Goal: Information Seeking & Learning: Learn about a topic

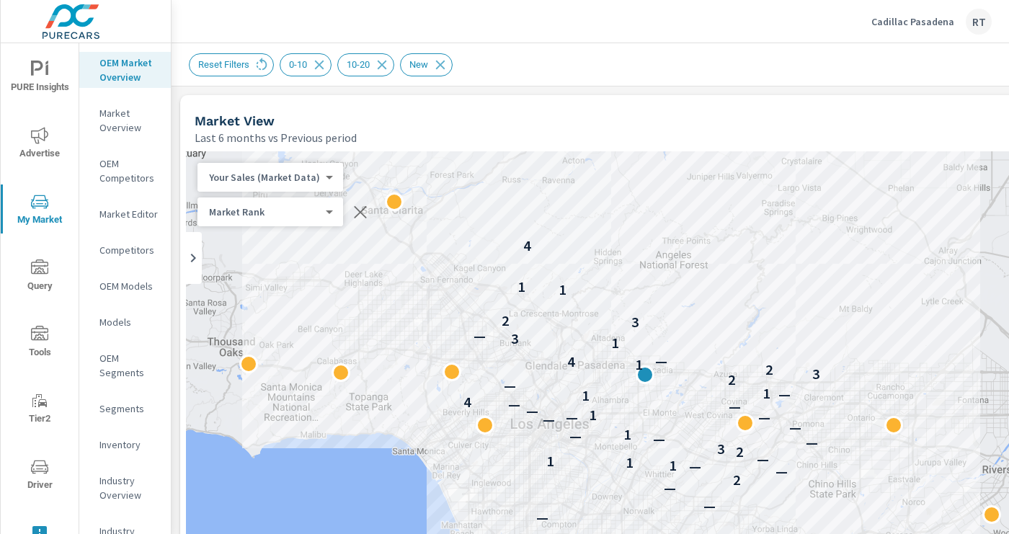
scroll to position [746, 228]
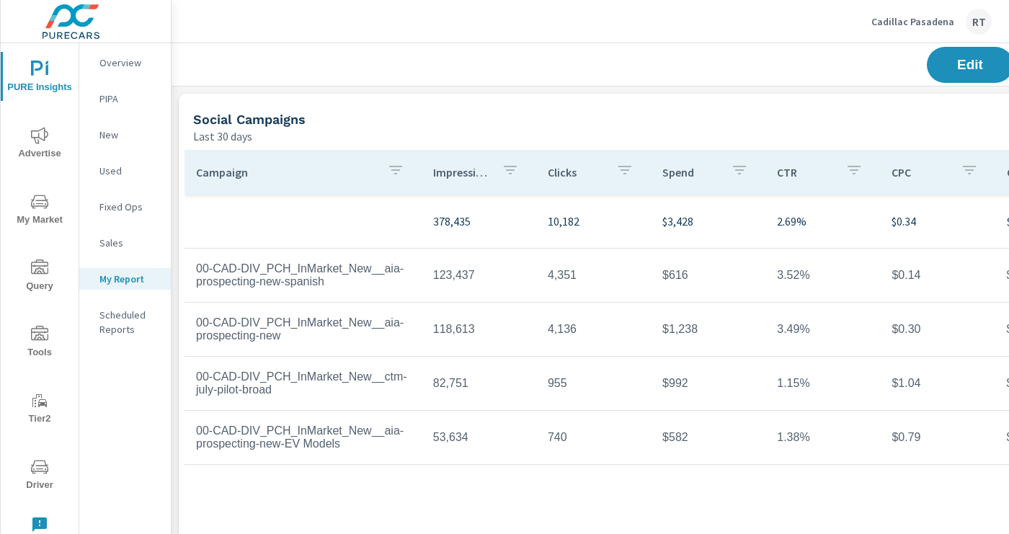
scroll to position [3819, 1067]
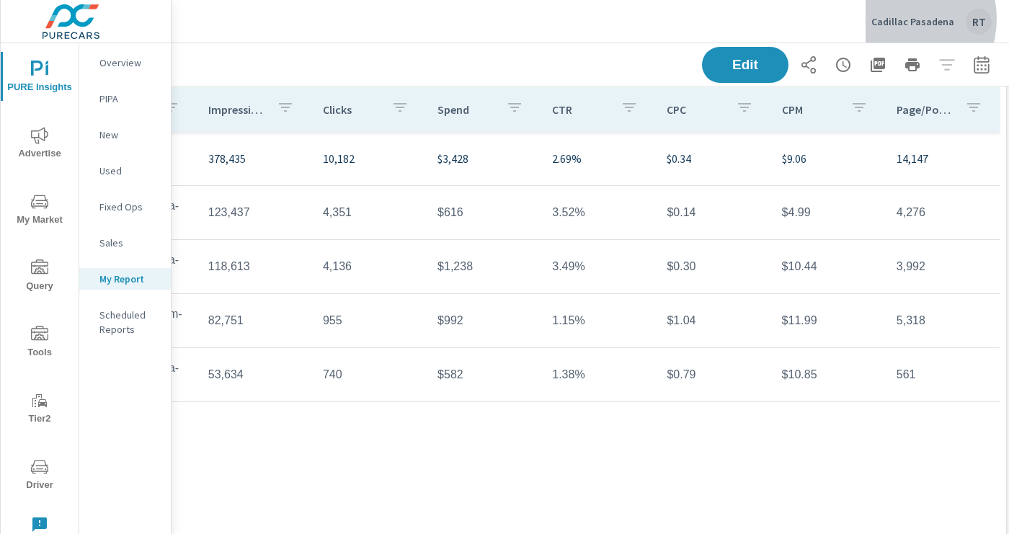
click at [899, 19] on p "Cadillac Pasadena" at bounding box center [912, 21] width 83 height 13
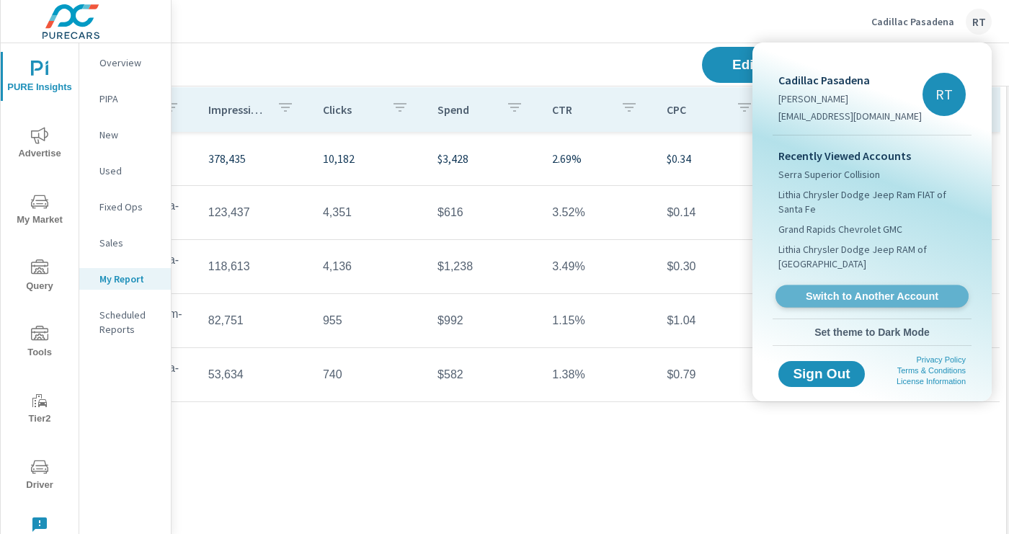
click at [831, 296] on span "Switch to Another Account" at bounding box center [871, 297] width 177 height 14
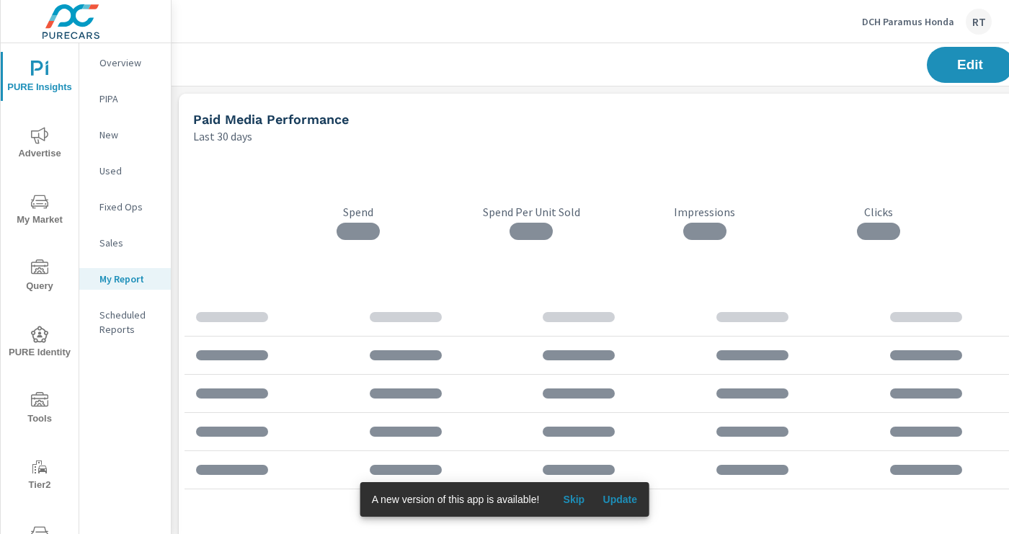
scroll to position [3985, 1067]
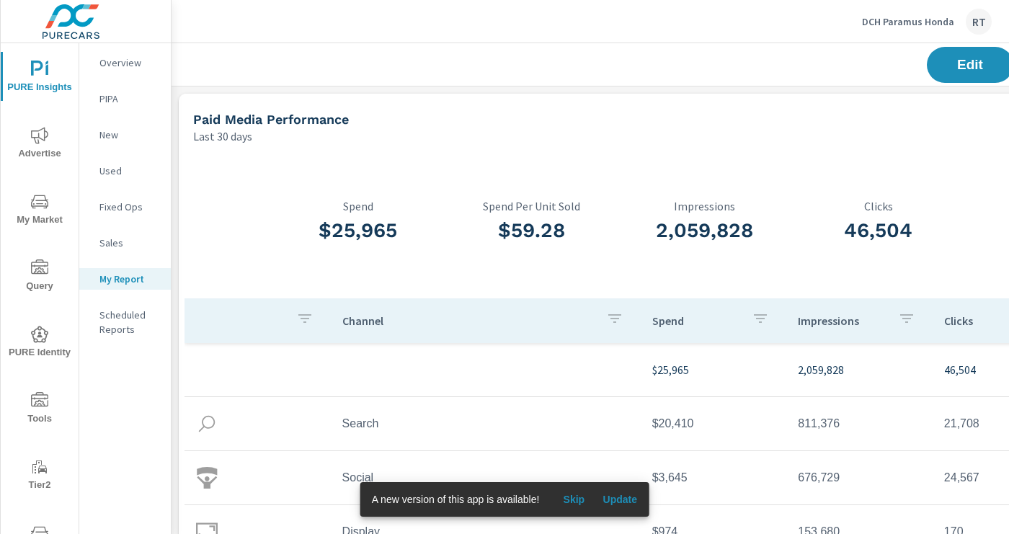
click at [577, 500] on span "Skip" at bounding box center [573, 499] width 35 height 13
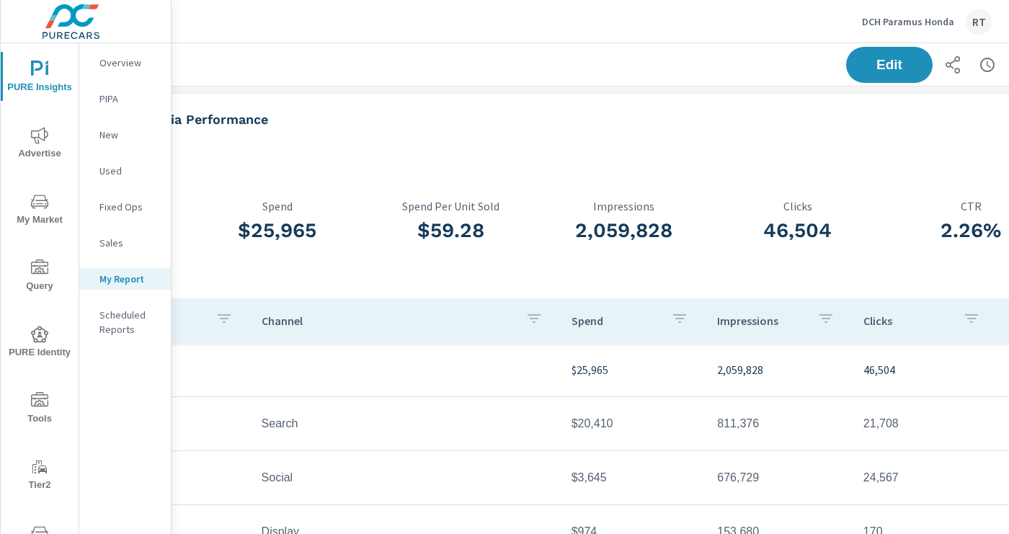
scroll to position [0, 229]
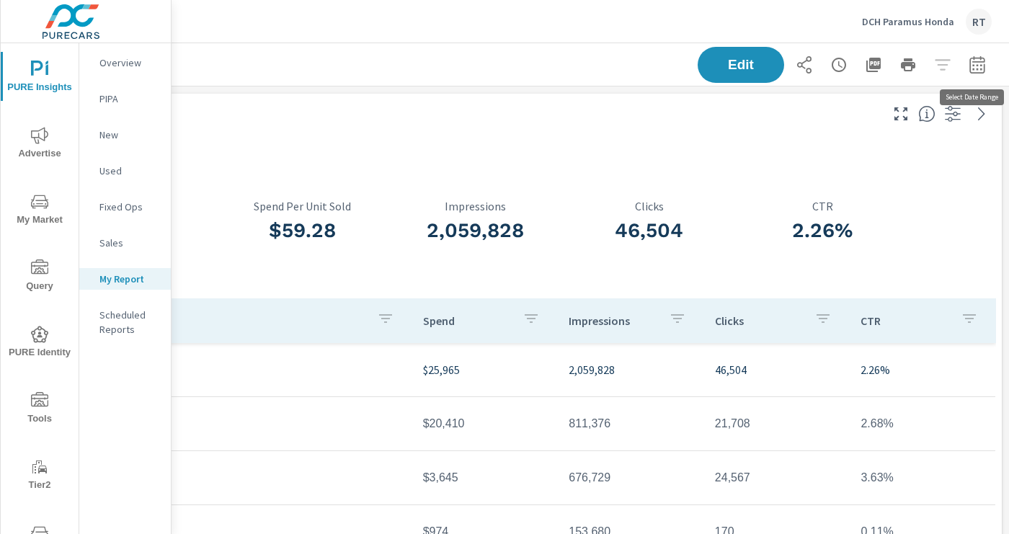
click at [975, 62] on icon "button" at bounding box center [976, 64] width 17 height 17
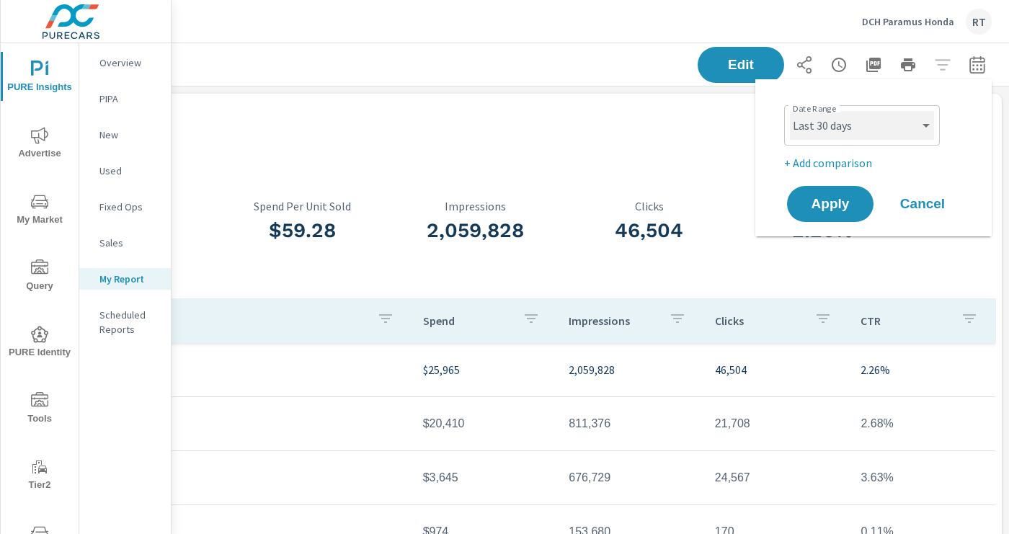
click at [898, 128] on select "Custom [DATE] Last week Last 7 days Last 14 days Last 30 days Last 45 days Last…" at bounding box center [862, 125] width 144 height 29
click at [790, 111] on select "Custom [DATE] Last week Last 7 days Last 14 days Last 30 days Last 45 days Last…" at bounding box center [862, 125] width 144 height 29
select select "Last 14 days"
click at [827, 164] on p "+ Add comparison" at bounding box center [876, 162] width 184 height 17
select select "Previous period"
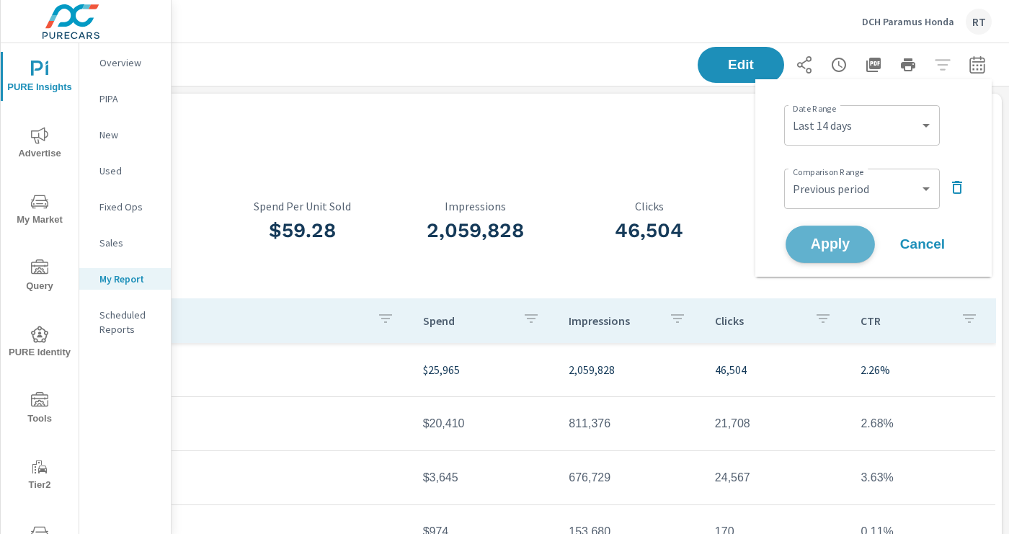
click at [815, 251] on span "Apply" at bounding box center [829, 245] width 59 height 14
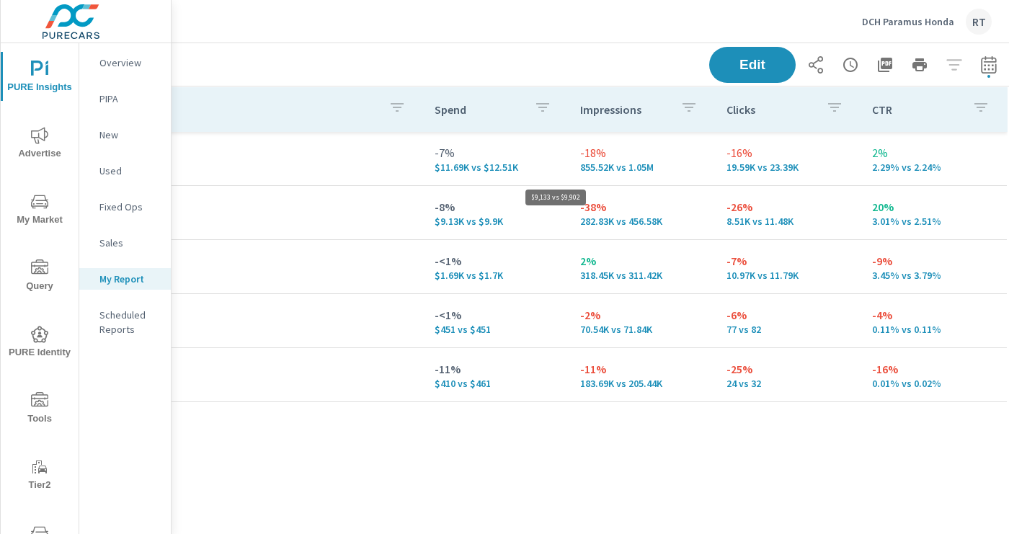
scroll to position [211, 229]
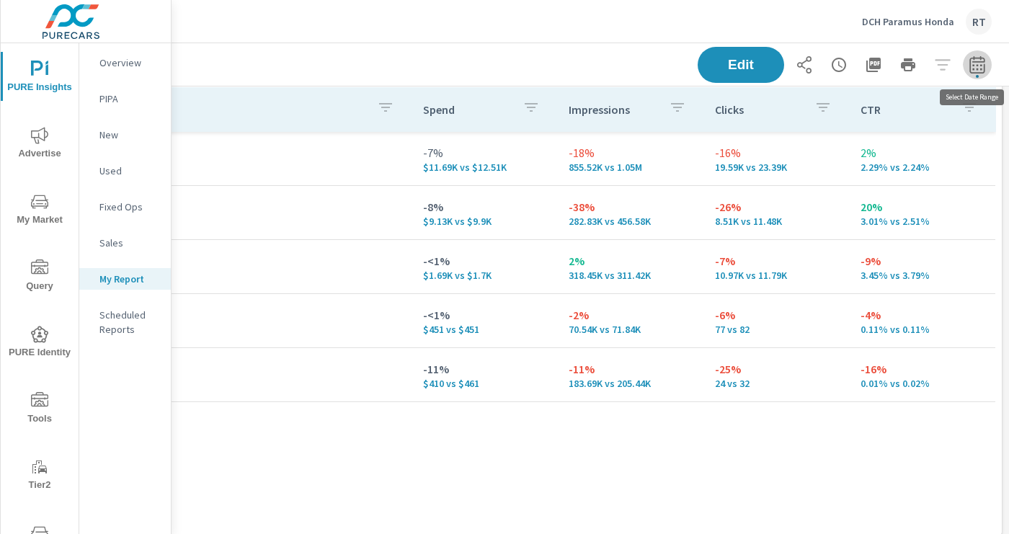
click at [973, 66] on icon "button" at bounding box center [976, 64] width 17 height 17
select select "Last 14 days"
select select "Previous period"
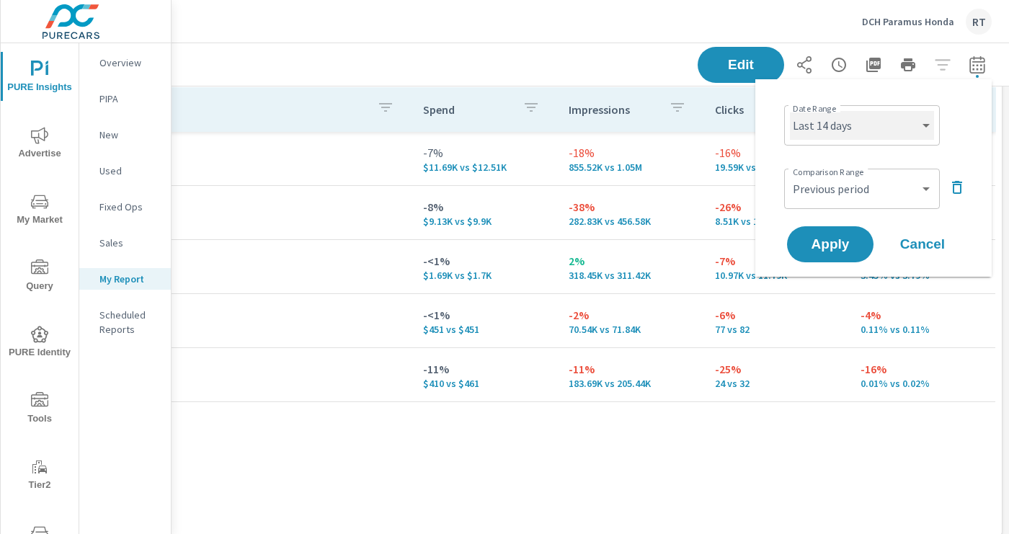
click at [890, 117] on select "Custom [DATE] Last week Last 7 days Last 14 days Last 30 days Last 45 days Last…" at bounding box center [862, 125] width 144 height 29
click at [790, 111] on select "Custom [DATE] Last week Last 7 days Last 14 days Last 30 days Last 45 days Last…" at bounding box center [862, 125] width 144 height 29
select select "Last 30 days"
click at [826, 241] on span "Apply" at bounding box center [829, 245] width 59 height 14
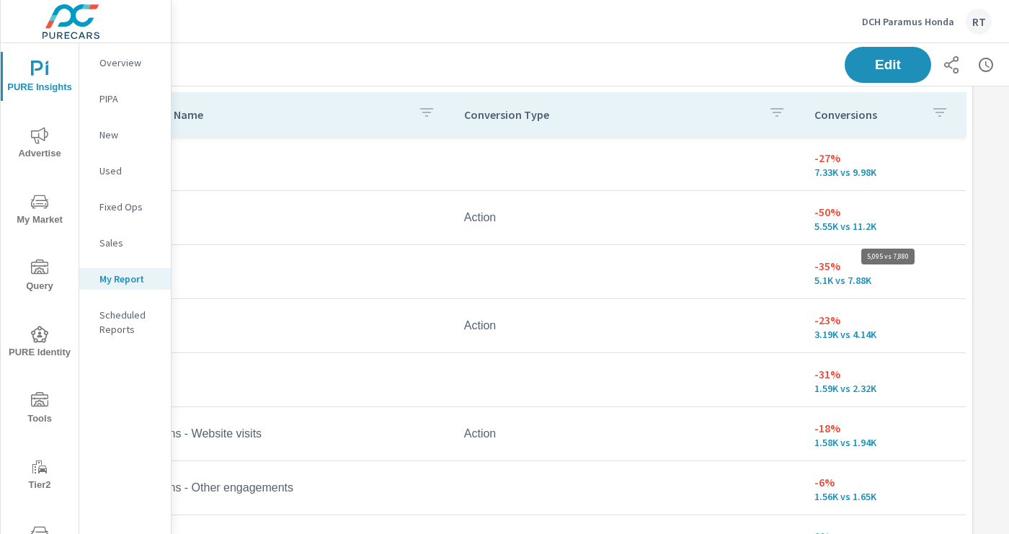
scroll to position [1383, 0]
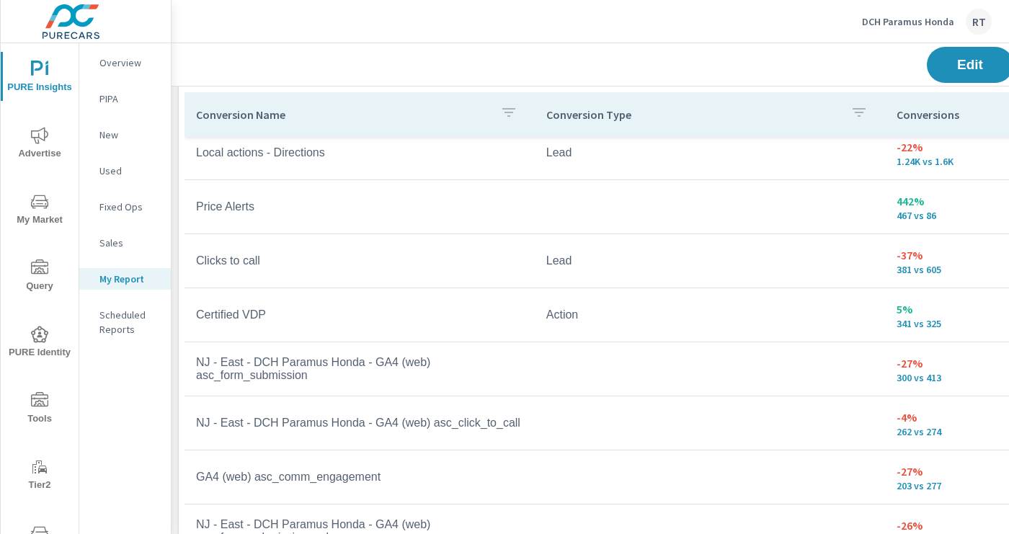
scroll to position [485, 0]
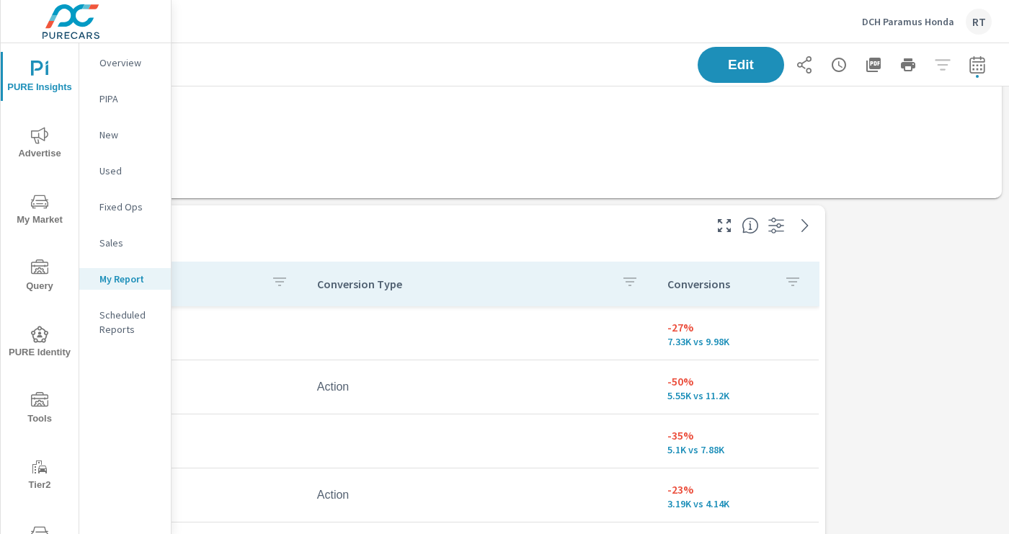
scroll to position [1241, 229]
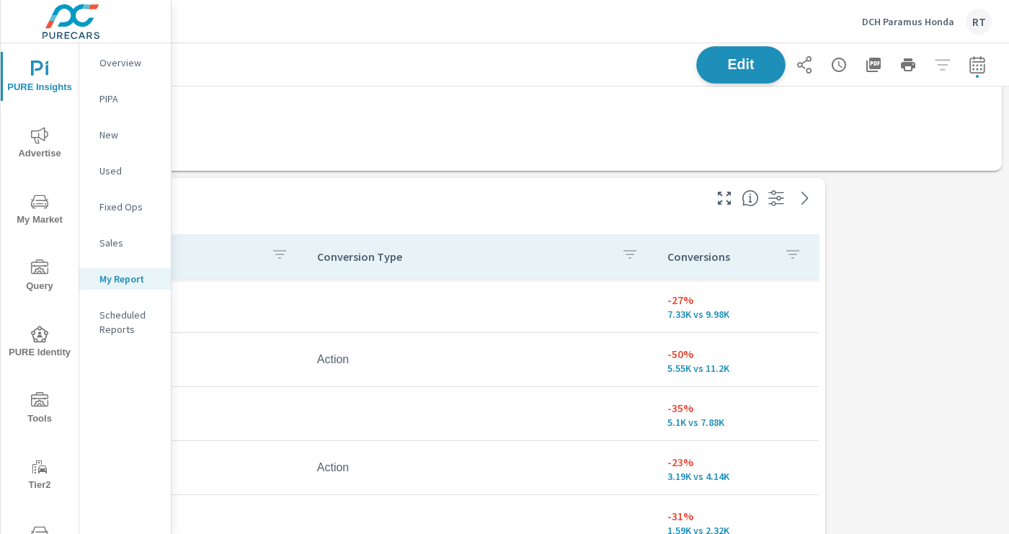
click at [733, 65] on span "Edit" at bounding box center [740, 65] width 59 height 14
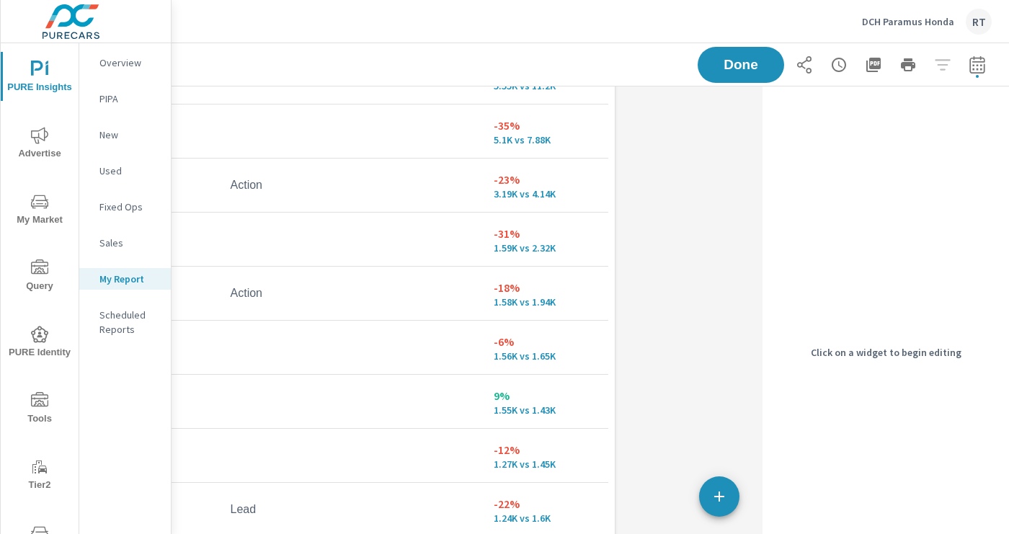
scroll to position [1736, 229]
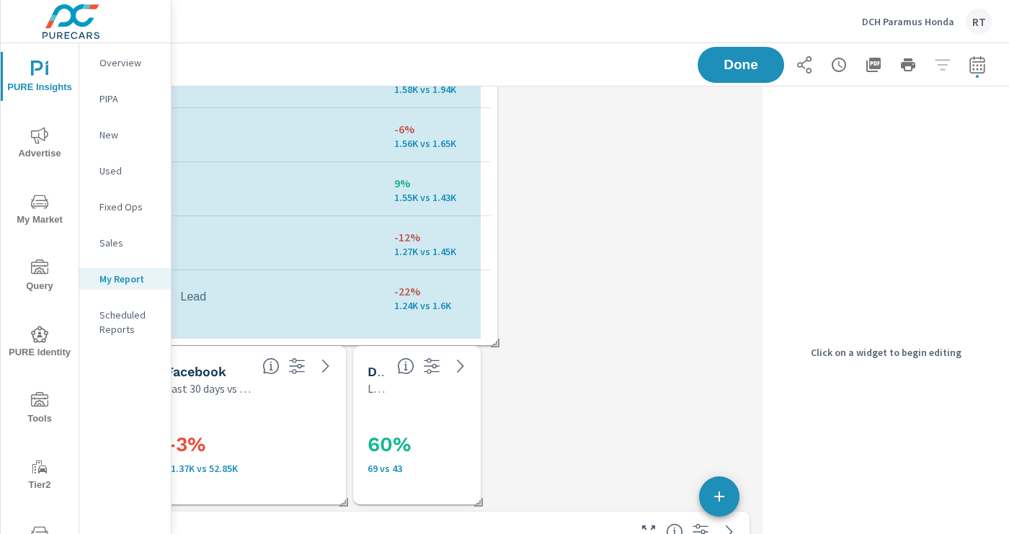
drag, startPoint x: 612, startPoint y: 336, endPoint x: 494, endPoint y: 341, distance: 117.5
click at [494, 341] on span at bounding box center [490, 338] width 14 height 14
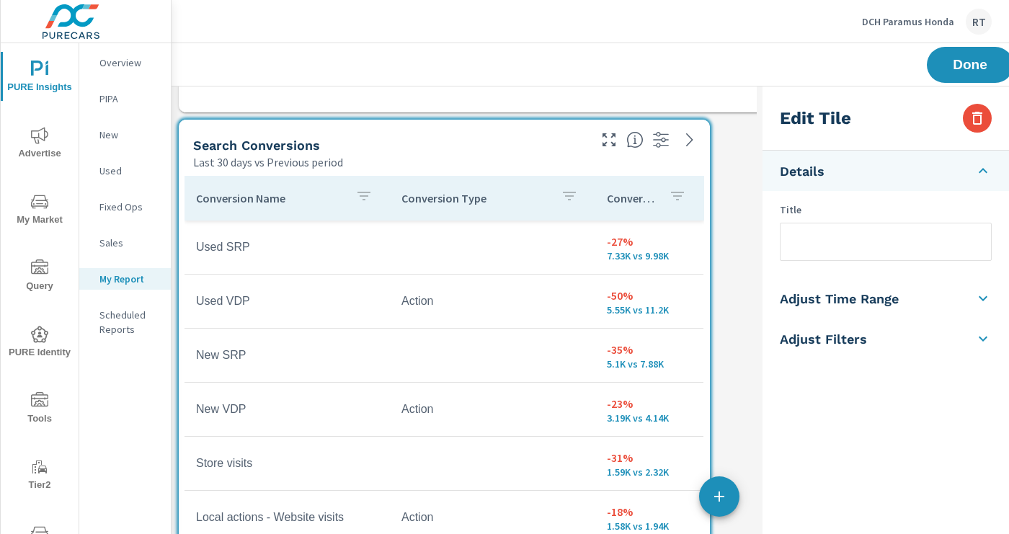
scroll to position [1294, 0]
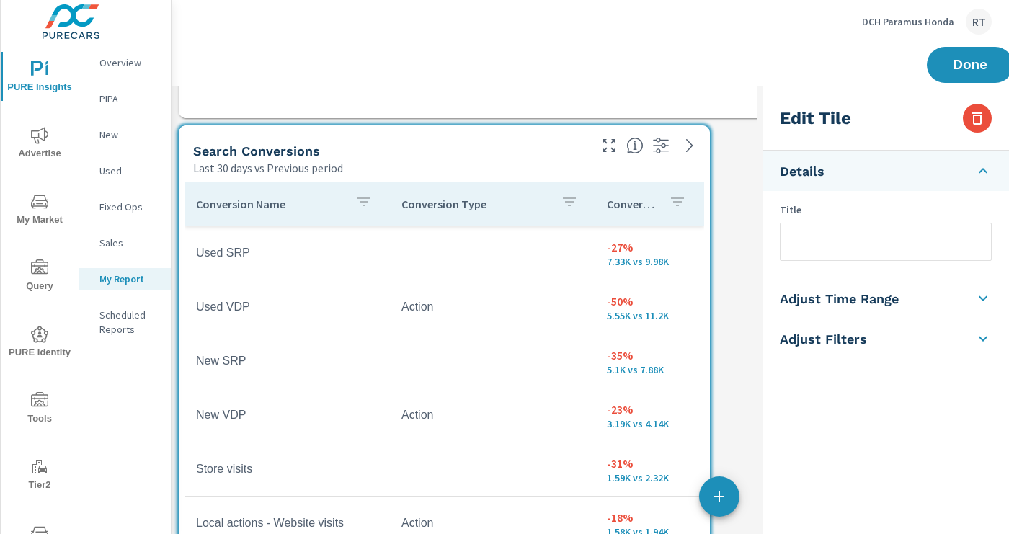
click at [659, 203] on div "Conversions" at bounding box center [649, 203] width 85 height 33
click at [661, 200] on icon "button" at bounding box center [659, 201] width 17 height 17
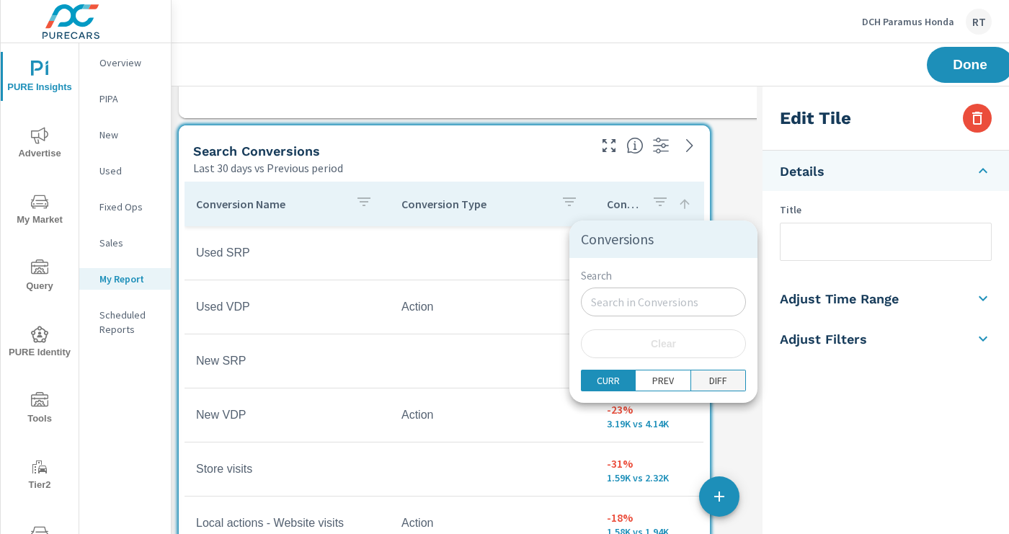
click at [709, 380] on p "DIFF" at bounding box center [718, 380] width 18 height 14
click at [737, 244] on div at bounding box center [504, 267] width 1009 height 534
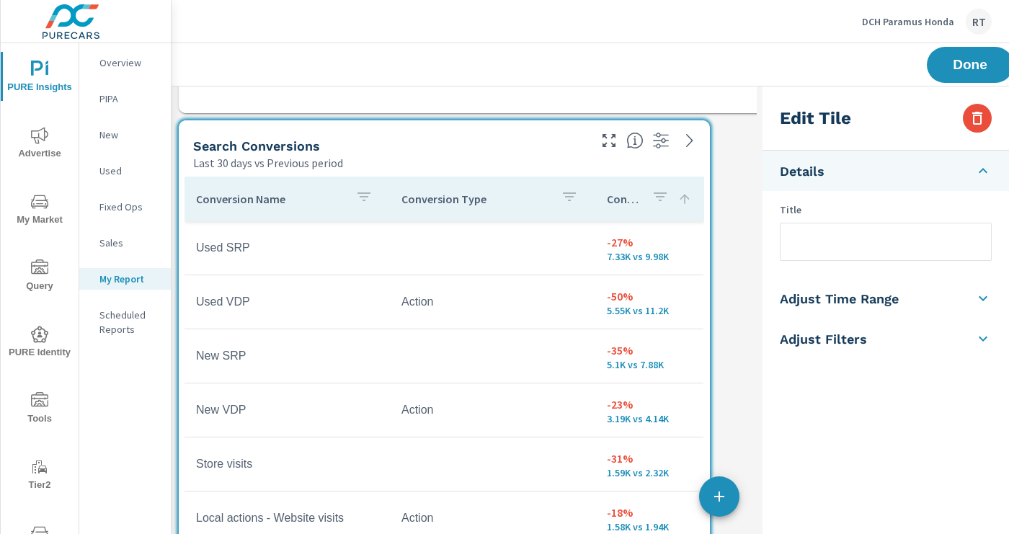
scroll to position [1296, 0]
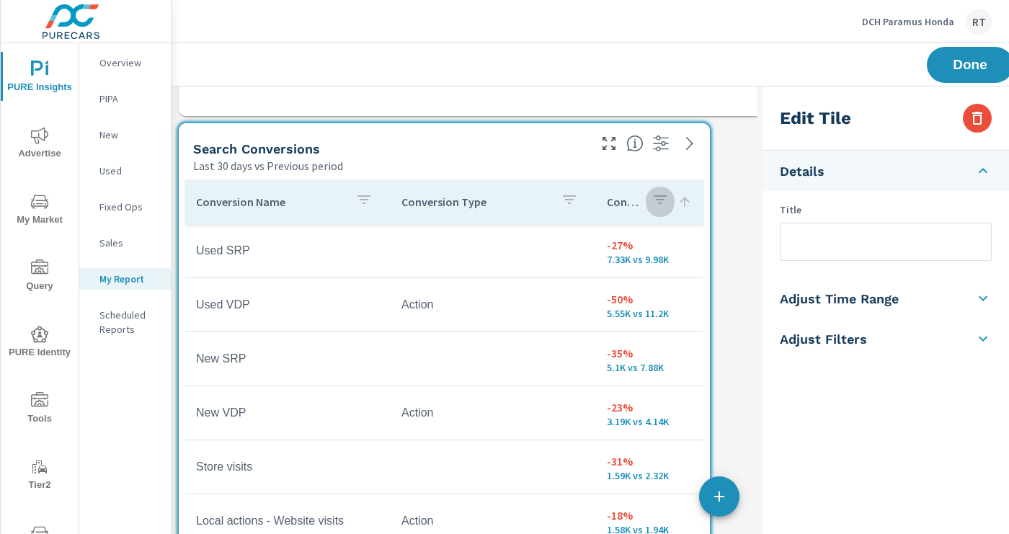
click at [664, 197] on icon "button" at bounding box center [659, 199] width 17 height 17
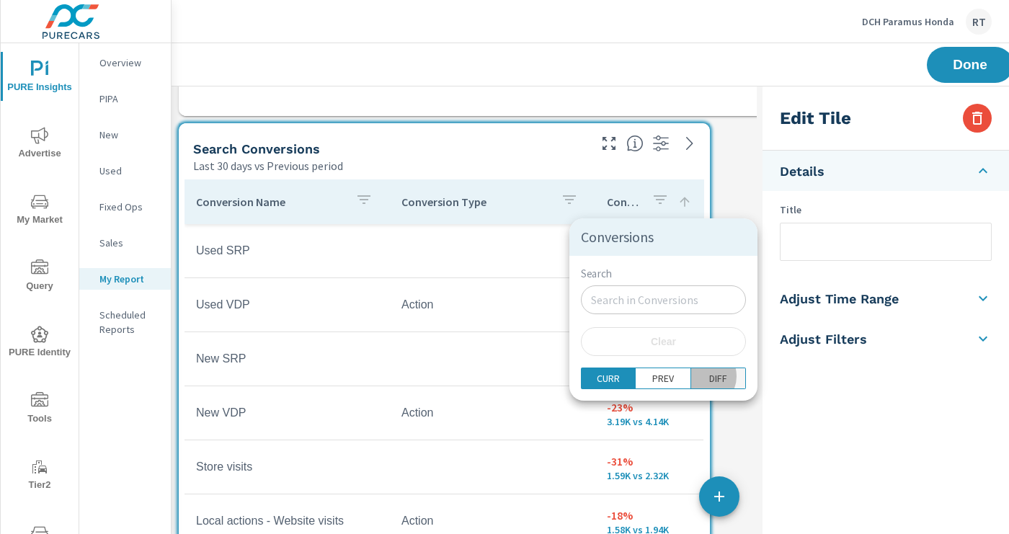
click at [709, 377] on p "DIFF" at bounding box center [718, 378] width 18 height 14
click at [683, 202] on div at bounding box center [504, 267] width 1009 height 534
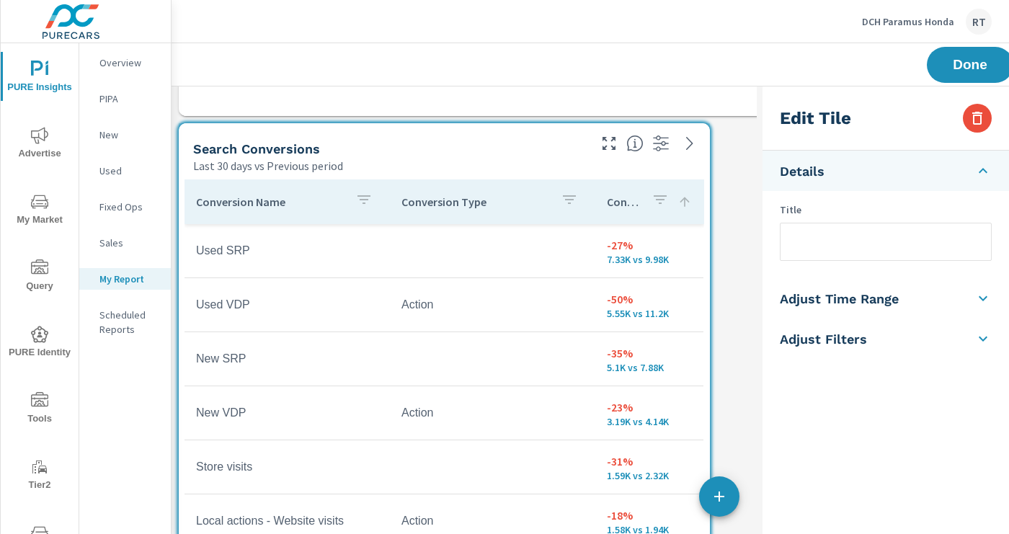
click at [683, 202] on icon at bounding box center [684, 202] width 14 height 14
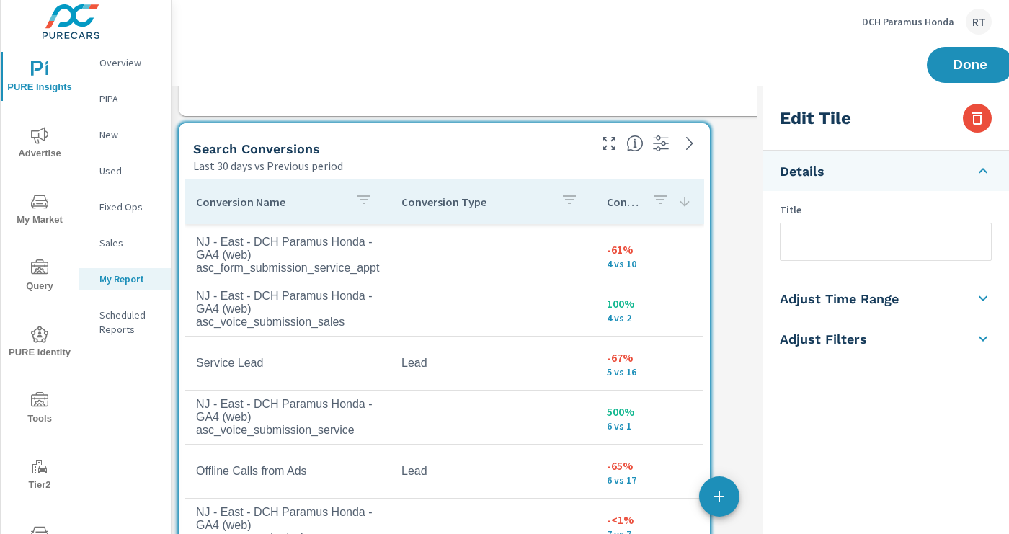
scroll to position [48, 0]
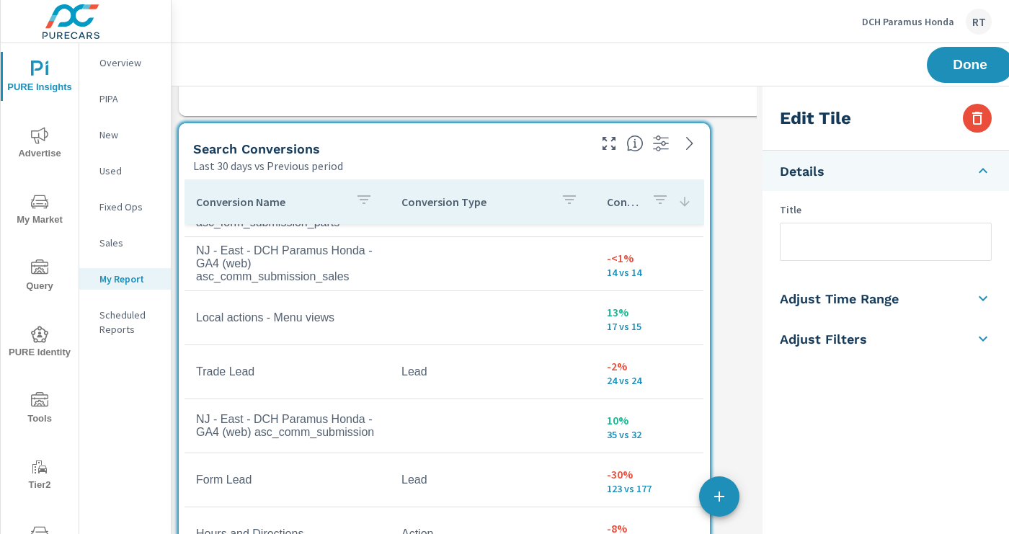
scroll to position [636, 0]
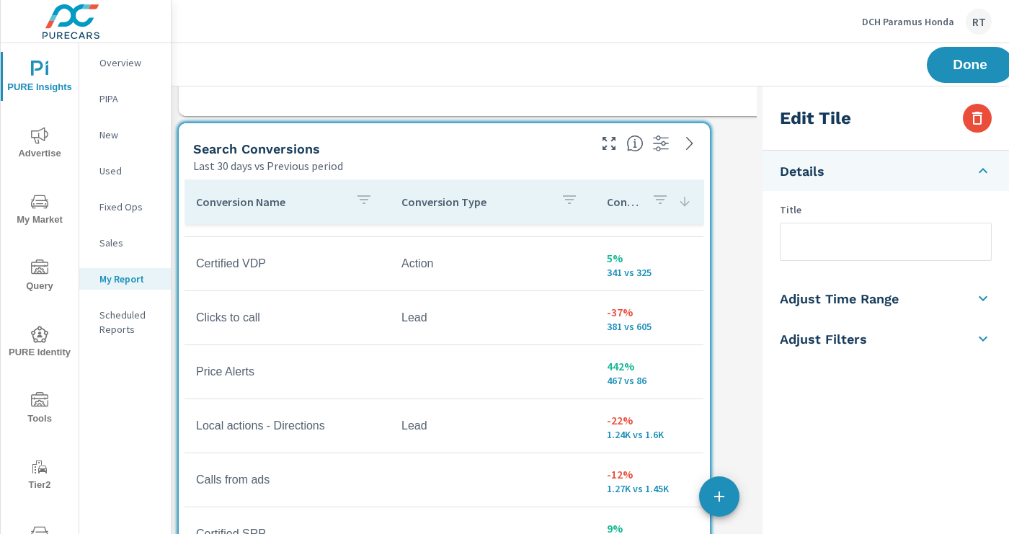
scroll to position [1176, 0]
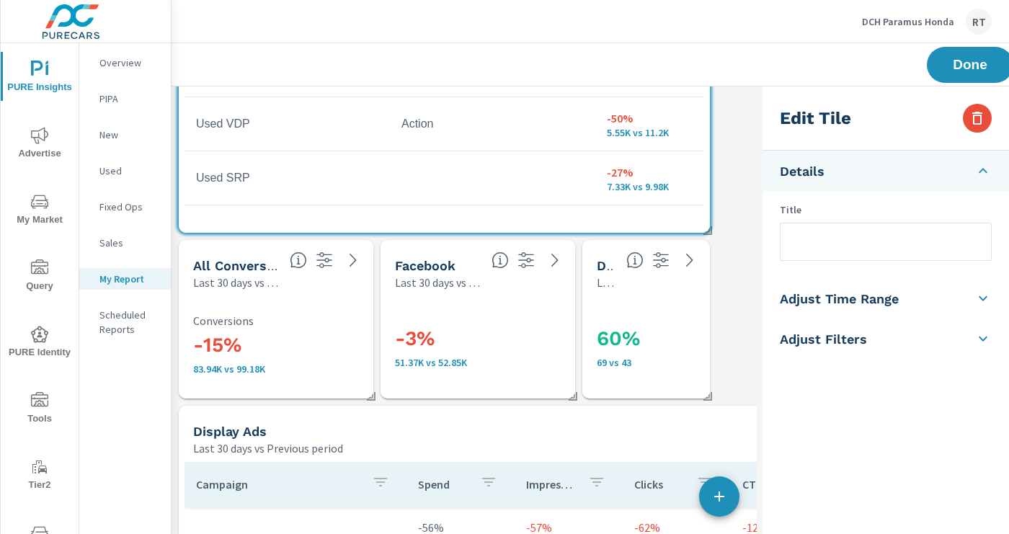
scroll to position [1488, 0]
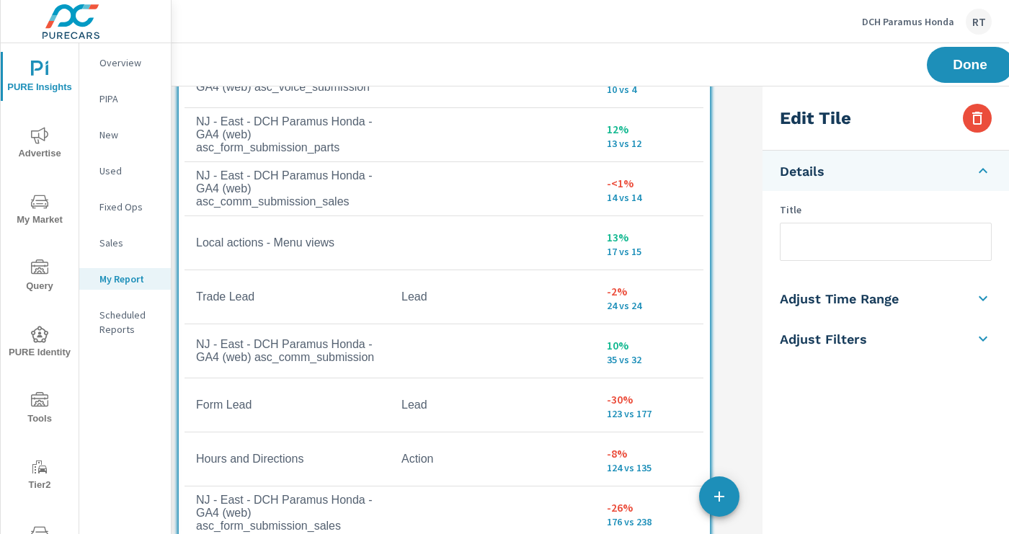
scroll to position [232, 0]
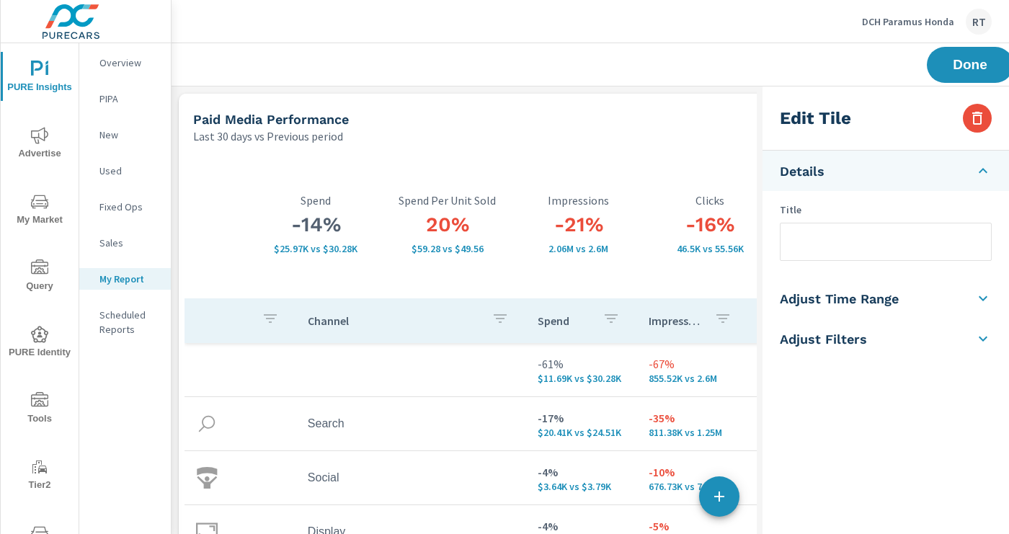
scroll to position [0, 229]
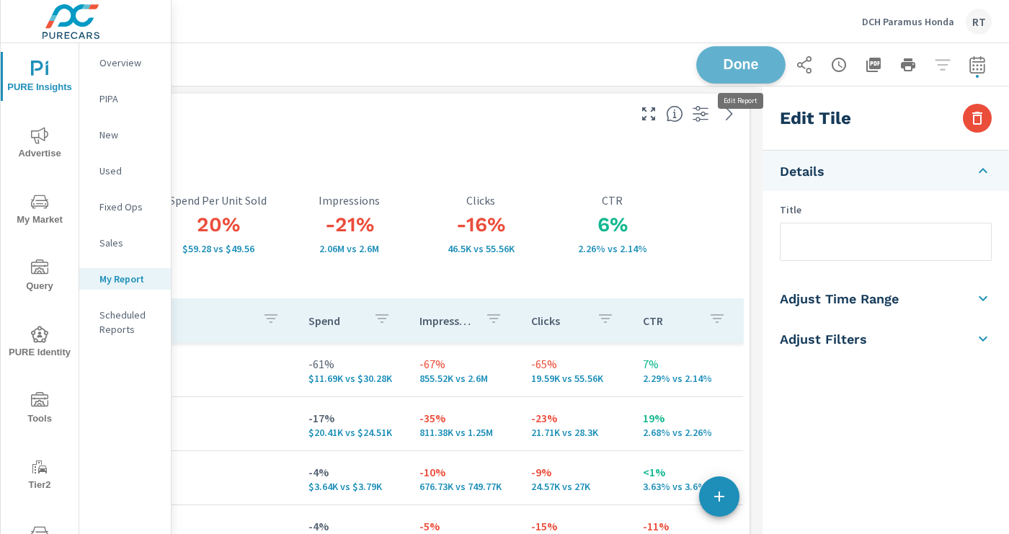
click at [736, 61] on span "Done" at bounding box center [740, 65] width 59 height 14
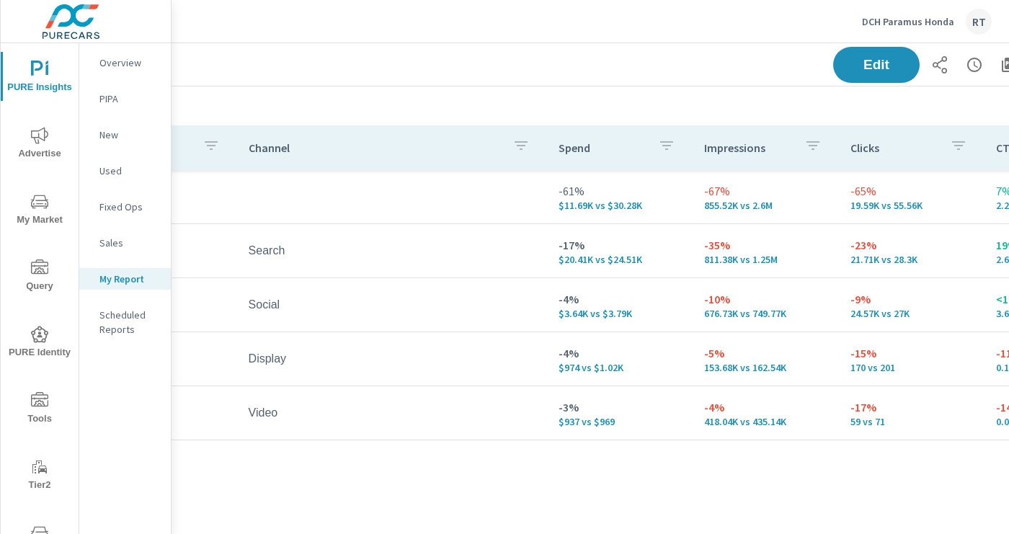
scroll to position [173, 229]
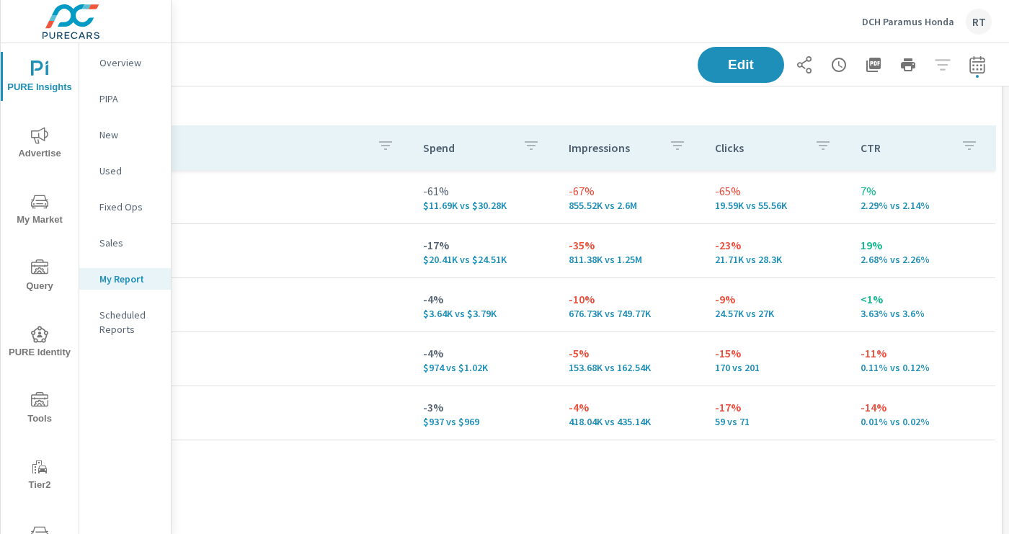
click at [973, 61] on icon "button" at bounding box center [976, 63] width 15 height 17
select select "Last 30 days"
select select "Previous period"
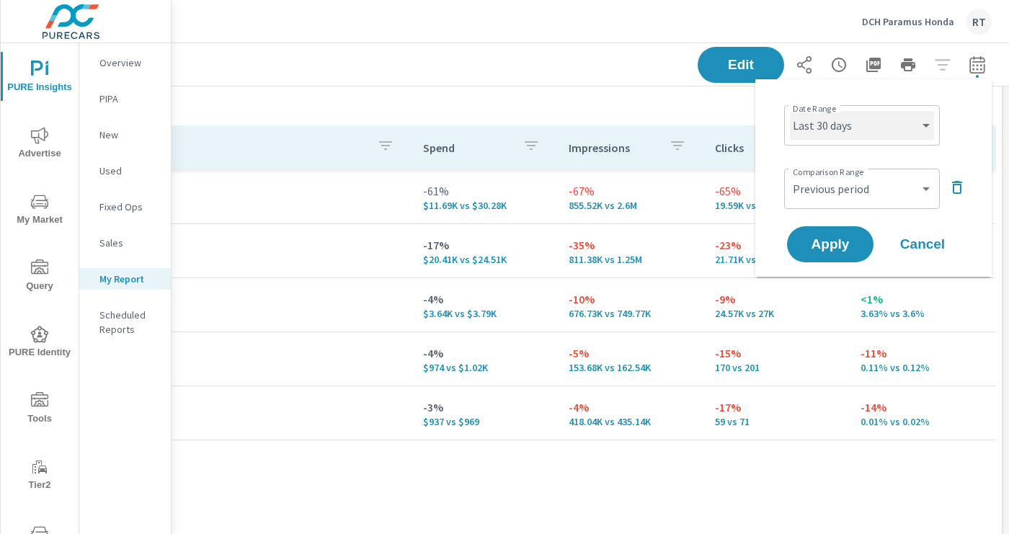
click at [901, 125] on select "Custom [DATE] Last week Last 7 days Last 14 days Last 30 days Last 45 days Last…" at bounding box center [862, 125] width 144 height 29
click at [790, 111] on select "Custom [DATE] Last week Last 7 days Last 14 days Last 30 days Last 45 days Last…" at bounding box center [862, 125] width 144 height 29
select select "Last month"
click at [836, 243] on span "Apply" at bounding box center [829, 245] width 59 height 14
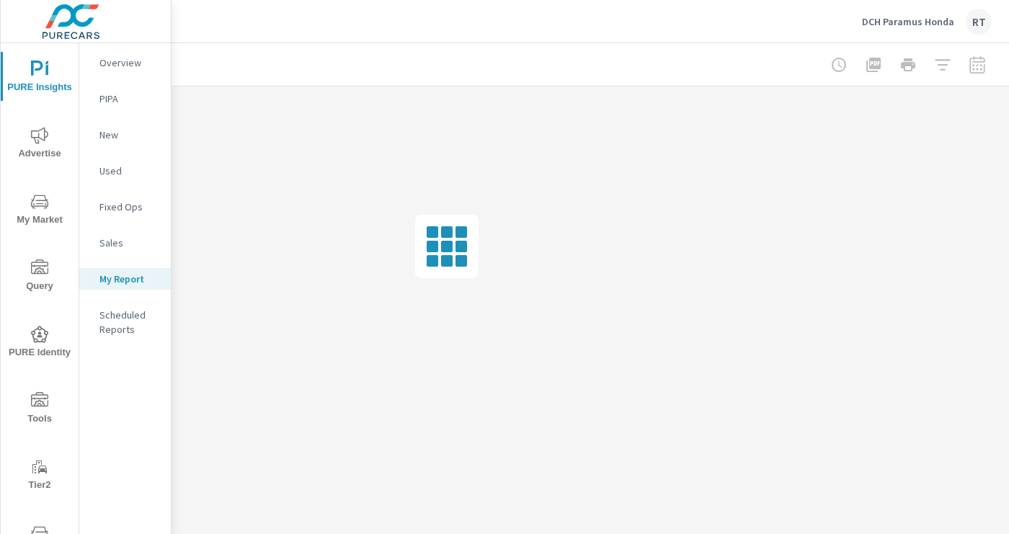
scroll to position [0, 229]
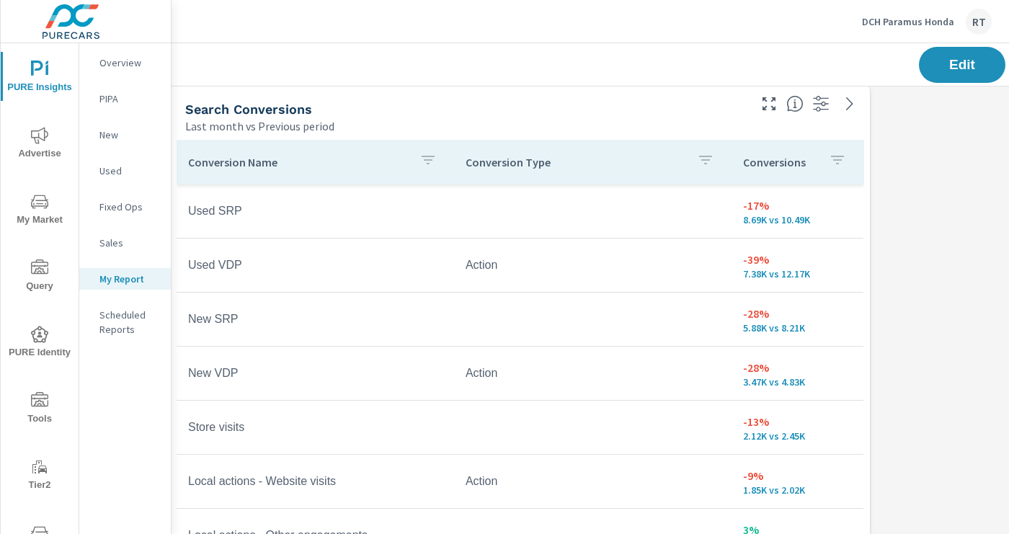
scroll to position [1334, 8]
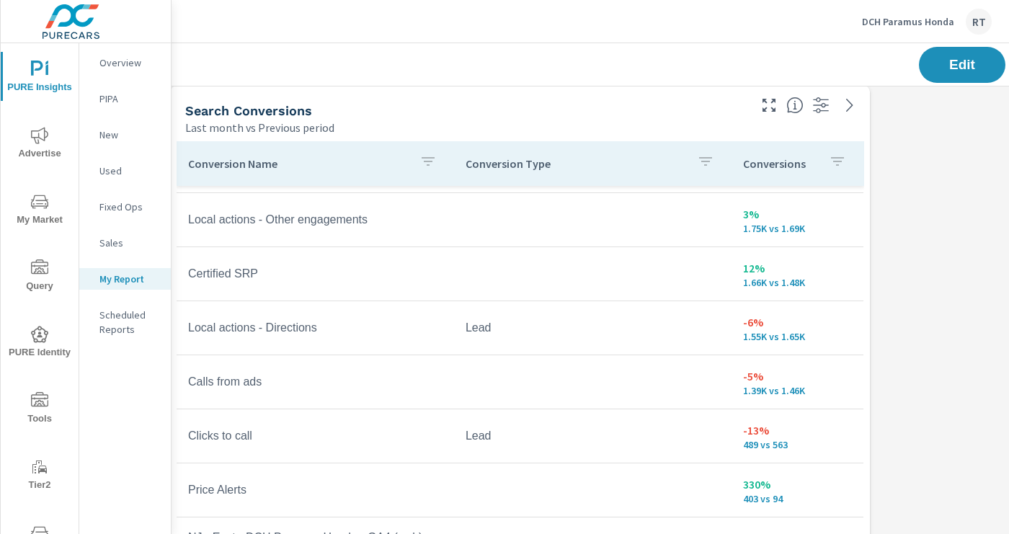
scroll to position [318, 0]
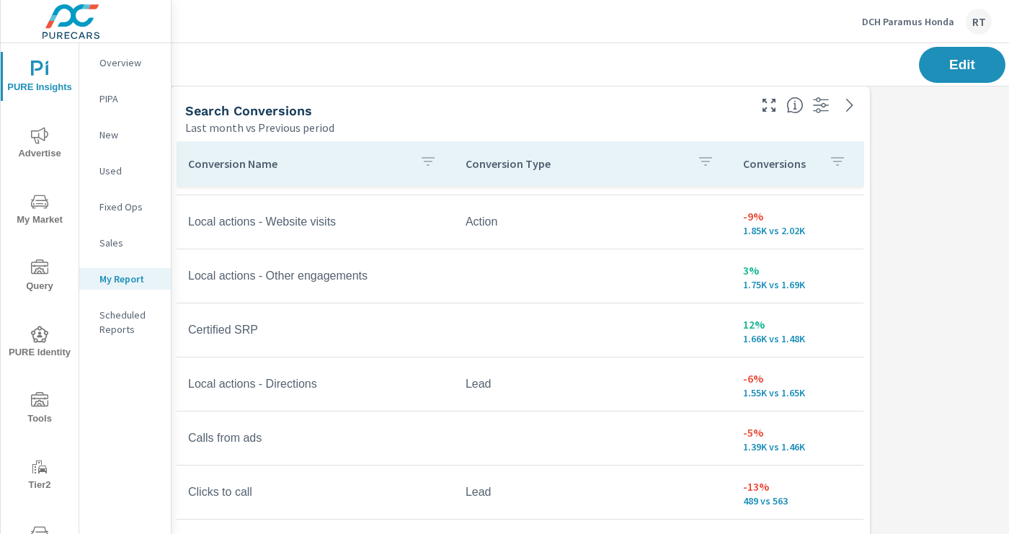
scroll to position [259, 0]
click at [854, 165] on th "Conversions" at bounding box center [797, 163] width 132 height 45
click at [820, 164] on div "Conversions" at bounding box center [797, 163] width 109 height 33
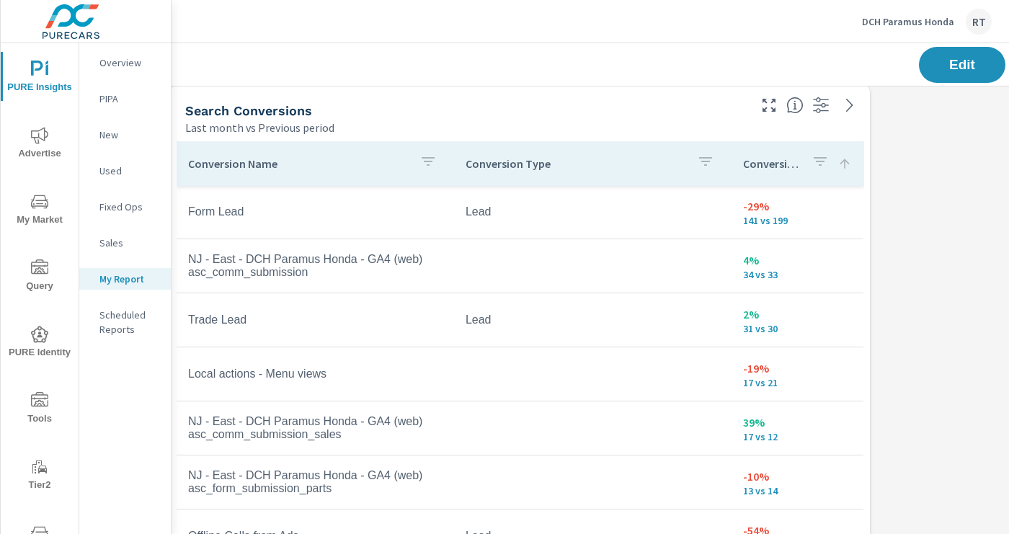
scroll to position [973, 0]
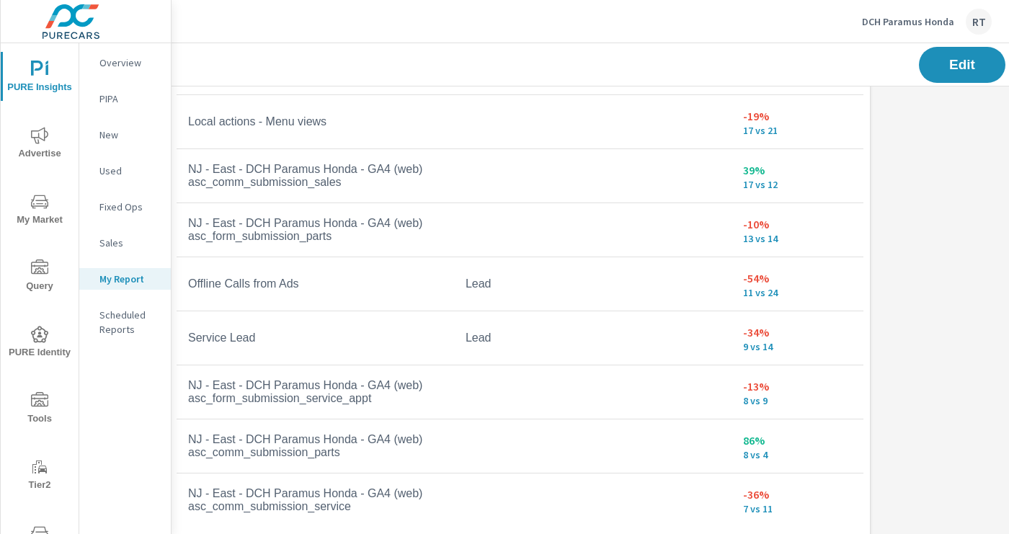
scroll to position [1519, 8]
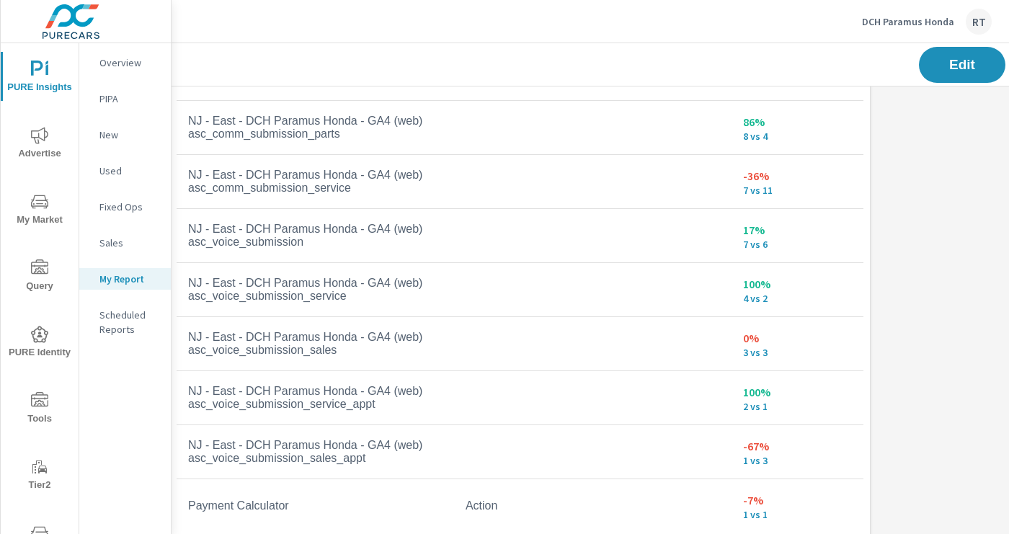
scroll to position [1360, 0]
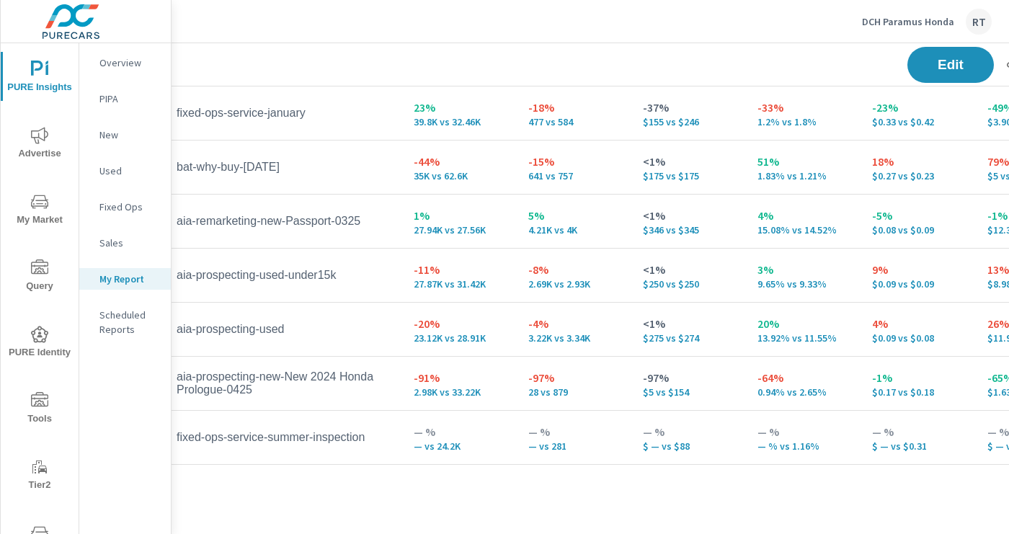
scroll to position [3537, 19]
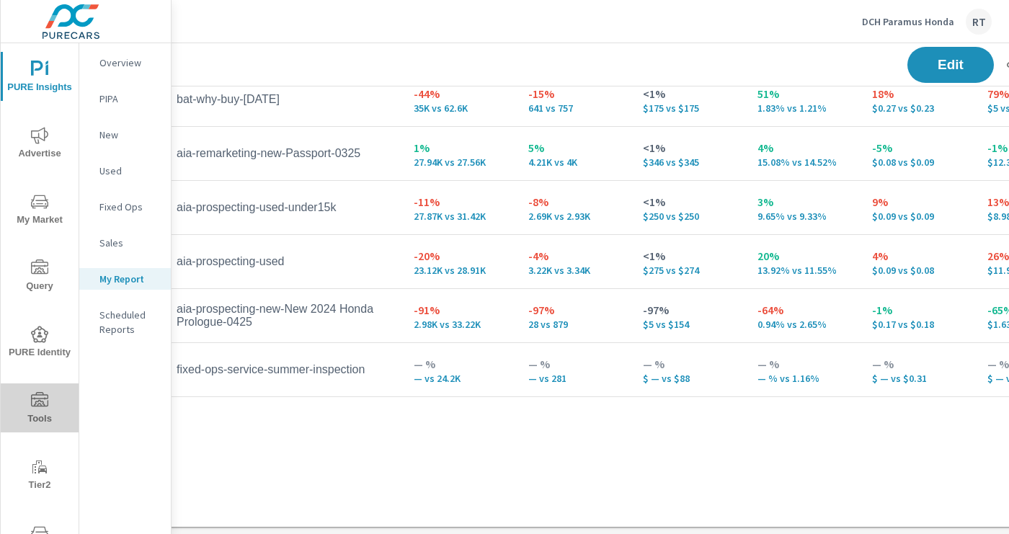
click at [43, 394] on icon "nav menu" at bounding box center [39, 399] width 17 height 14
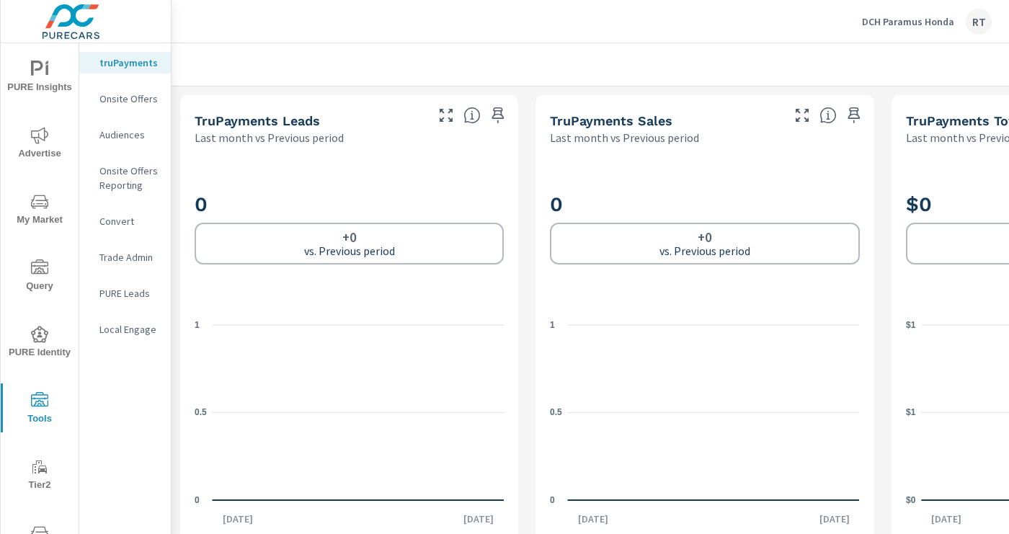
click at [118, 98] on p "Onsite Offers" at bounding box center [129, 98] width 60 height 14
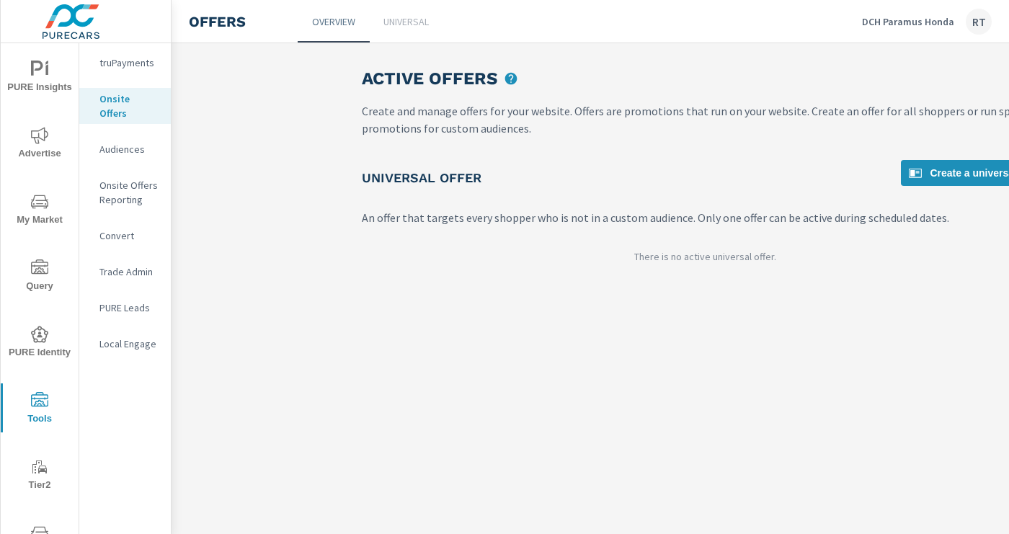
click at [420, 16] on p "Universal" at bounding box center [405, 21] width 45 height 14
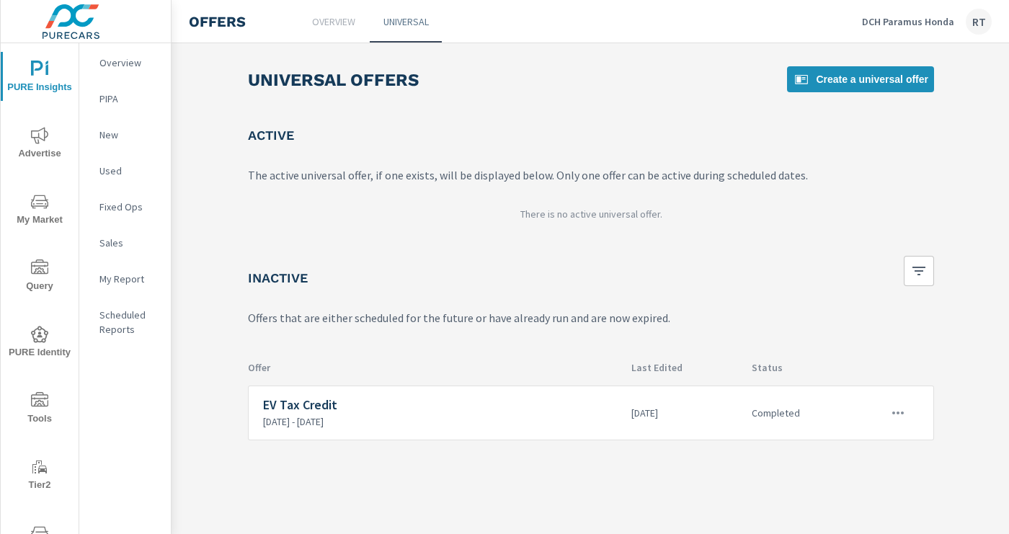
scroll to position [0, 229]
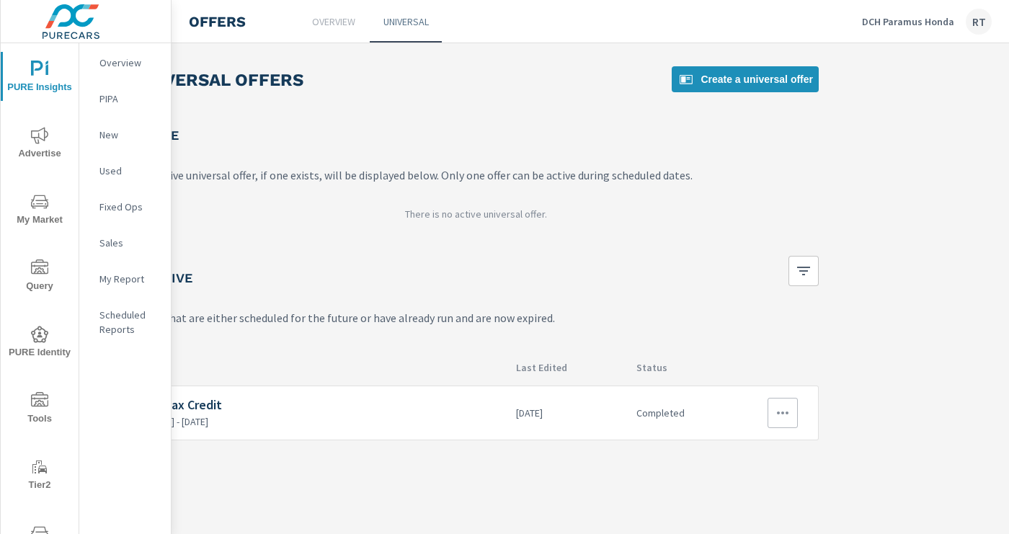
click at [789, 419] on icon "button" at bounding box center [782, 412] width 17 height 17
click at [747, 483] on div "View Report" at bounding box center [756, 481] width 63 height 17
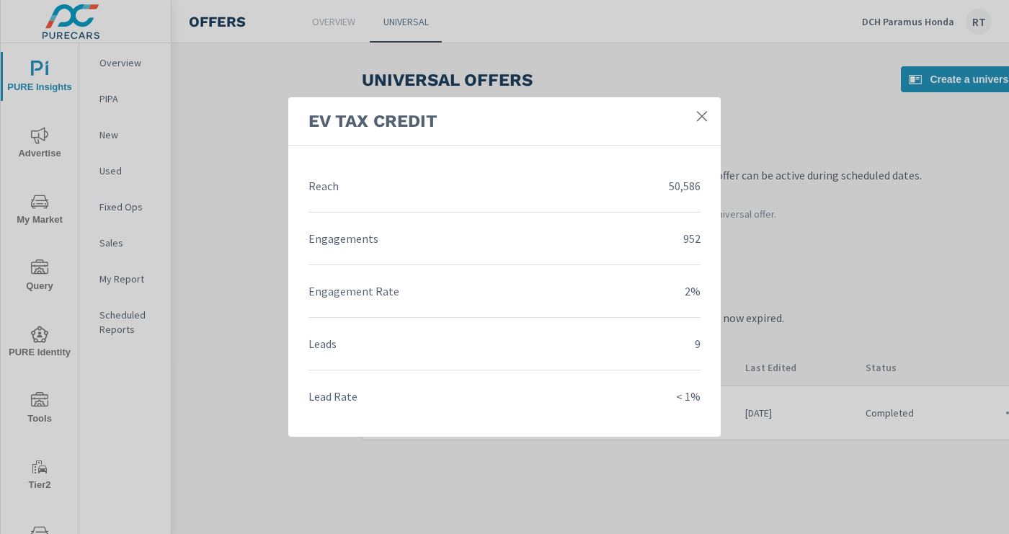
click at [702, 116] on icon at bounding box center [702, 116] width 10 height 10
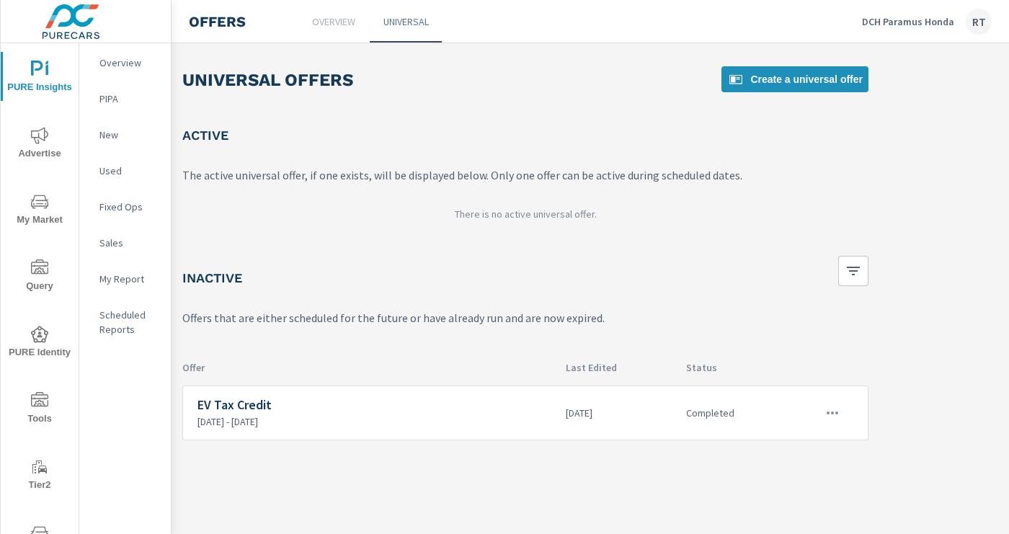
scroll to position [0, 180]
click at [831, 408] on icon "button" at bounding box center [831, 412] width 17 height 17
click at [791, 445] on div "Edit" at bounding box center [784, 445] width 20 height 17
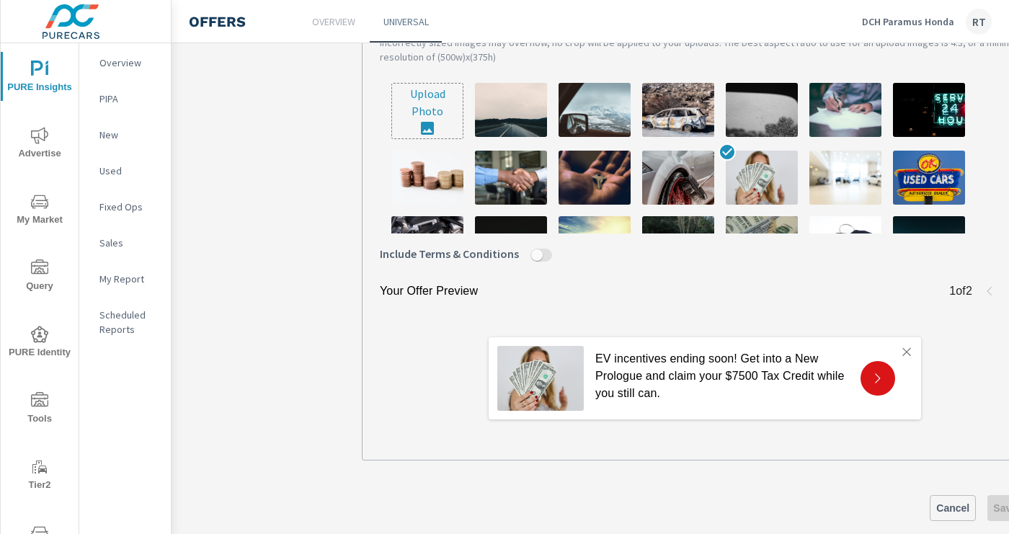
scroll to position [542, 0]
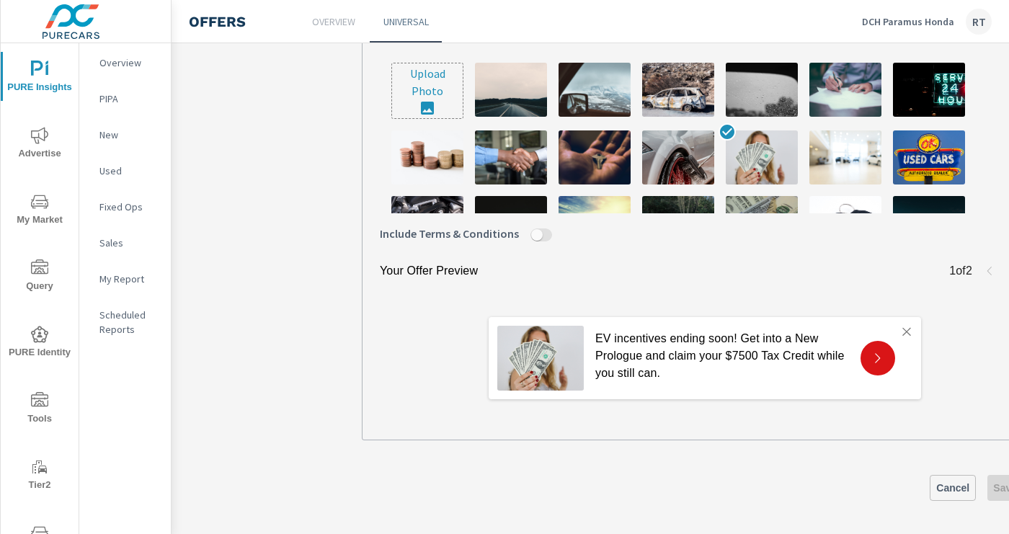
click at [944, 483] on span "Cancel" at bounding box center [952, 487] width 33 height 13
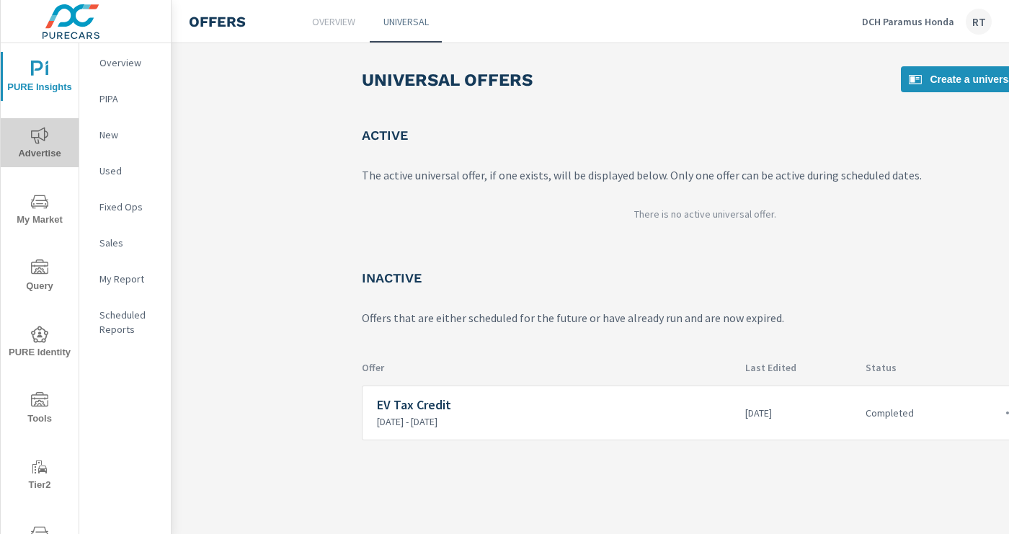
click at [40, 137] on icon "nav menu" at bounding box center [39, 135] width 17 height 17
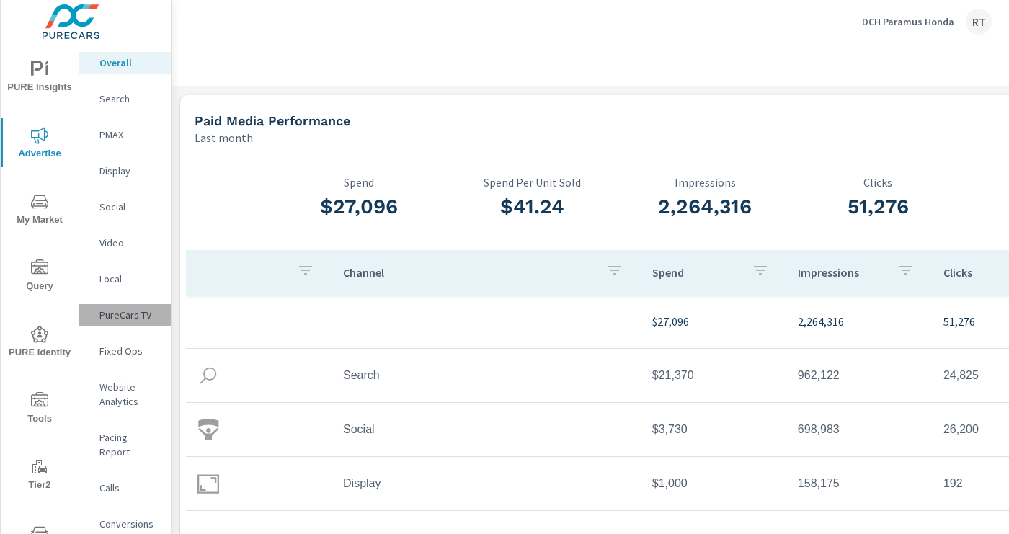
click at [125, 308] on p "PureCars TV" at bounding box center [129, 315] width 60 height 14
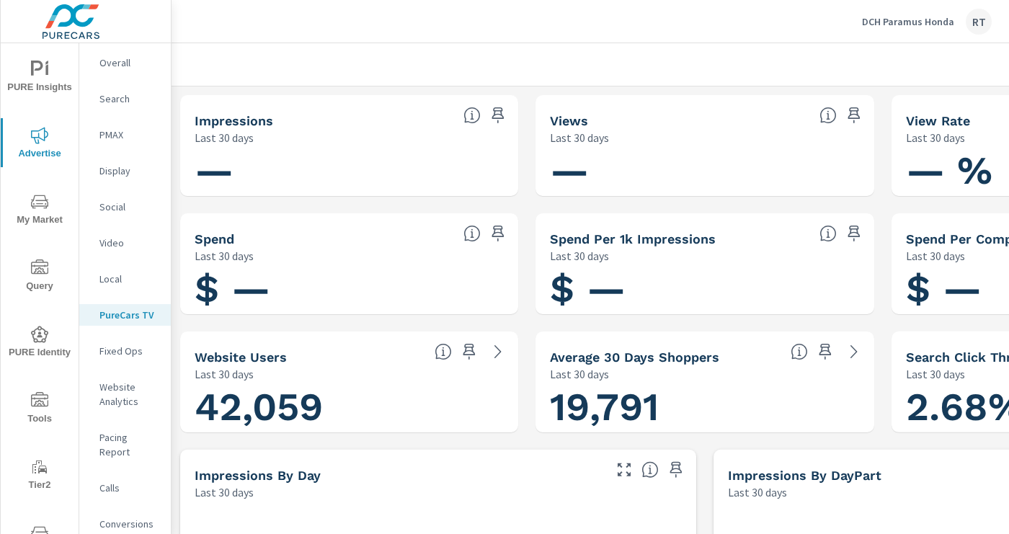
scroll to position [0, 229]
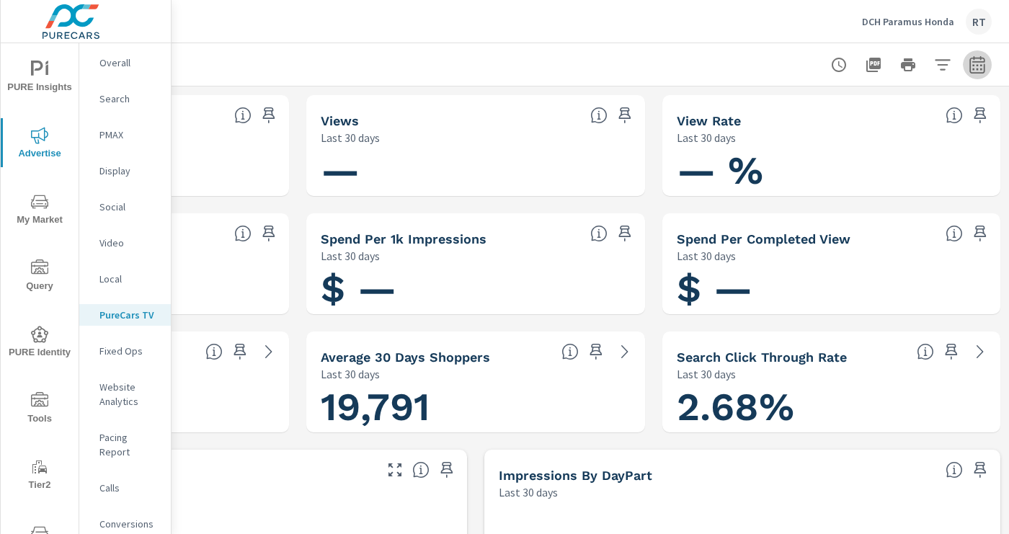
click at [979, 61] on icon "button" at bounding box center [976, 64] width 17 height 17
select select "Last 30 days"
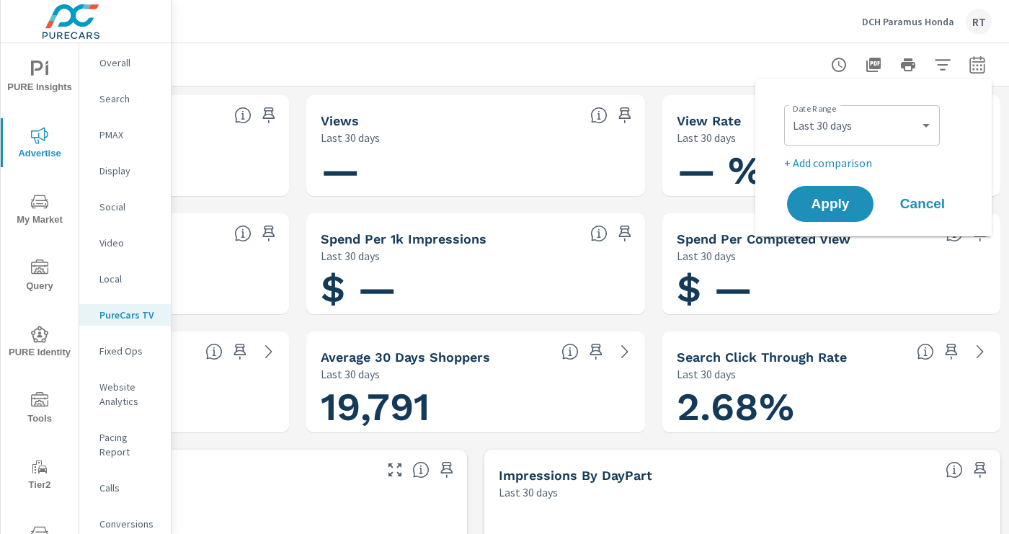
click at [835, 162] on p "+ Add comparison" at bounding box center [876, 162] width 184 height 17
select select "Previous period"
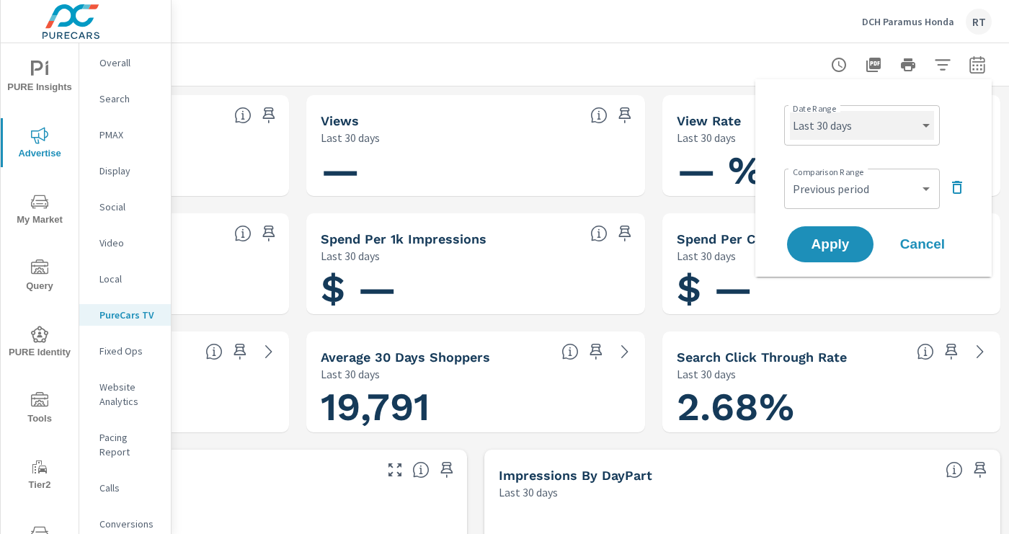
click at [869, 125] on select "Custom [DATE] Last week Last 7 days Last 14 days Last 30 days Last 45 days Last…" at bounding box center [862, 125] width 144 height 29
click at [790, 111] on select "Custom [DATE] Last week Last 7 days Last 14 days Last 30 days Last 45 days Last…" at bounding box center [862, 125] width 144 height 29
select select "Last month"
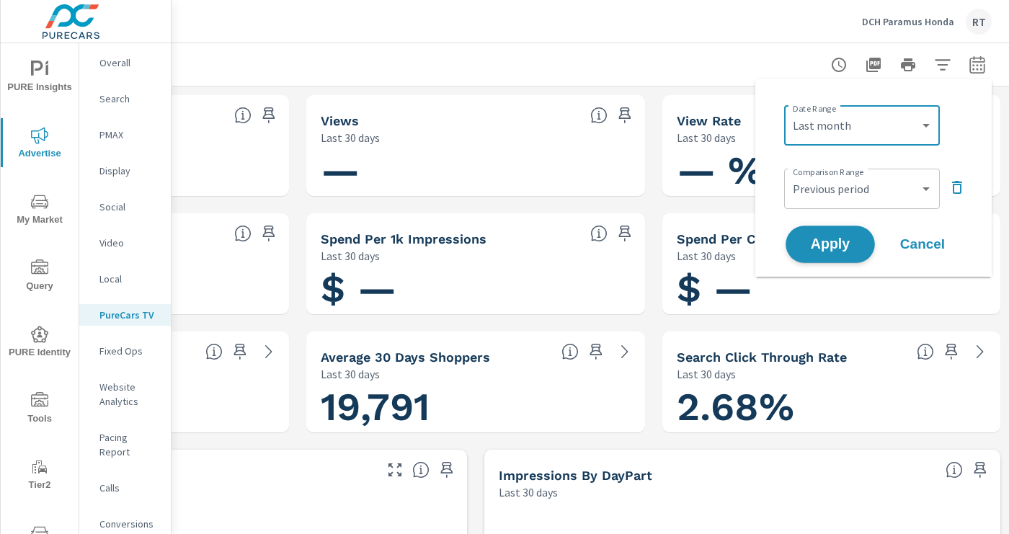
click at [821, 251] on span "Apply" at bounding box center [829, 245] width 59 height 14
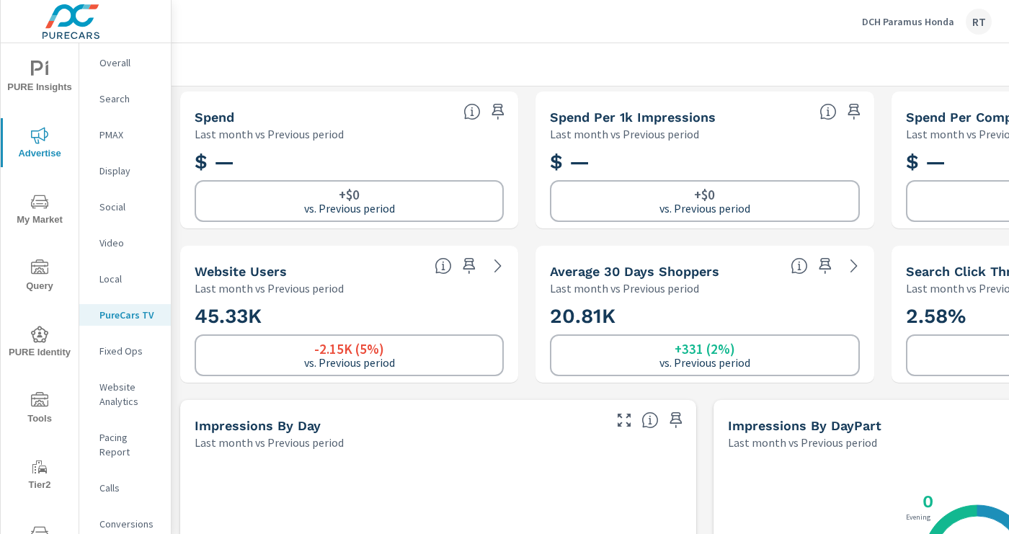
scroll to position [160, 0]
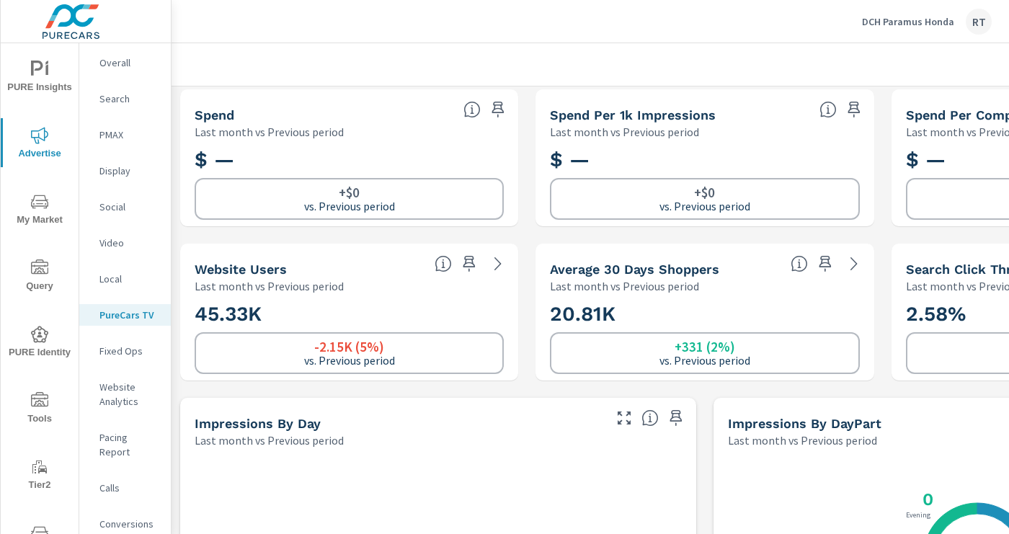
click at [121, 517] on p "Conversions" at bounding box center [129, 524] width 60 height 14
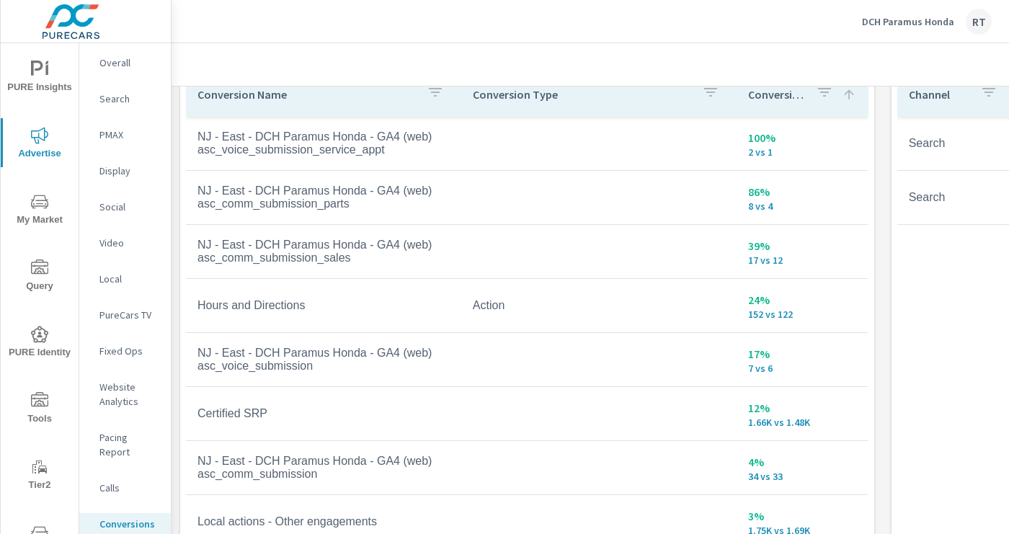
scroll to position [869, 0]
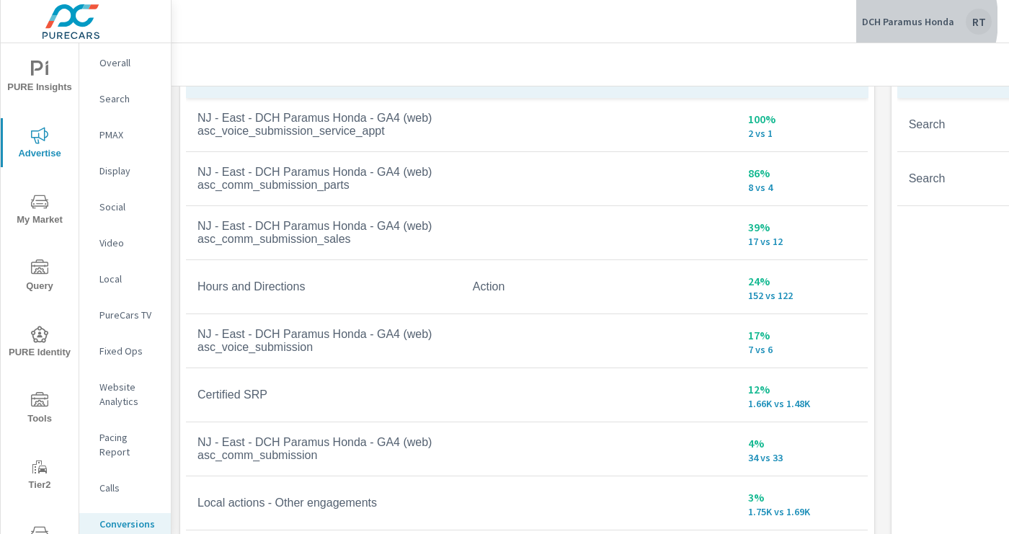
click at [887, 19] on p "DCH Paramus Honda" at bounding box center [908, 21] width 92 height 13
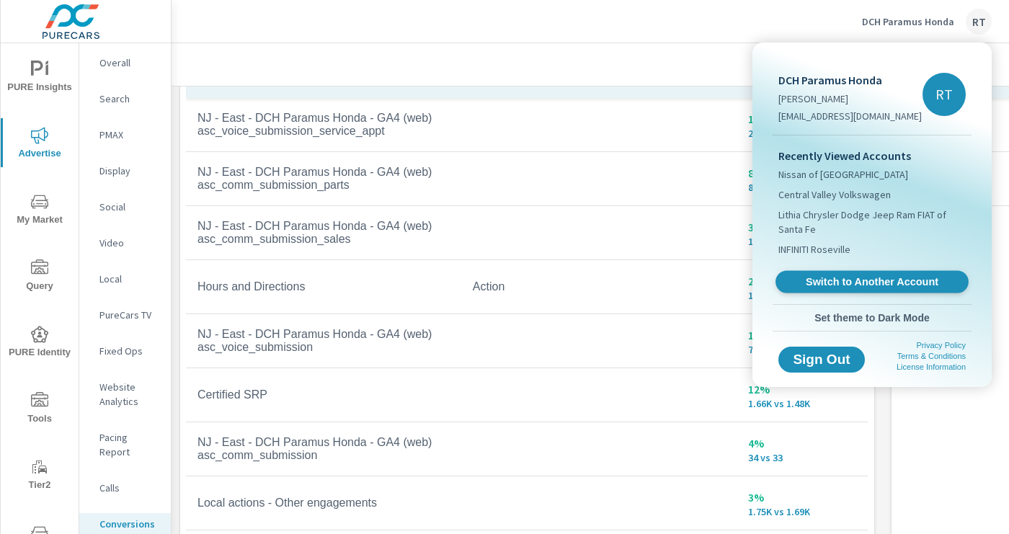
click at [823, 278] on span "Switch to Another Account" at bounding box center [871, 282] width 177 height 14
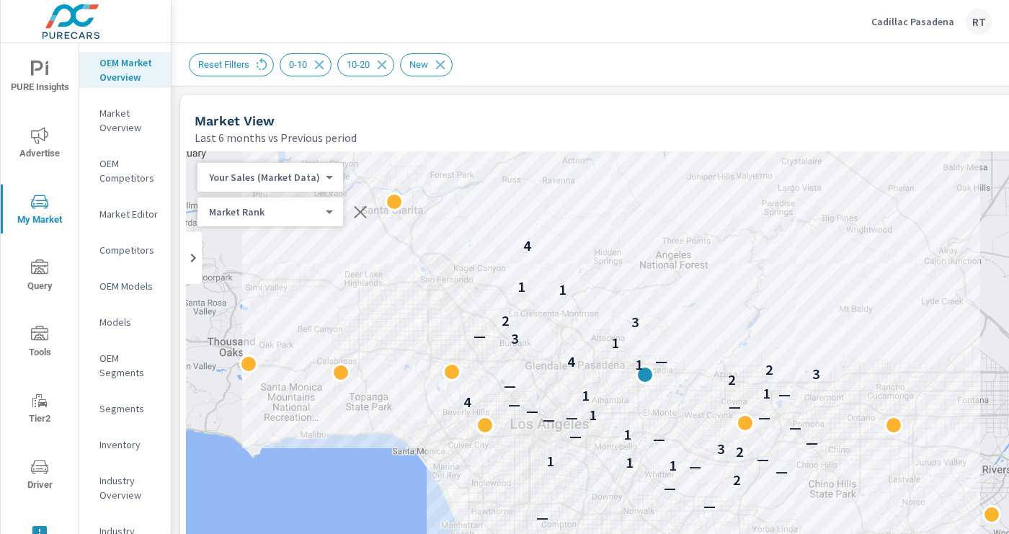
scroll to position [746, 228]
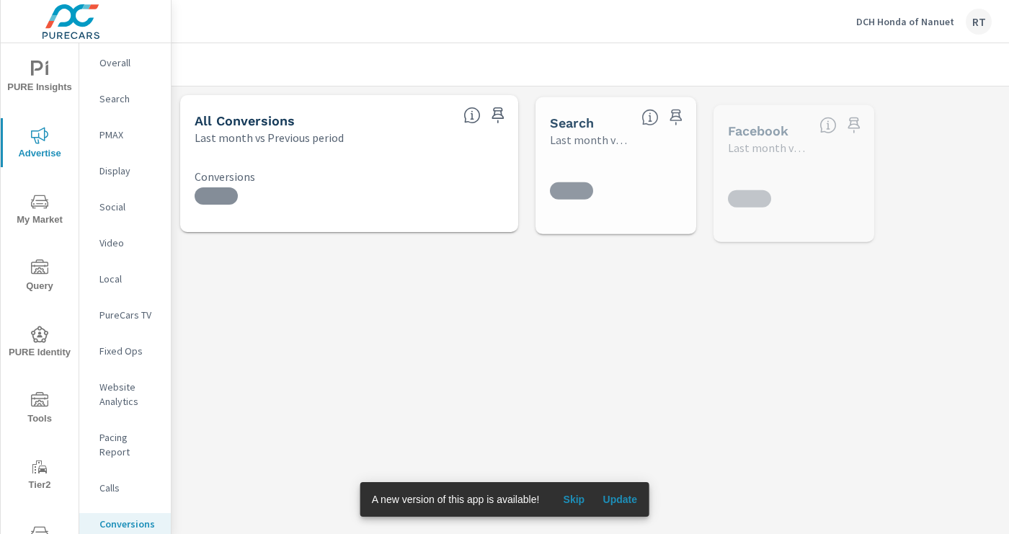
click at [571, 500] on span "Skip" at bounding box center [573, 499] width 35 height 13
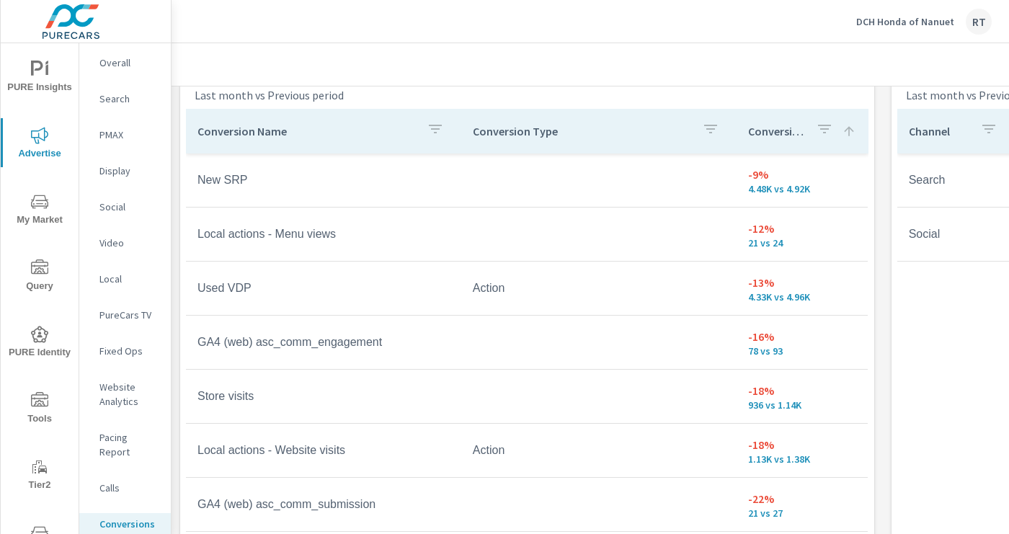
scroll to position [821, 0]
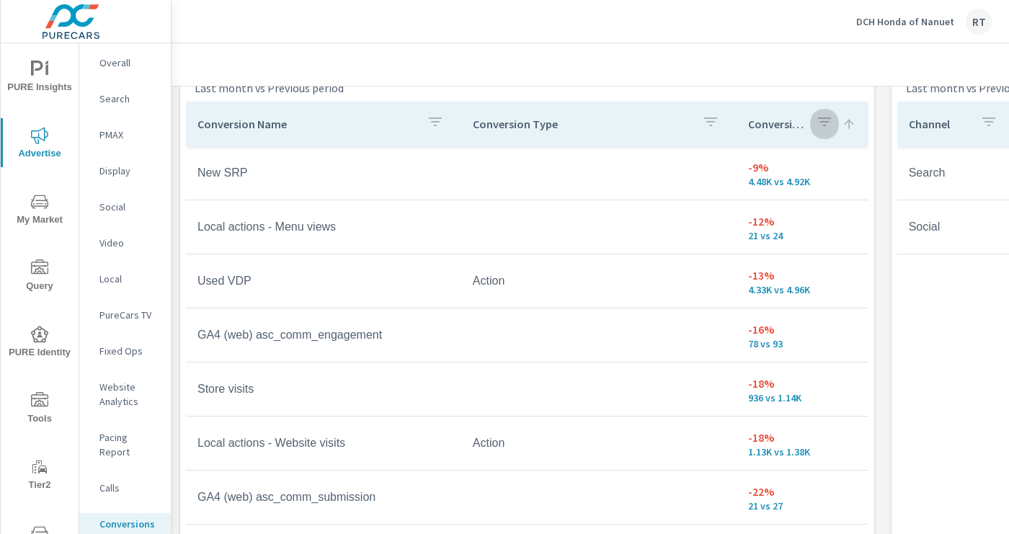
click at [824, 118] on icon "button" at bounding box center [824, 121] width 13 height 9
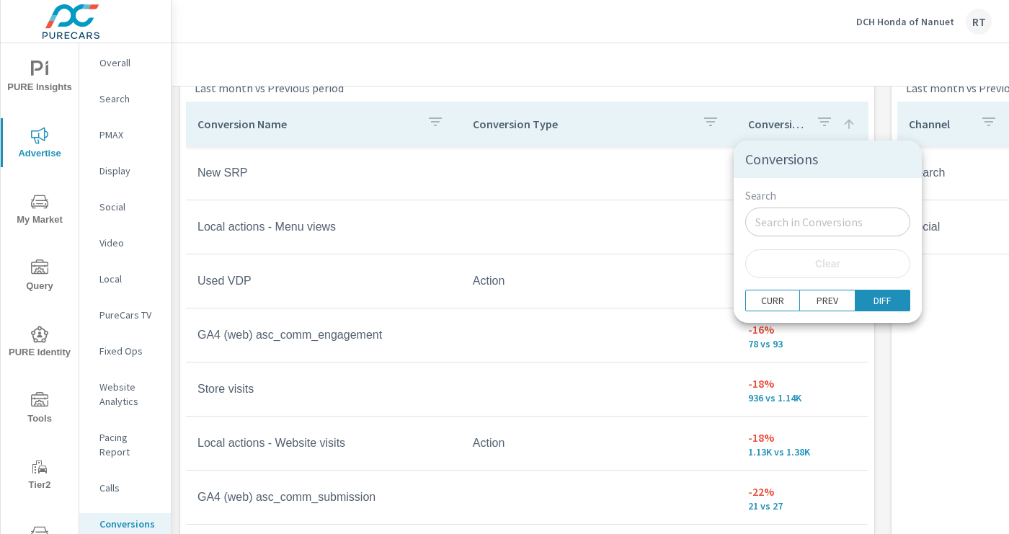
click at [880, 120] on div at bounding box center [504, 267] width 1009 height 534
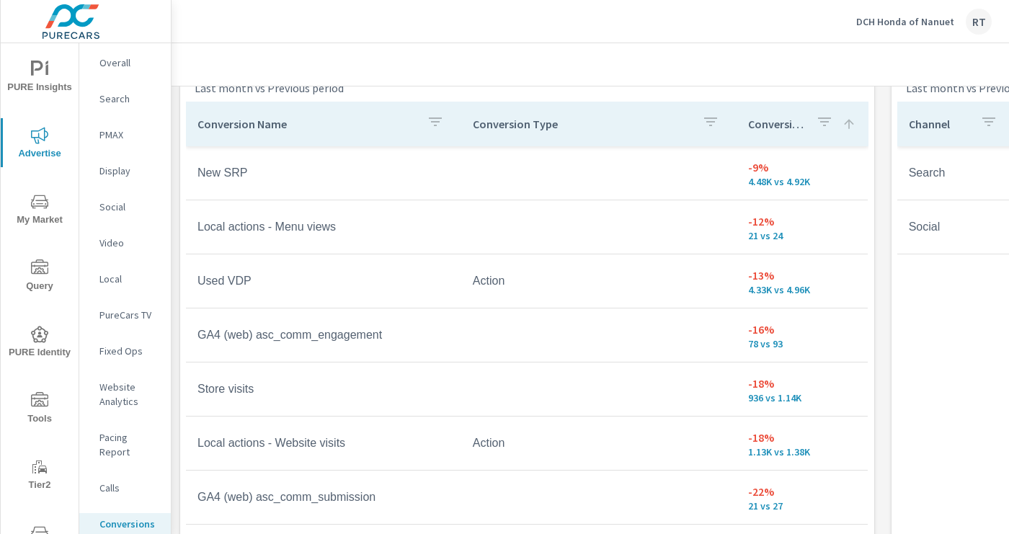
click at [847, 125] on icon at bounding box center [848, 124] width 14 height 14
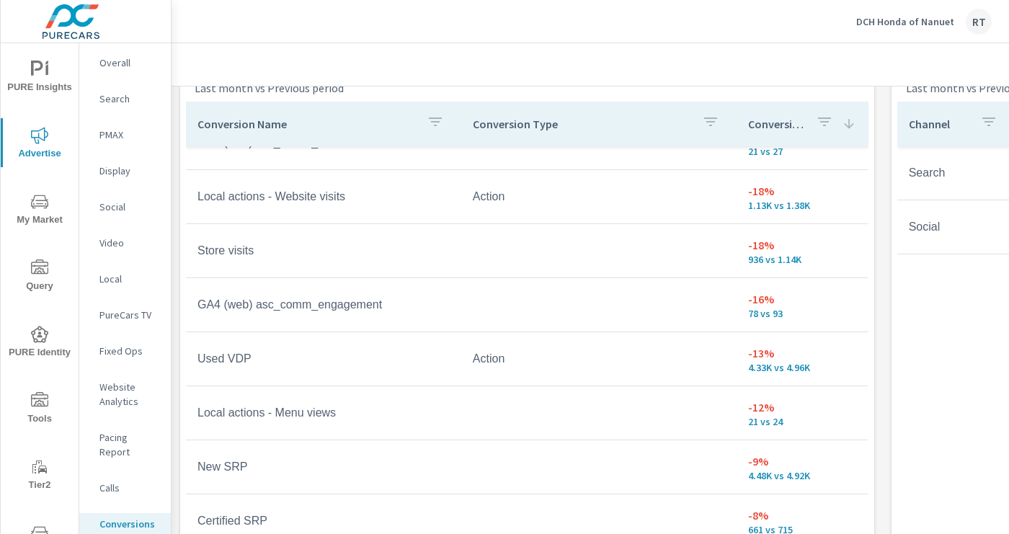
scroll to position [239, 0]
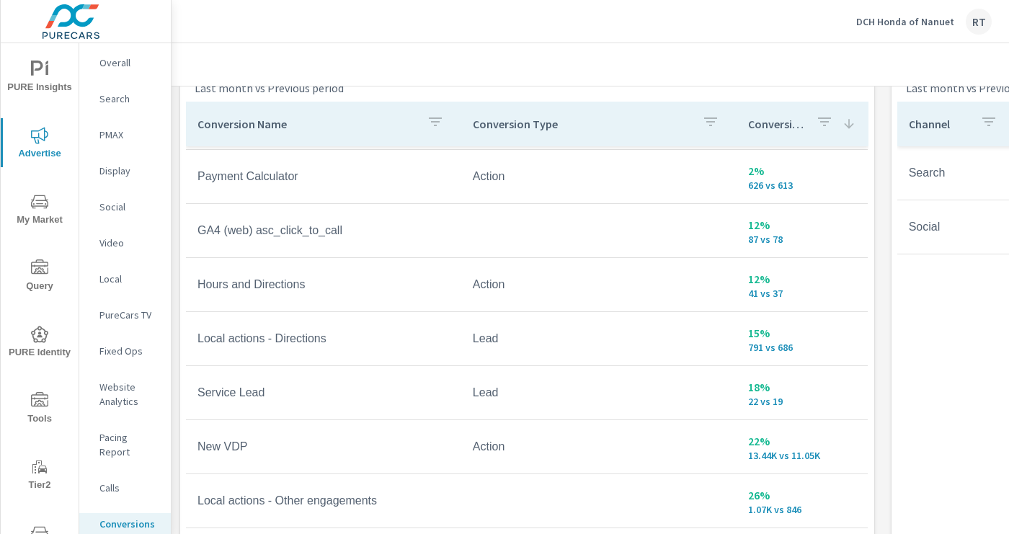
scroll to position [866, 0]
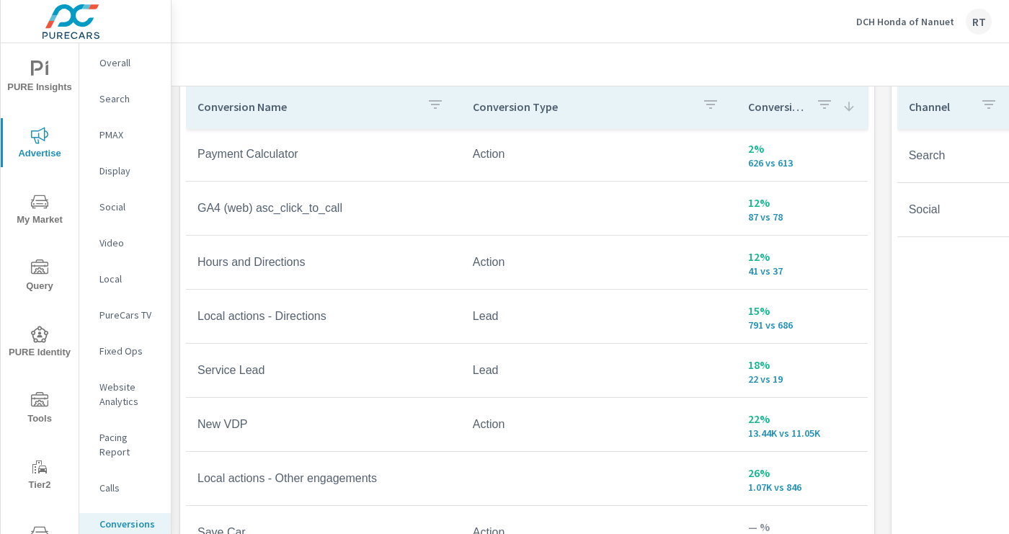
scroll to position [836, 0]
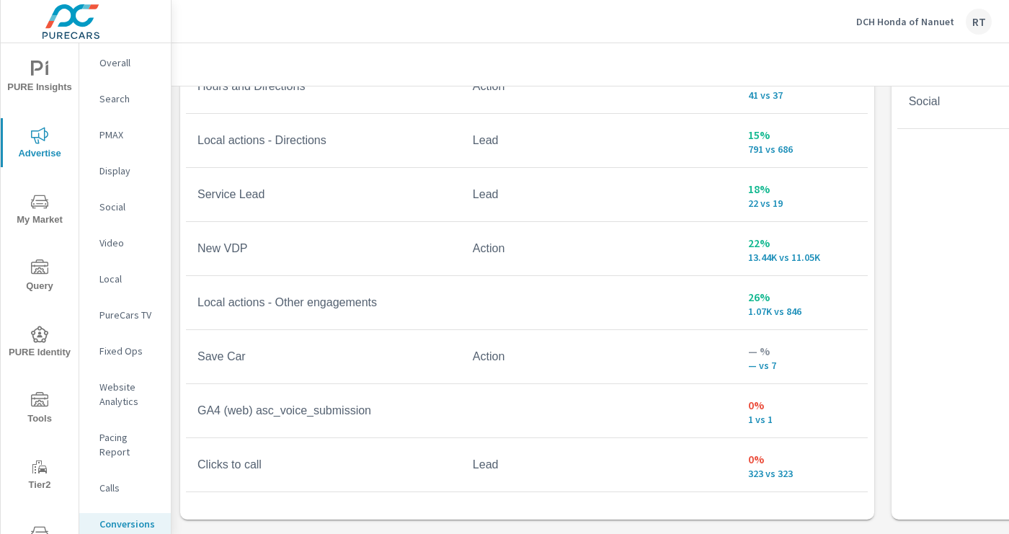
scroll to position [932, 0]
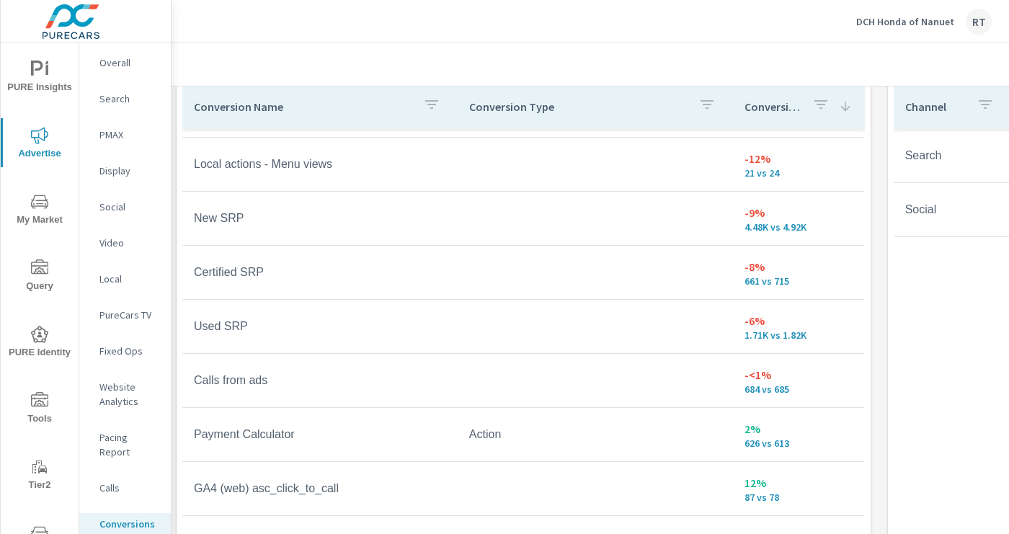
scroll to position [836, 4]
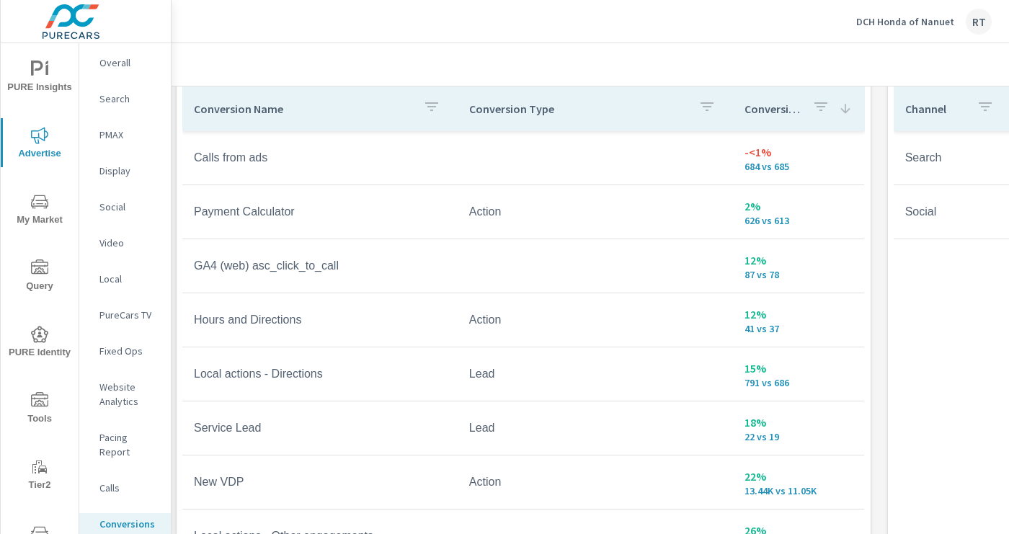
scroll to position [813, 0]
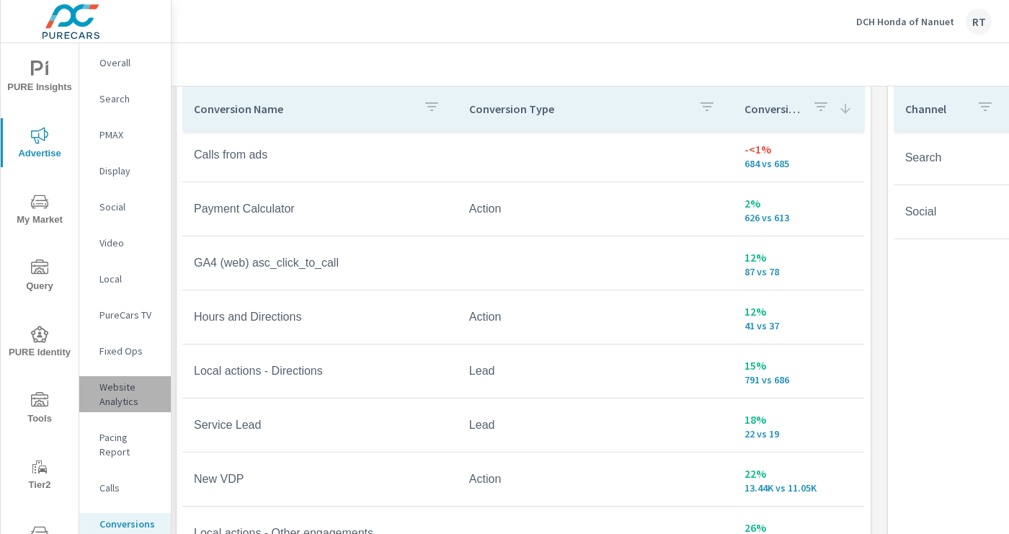
click at [117, 389] on p "Website Analytics" at bounding box center [129, 394] width 60 height 29
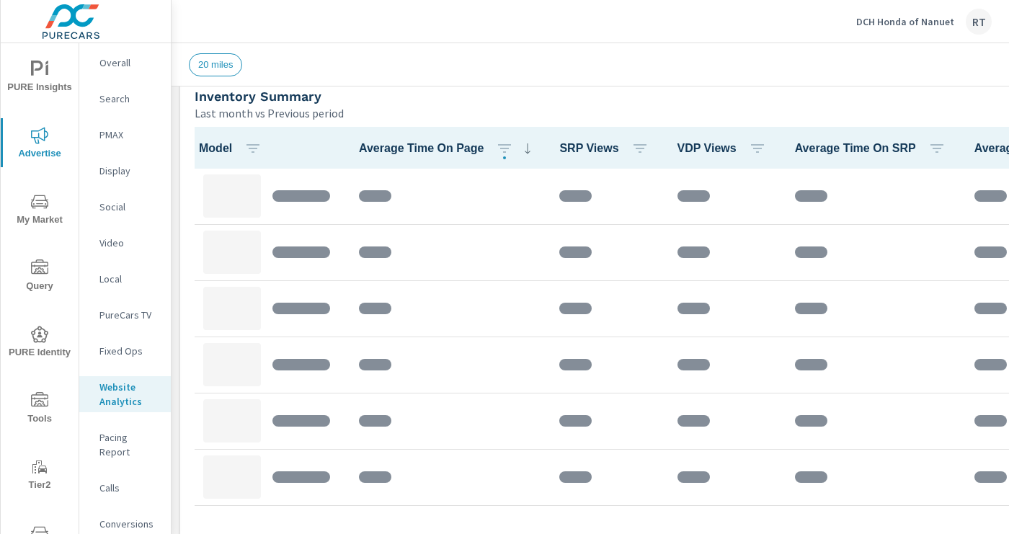
scroll to position [627, 0]
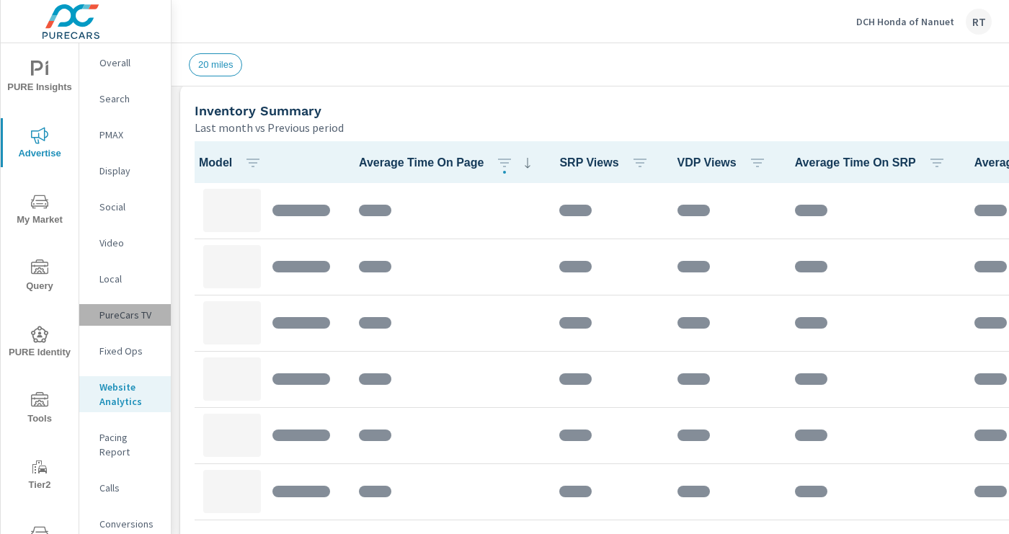
click at [130, 314] on p "PureCars TV" at bounding box center [129, 315] width 60 height 14
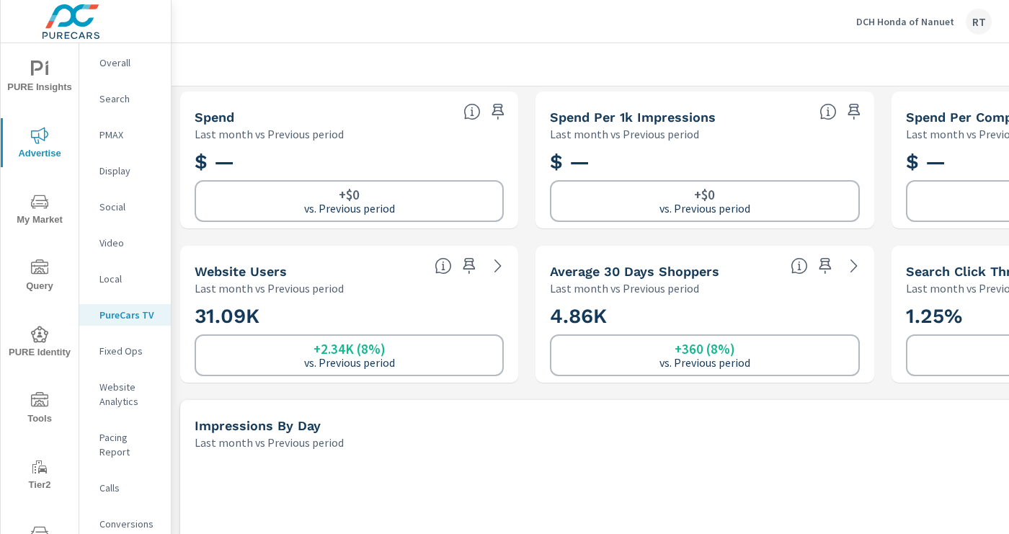
scroll to position [161, 0]
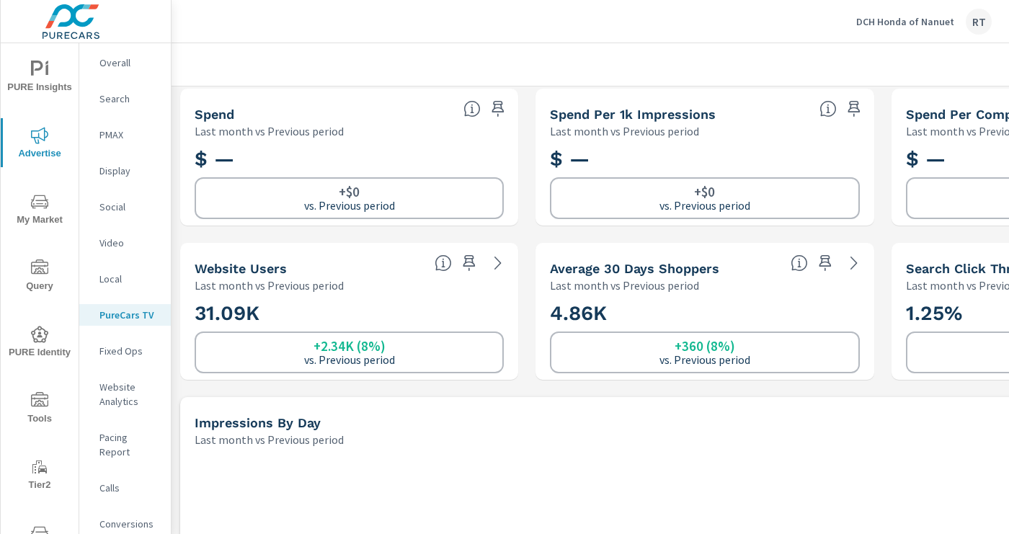
click at [110, 241] on p "Video" at bounding box center [129, 243] width 60 height 14
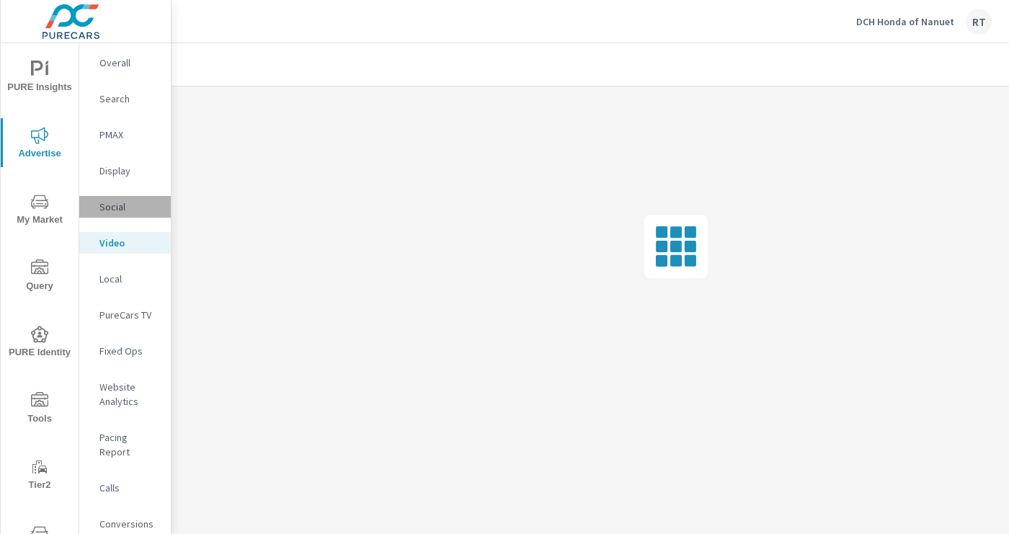
click at [114, 202] on p "Social" at bounding box center [129, 207] width 60 height 14
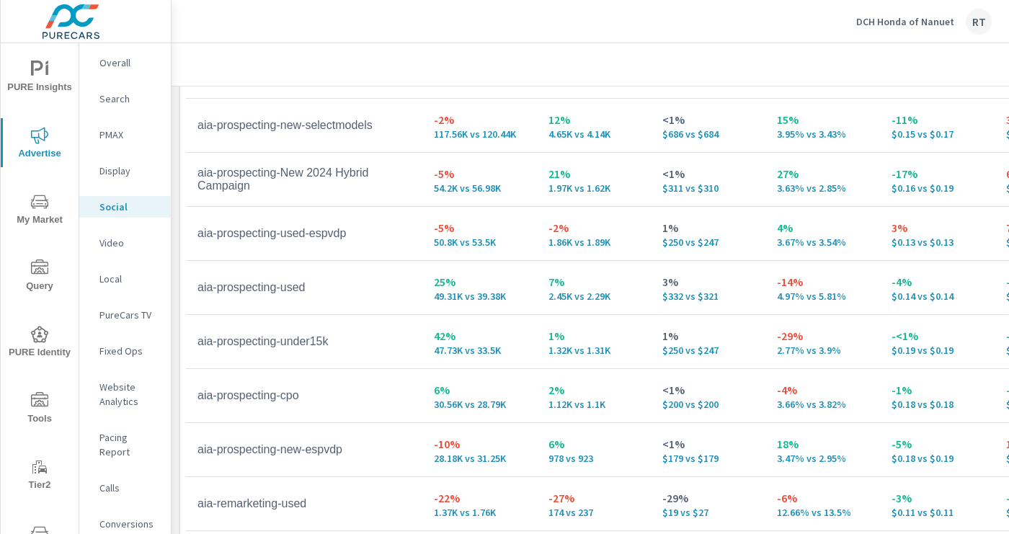
scroll to position [786, 0]
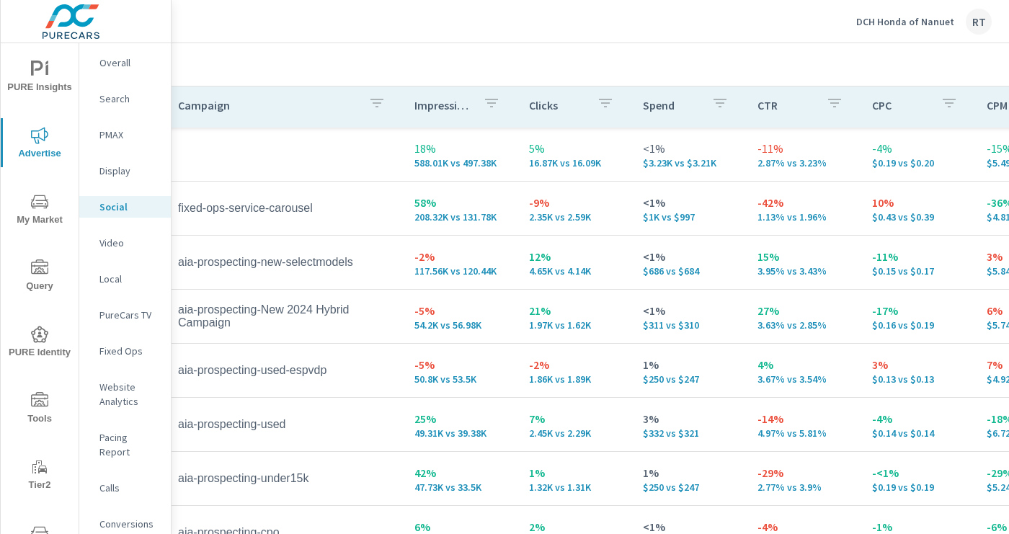
scroll to position [684, 19]
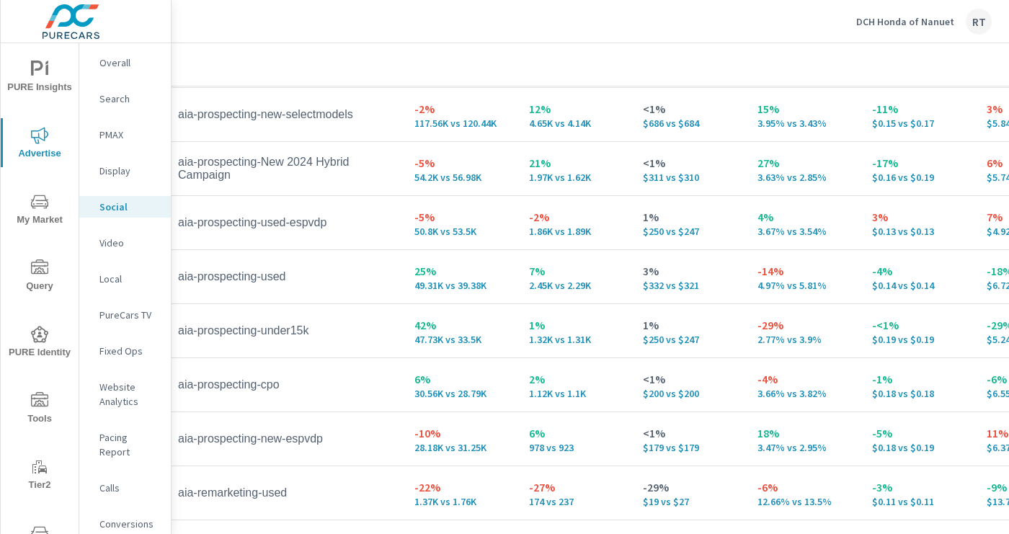
scroll to position [786, 19]
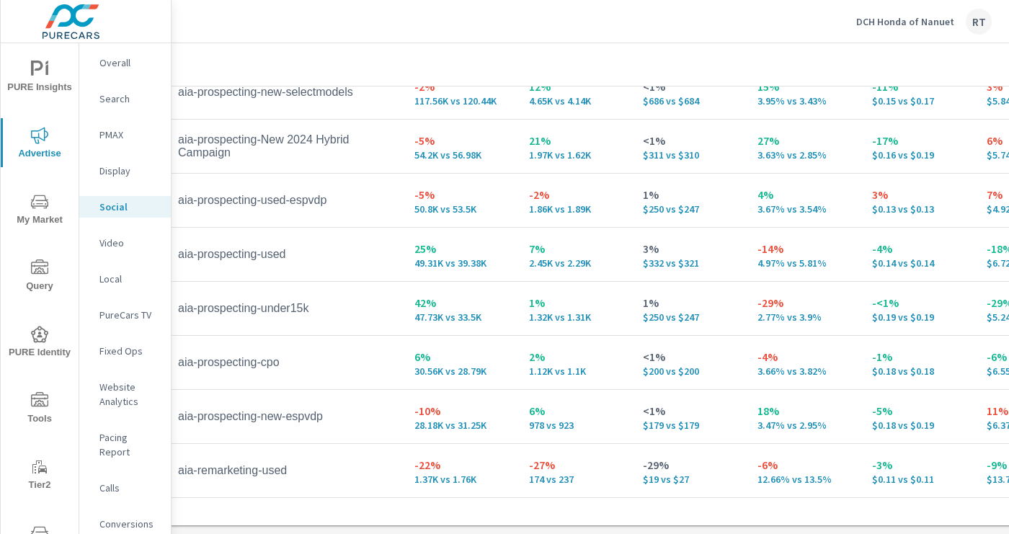
click at [113, 172] on p "Display" at bounding box center [129, 171] width 60 height 14
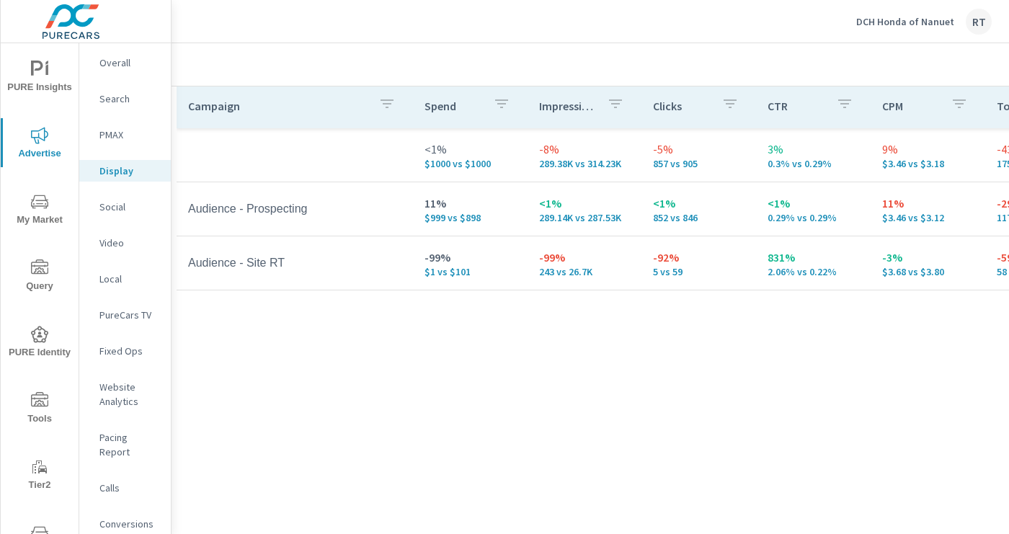
scroll to position [684, 22]
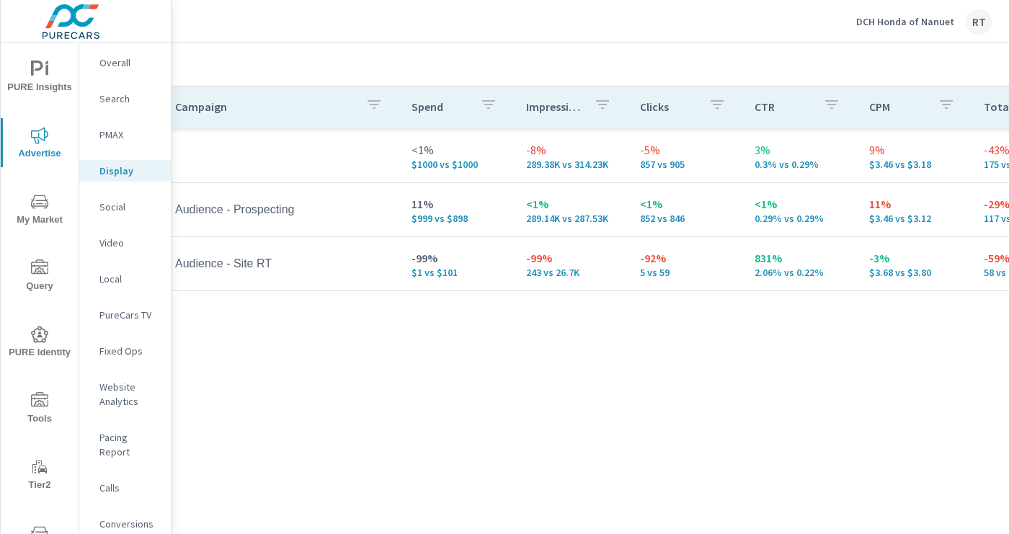
click at [112, 138] on p "PMAX" at bounding box center [129, 135] width 60 height 14
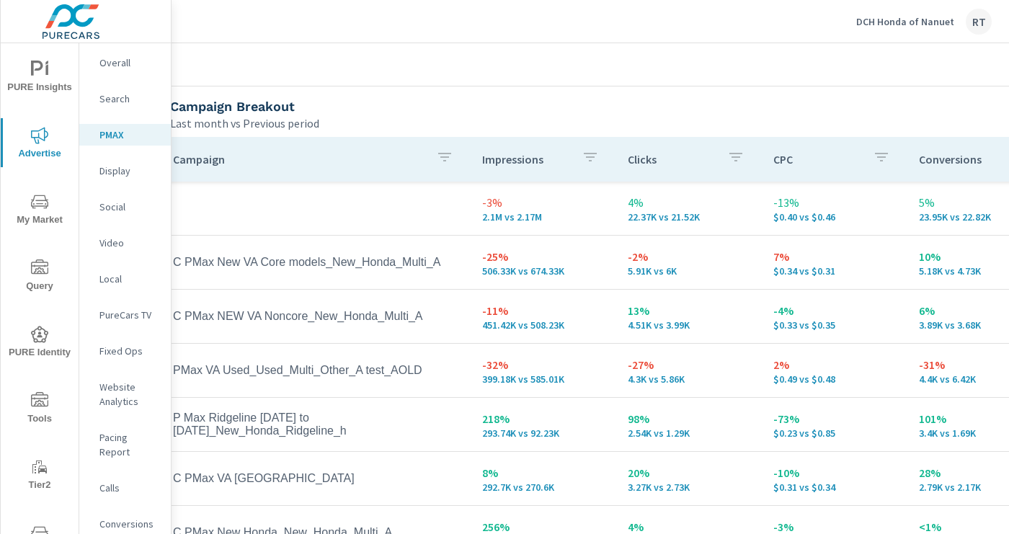
scroll to position [162, 24]
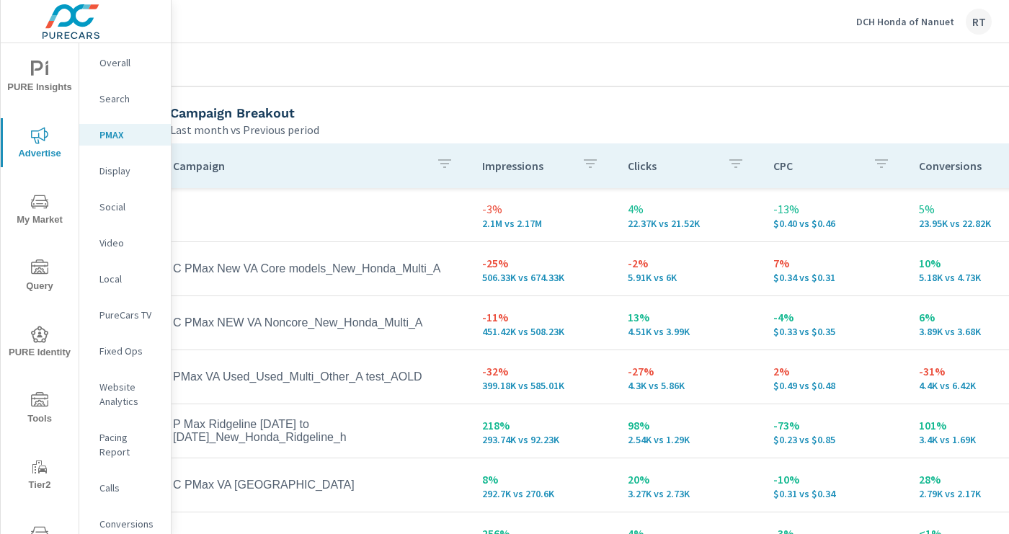
click at [118, 62] on p "Overall" at bounding box center [129, 62] width 60 height 14
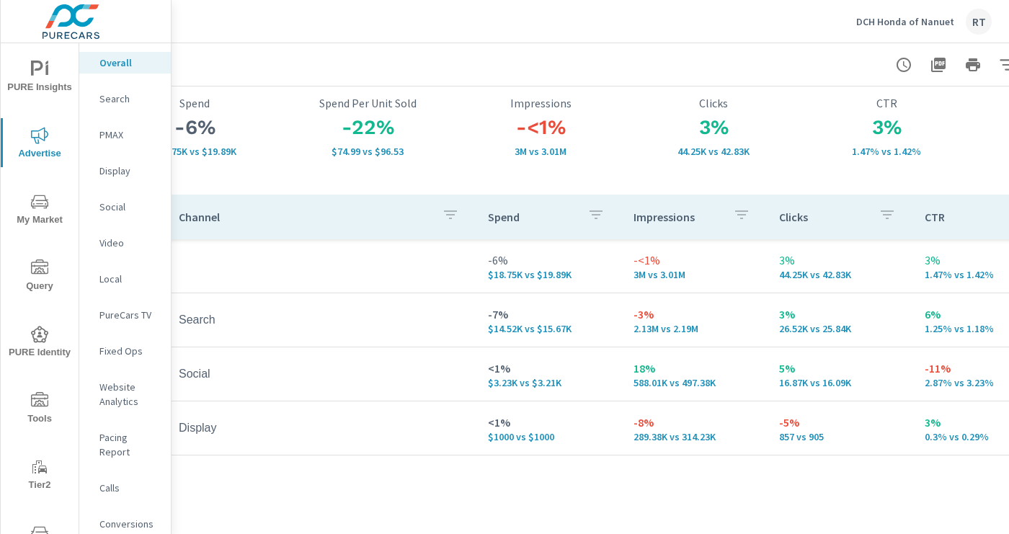
scroll to position [91, 163]
click at [40, 400] on icon "nav menu" at bounding box center [39, 400] width 17 height 17
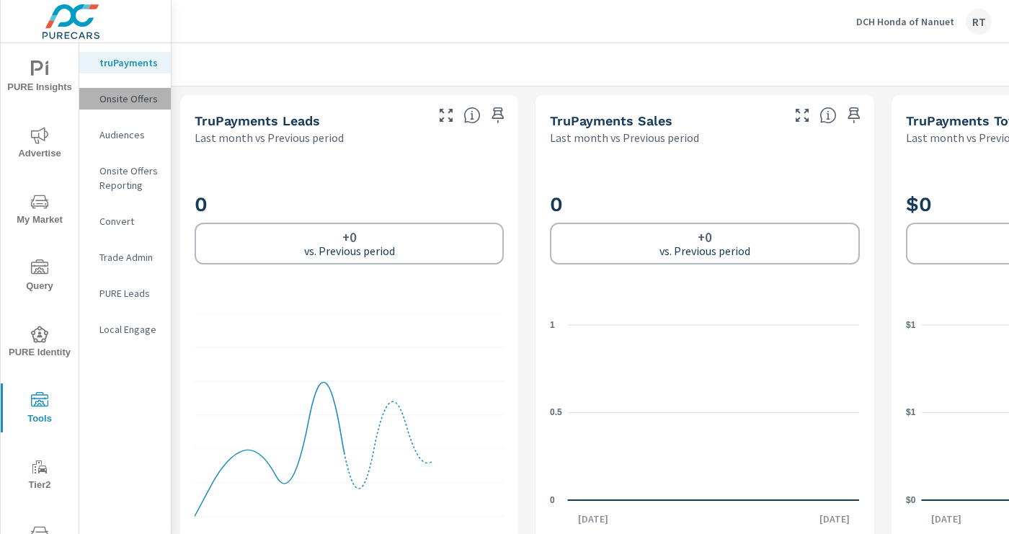
click at [127, 97] on p "Onsite Offers" at bounding box center [129, 98] width 60 height 14
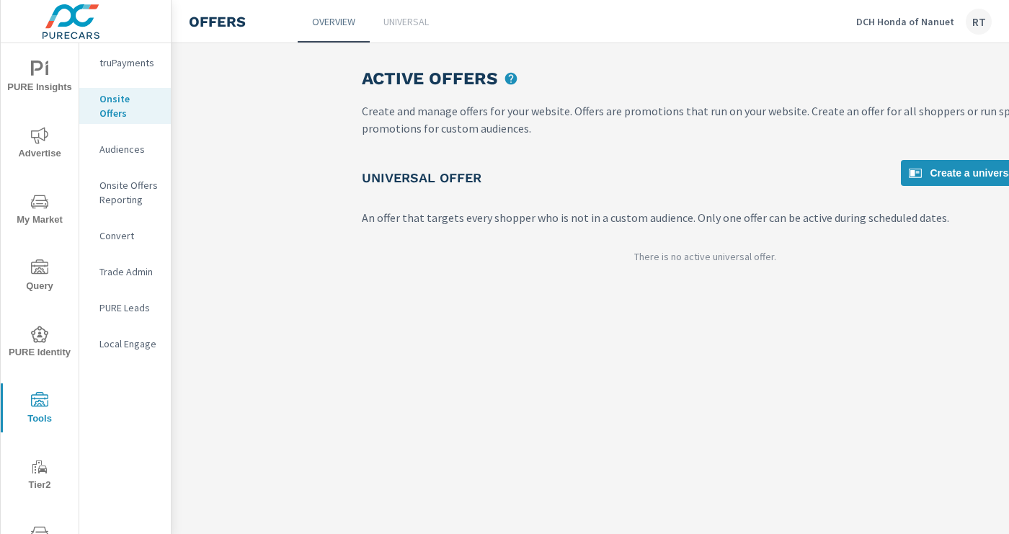
click at [420, 25] on p "Universal" at bounding box center [405, 21] width 45 height 14
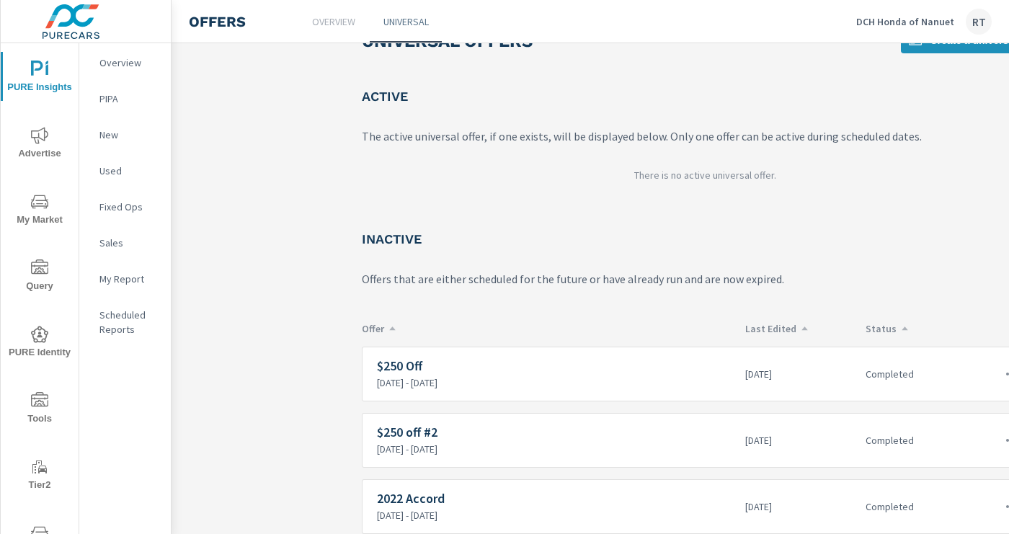
scroll to position [88, 0]
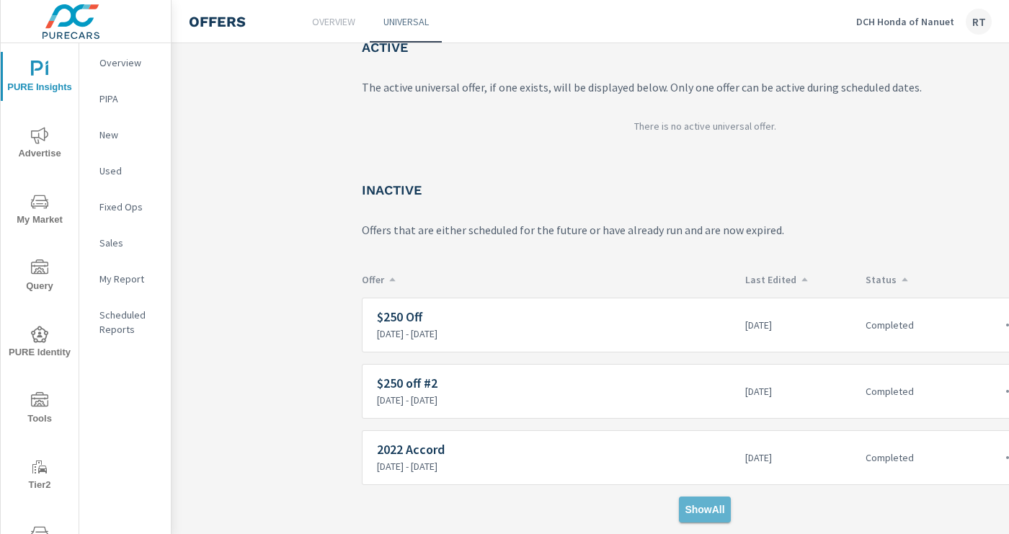
click at [699, 505] on span "Show All" at bounding box center [704, 509] width 40 height 13
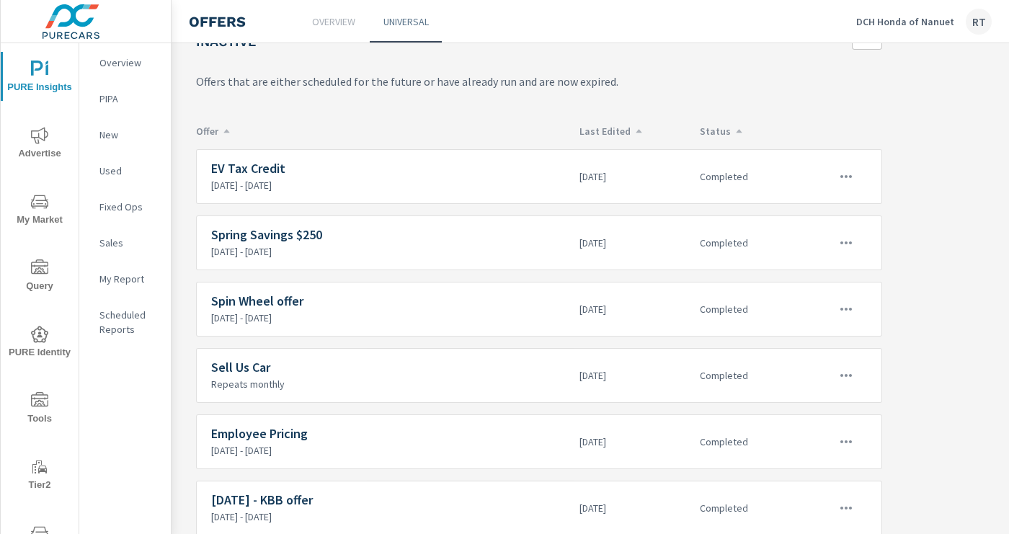
scroll to position [250, 166]
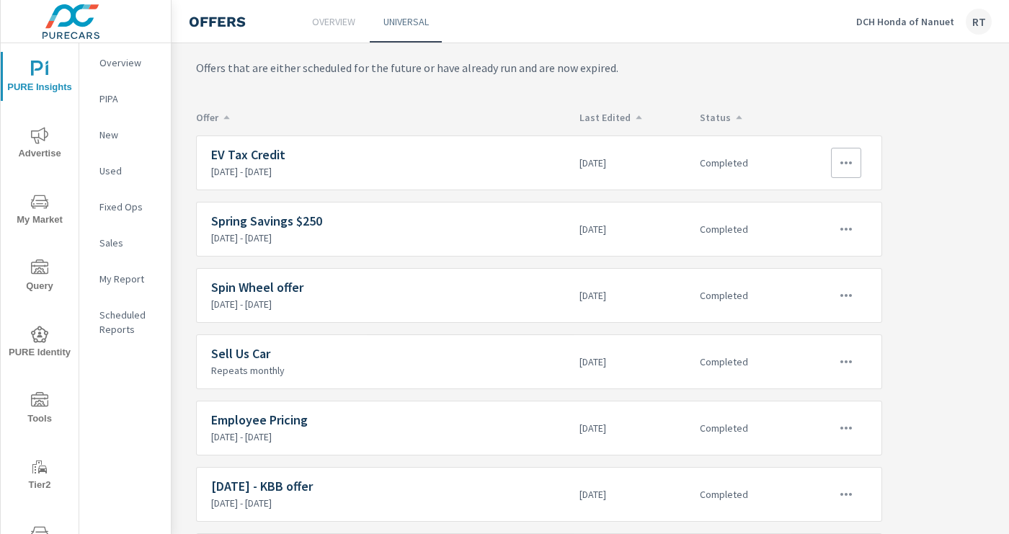
click at [846, 163] on icon "button" at bounding box center [846, 162] width 12 height 3
click at [813, 231] on div "View Report" at bounding box center [819, 231] width 63 height 17
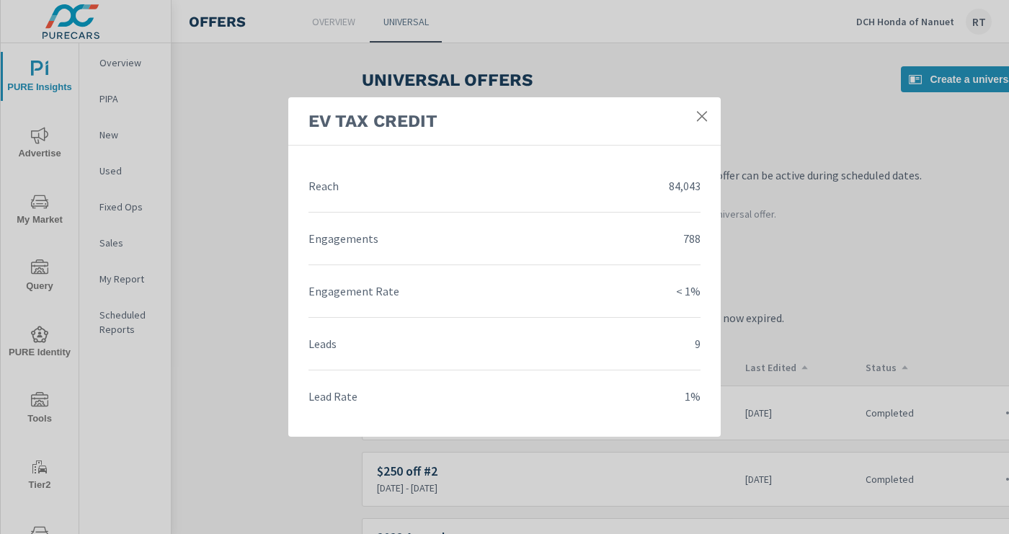
click at [703, 115] on icon at bounding box center [702, 116] width 14 height 14
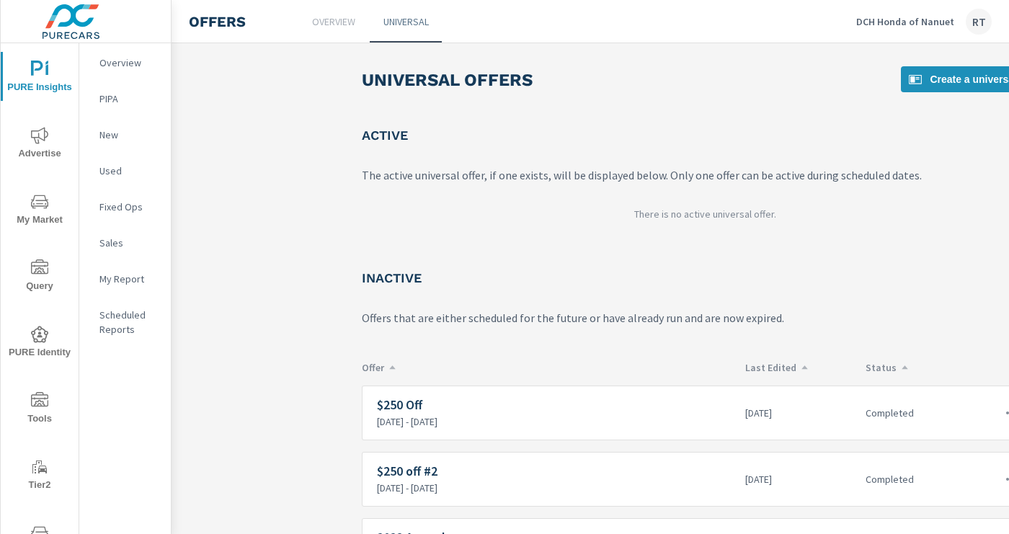
scroll to position [88, 0]
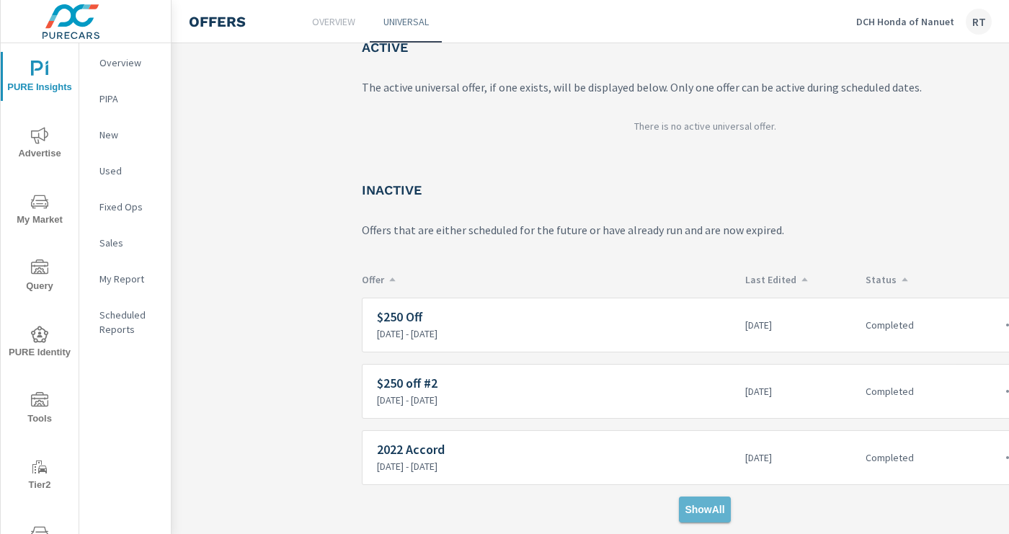
click at [706, 509] on span "Show All" at bounding box center [704, 509] width 40 height 13
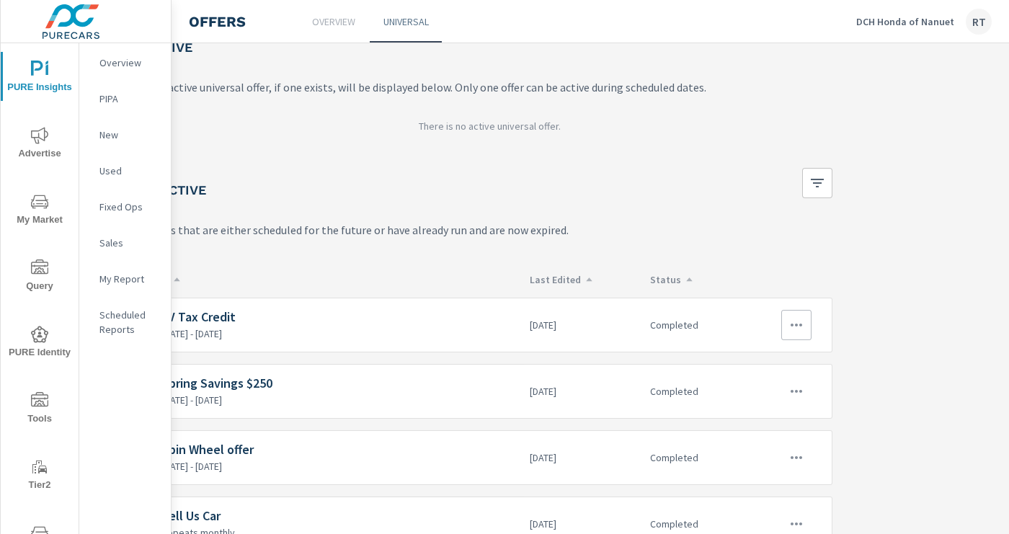
scroll to position [88, 229]
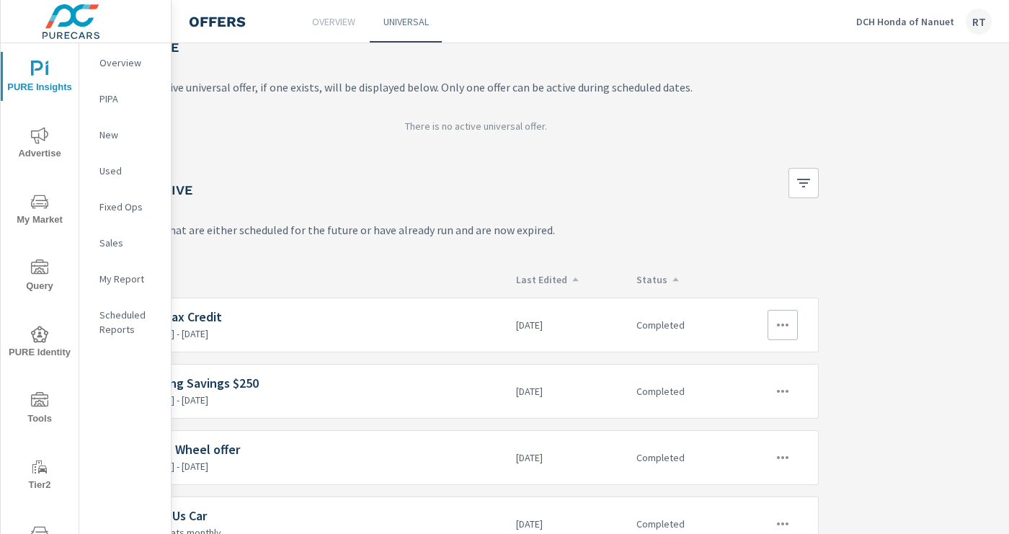
click at [777, 328] on icon "button" at bounding box center [782, 324] width 17 height 17
click at [745, 357] on link "Edit" at bounding box center [756, 358] width 80 height 35
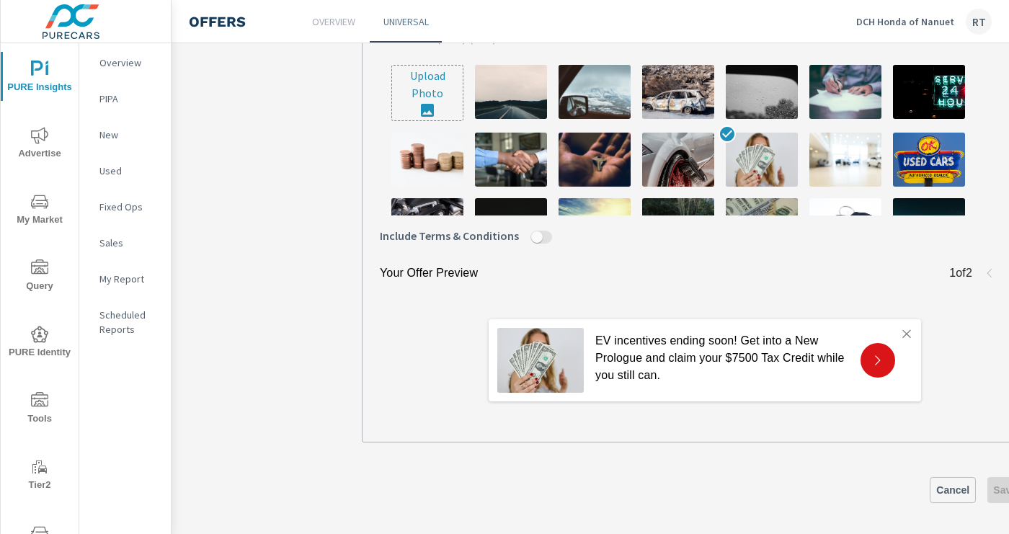
scroll to position [542, 0]
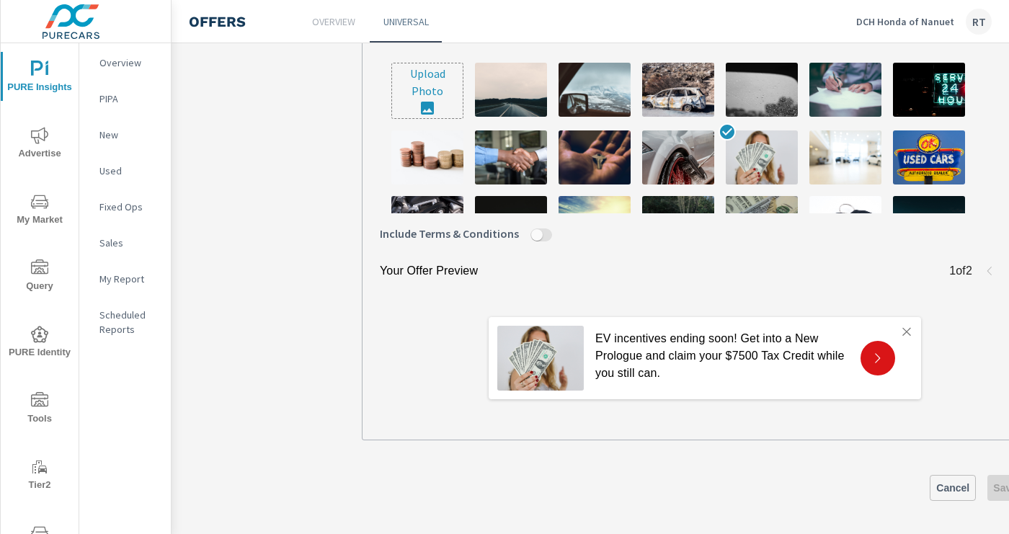
click at [957, 481] on span "Cancel" at bounding box center [952, 487] width 33 height 13
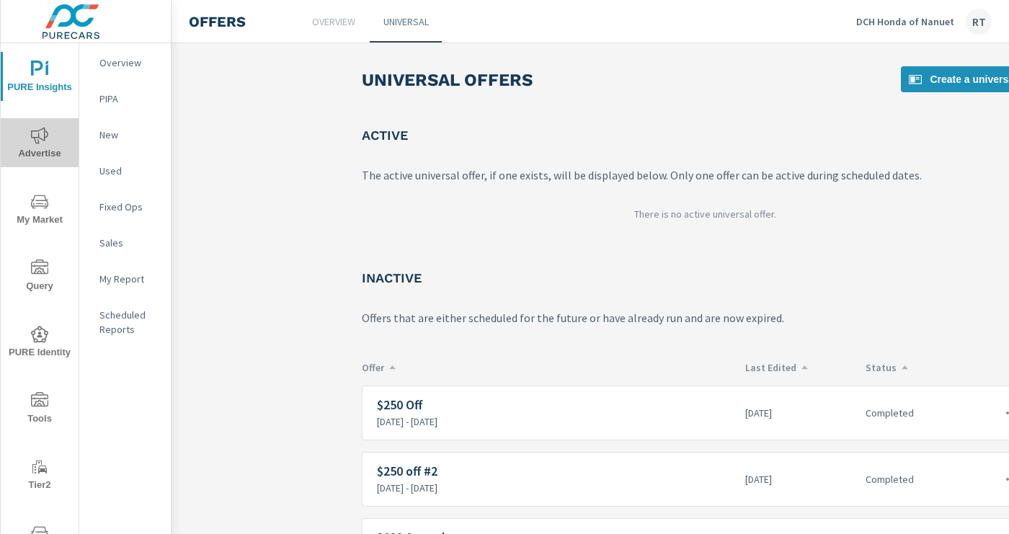
click at [32, 139] on icon "nav menu" at bounding box center [39, 135] width 17 height 17
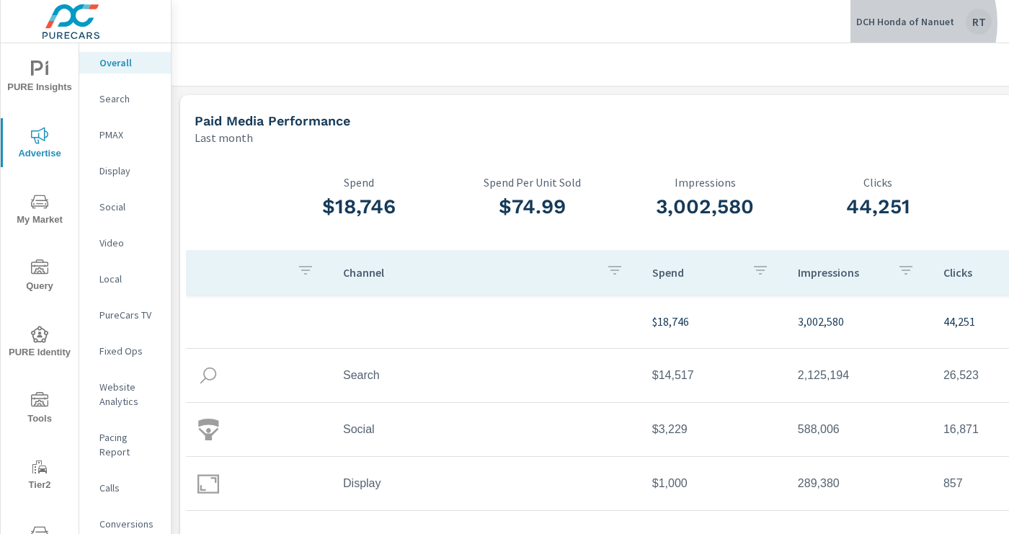
click at [896, 23] on p "DCH Honda of Nanuet" at bounding box center [905, 21] width 98 height 13
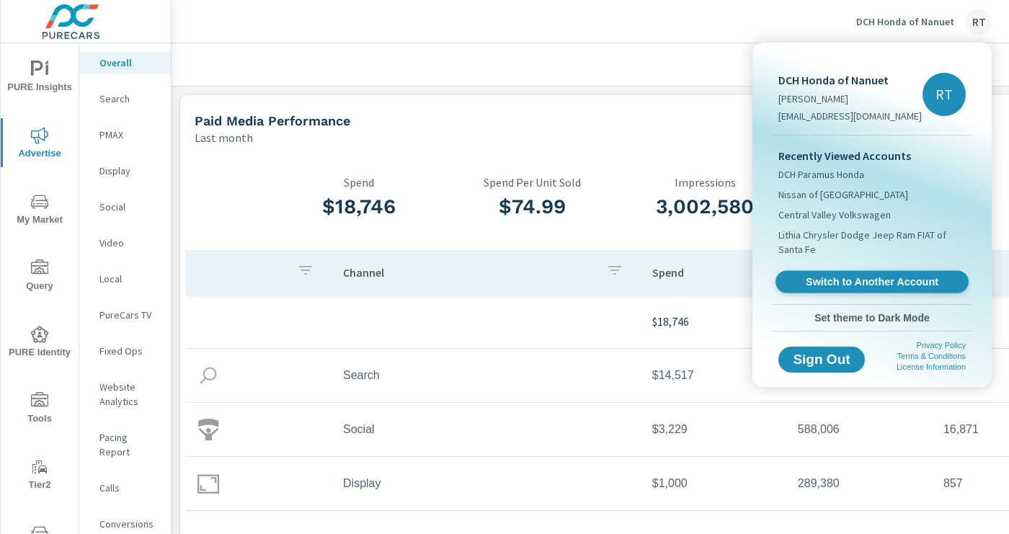
click at [829, 285] on span "Switch to Another Account" at bounding box center [871, 282] width 177 height 14
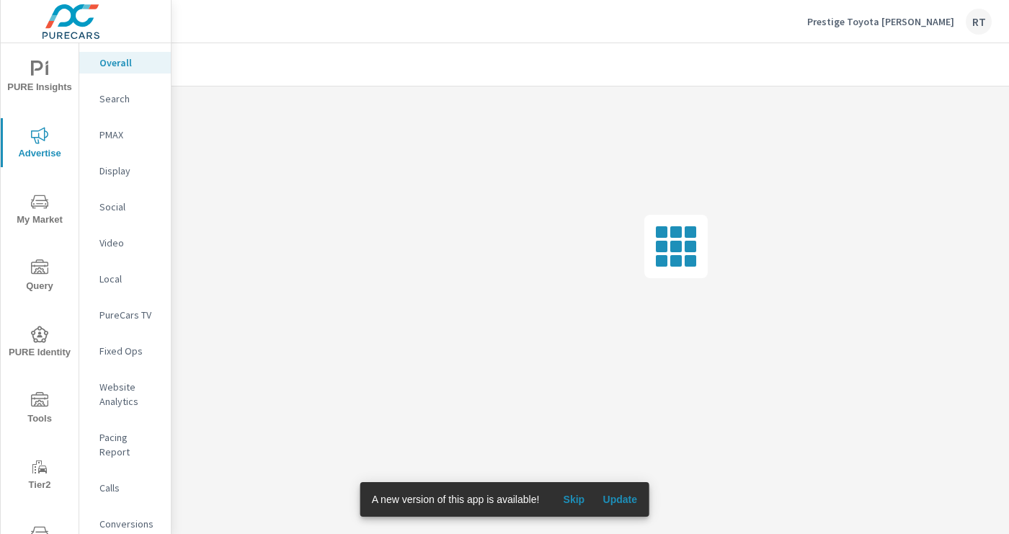
click at [577, 501] on span "Skip" at bounding box center [573, 499] width 35 height 13
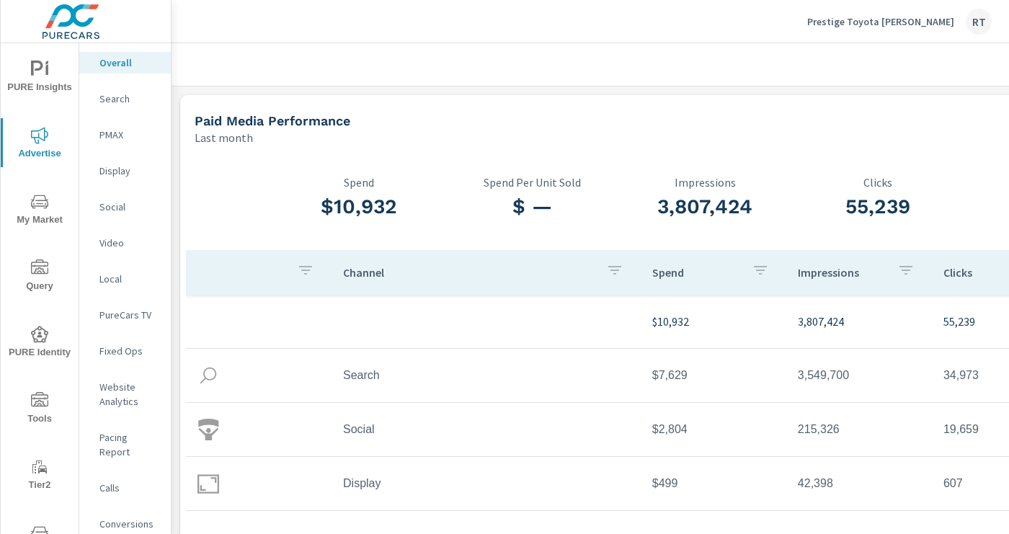
scroll to position [0, 229]
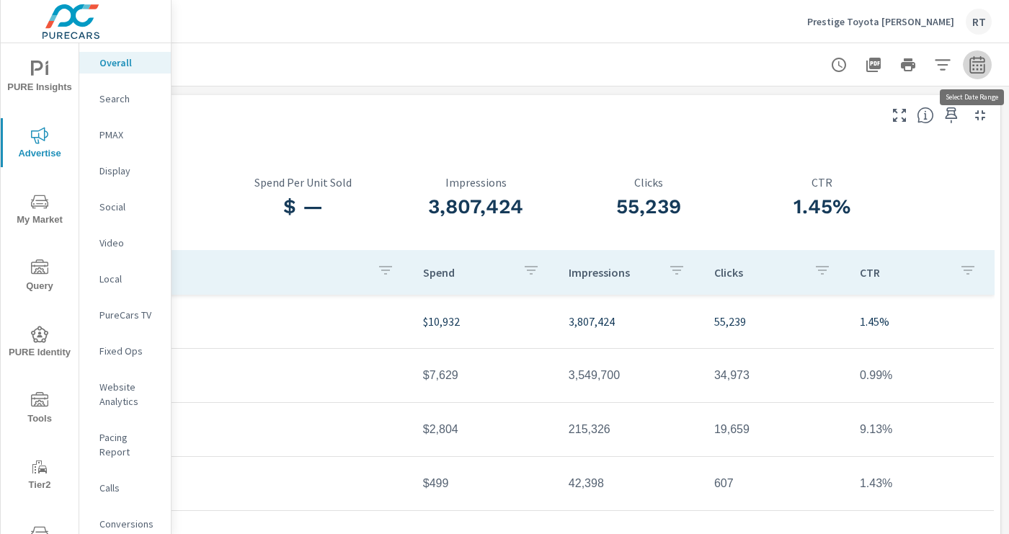
click at [981, 66] on icon "button" at bounding box center [976, 64] width 17 height 17
select select "Last month"
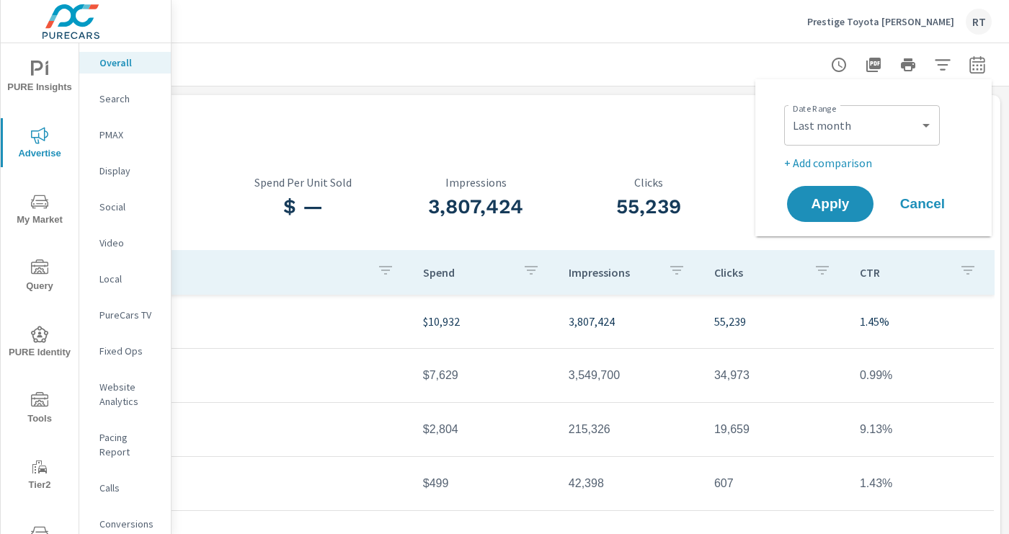
click at [836, 163] on p "+ Add comparison" at bounding box center [876, 162] width 184 height 17
select select "Previous period"
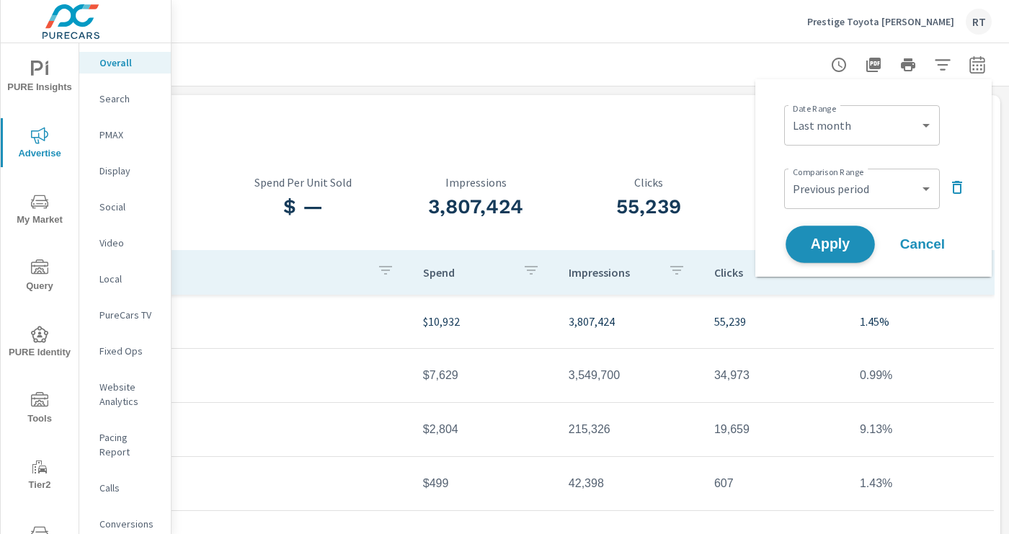
click at [823, 248] on span "Apply" at bounding box center [829, 245] width 59 height 14
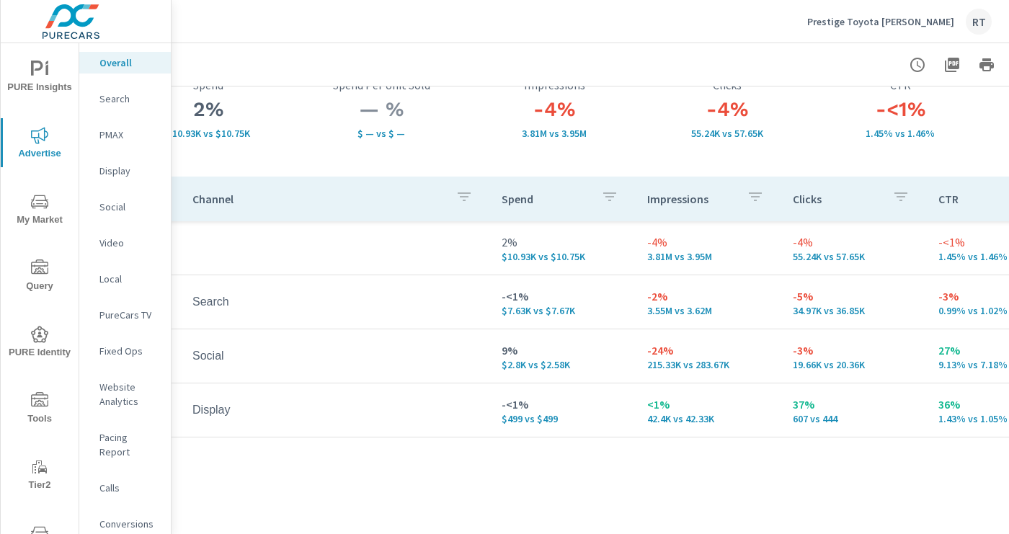
scroll to position [110, 229]
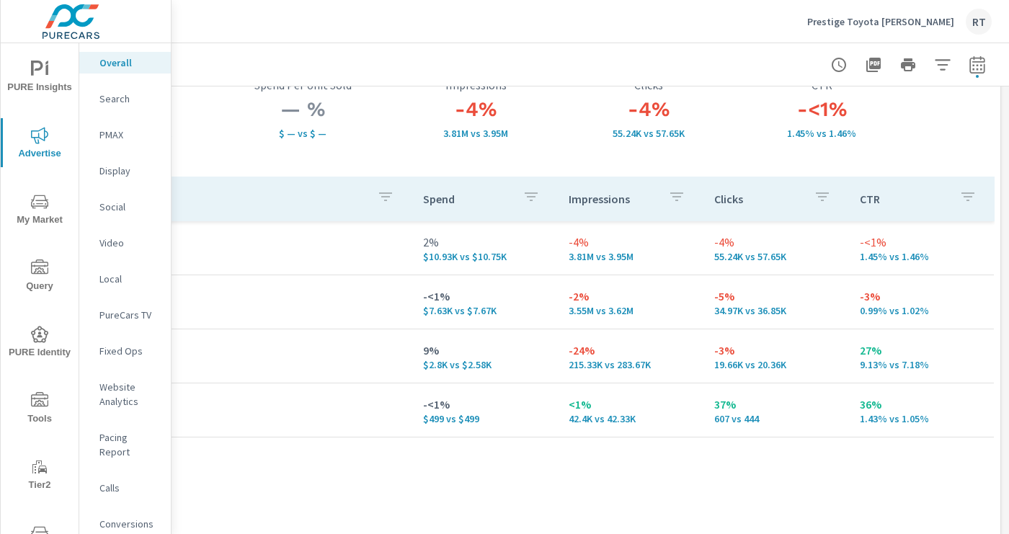
click at [981, 58] on icon "button" at bounding box center [976, 63] width 15 height 17
select select "Last month"
select select "Previous period"
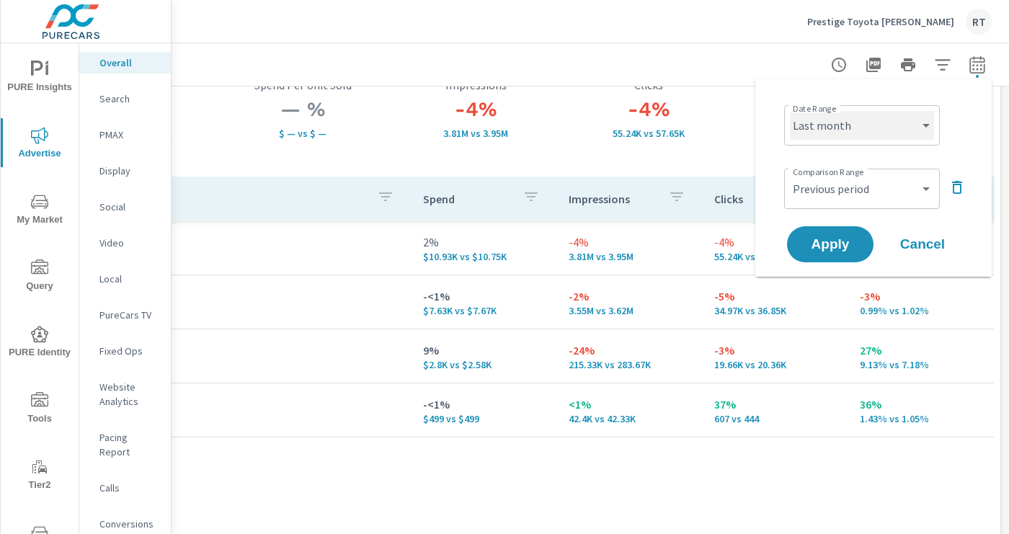
click at [849, 125] on select "Custom [DATE] Last week Last 7 days Last 14 days Last 30 days Last 45 days Last…" at bounding box center [862, 125] width 144 height 29
click at [790, 111] on select "Custom [DATE] Last week Last 7 days Last 14 days Last 30 days Last 45 days Last…" at bounding box center [862, 125] width 144 height 29
select select "Last 30 days"
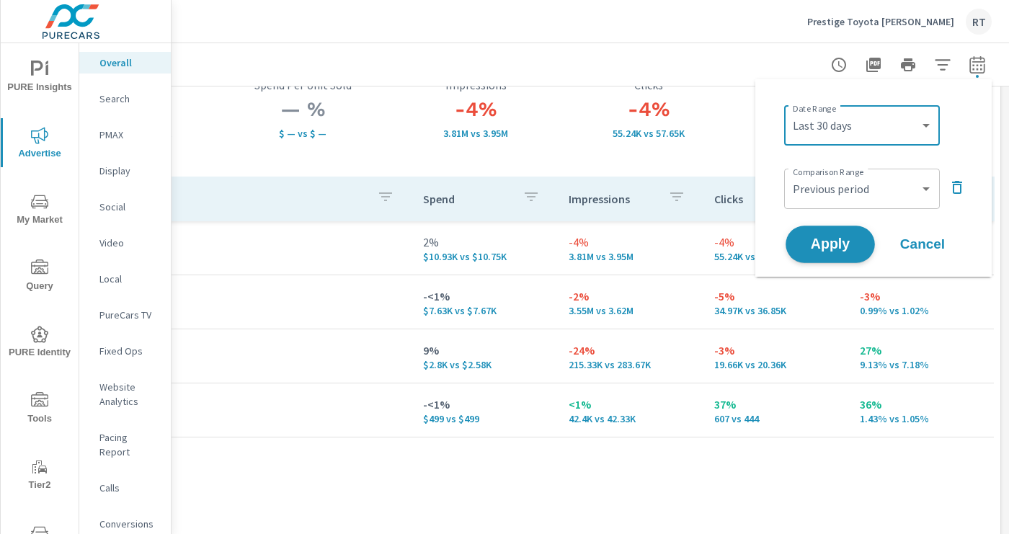
click at [831, 242] on span "Apply" at bounding box center [829, 245] width 59 height 14
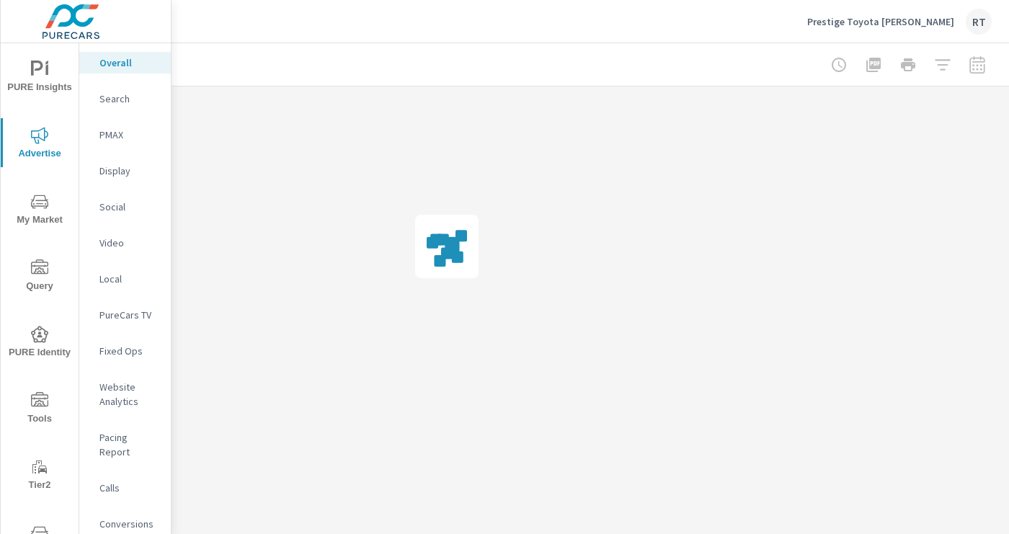
scroll to position [0, 229]
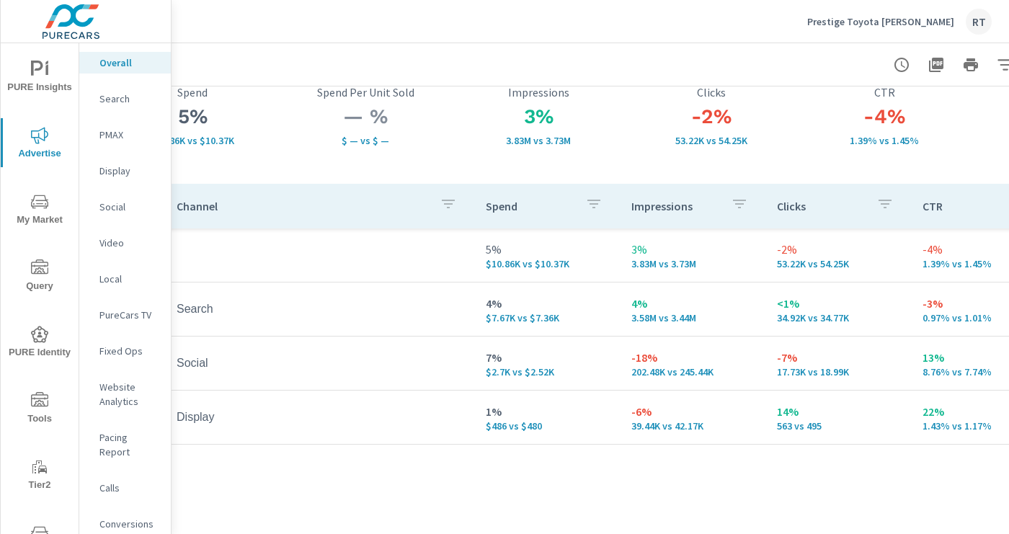
scroll to position [102, 166]
click at [112, 134] on p "PMAX" at bounding box center [129, 135] width 60 height 14
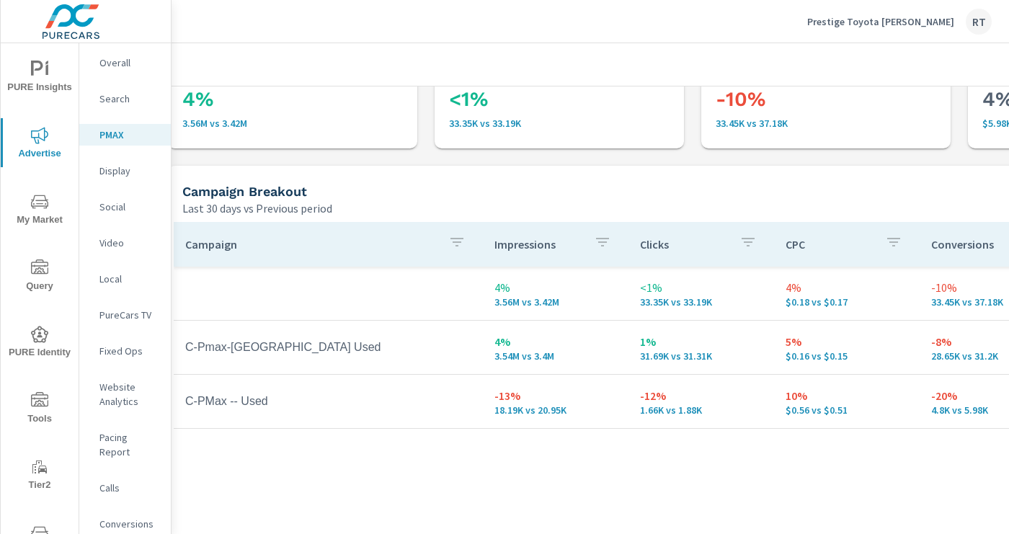
scroll to position [84, 0]
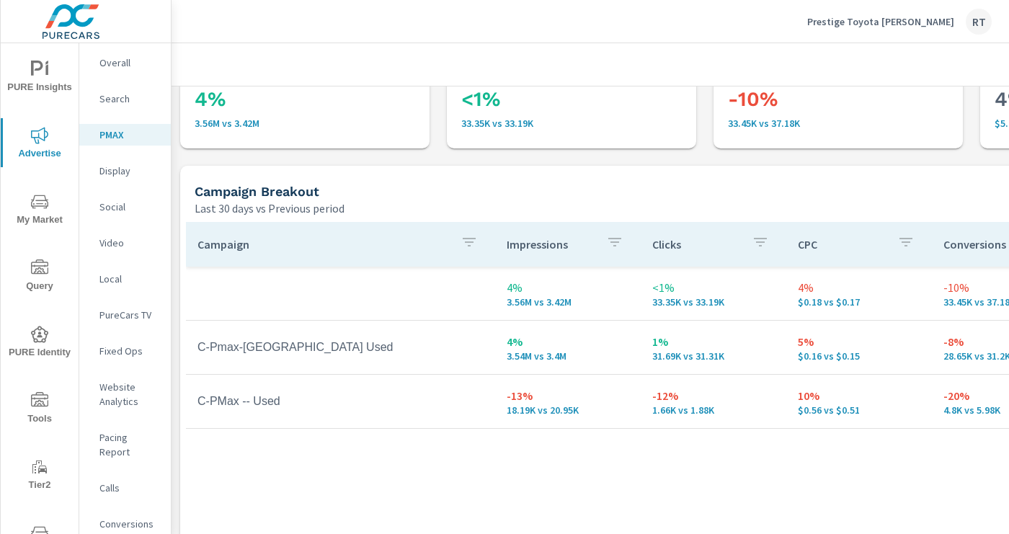
click at [117, 164] on p "Display" at bounding box center [129, 171] width 60 height 14
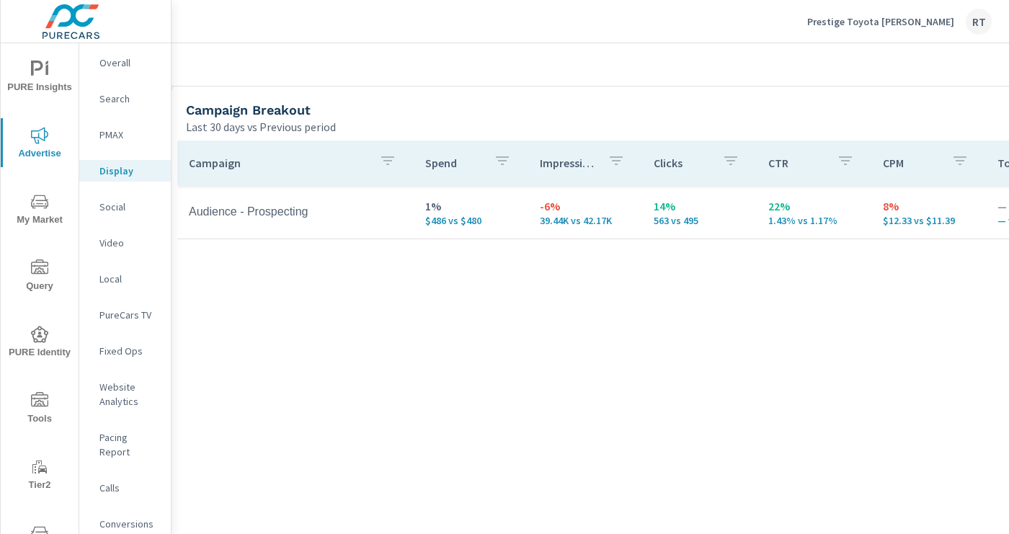
scroll to position [632, 9]
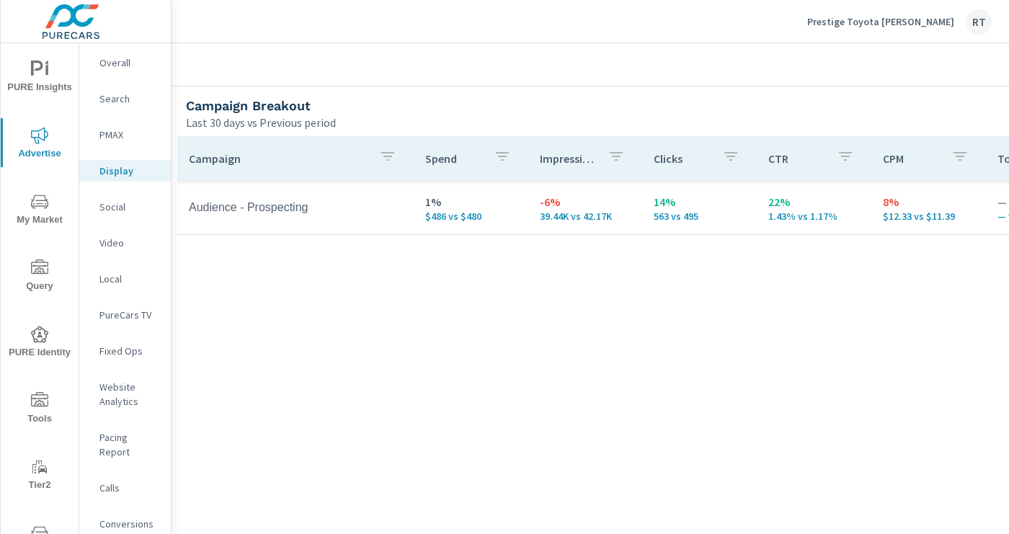
click at [111, 197] on div "Social" at bounding box center [124, 207] width 91 height 22
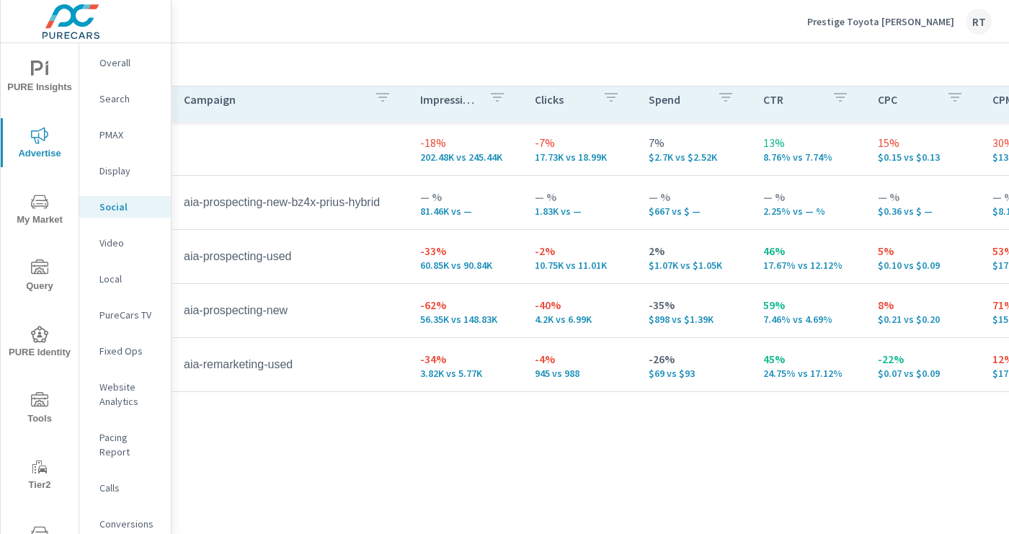
scroll to position [689, 14]
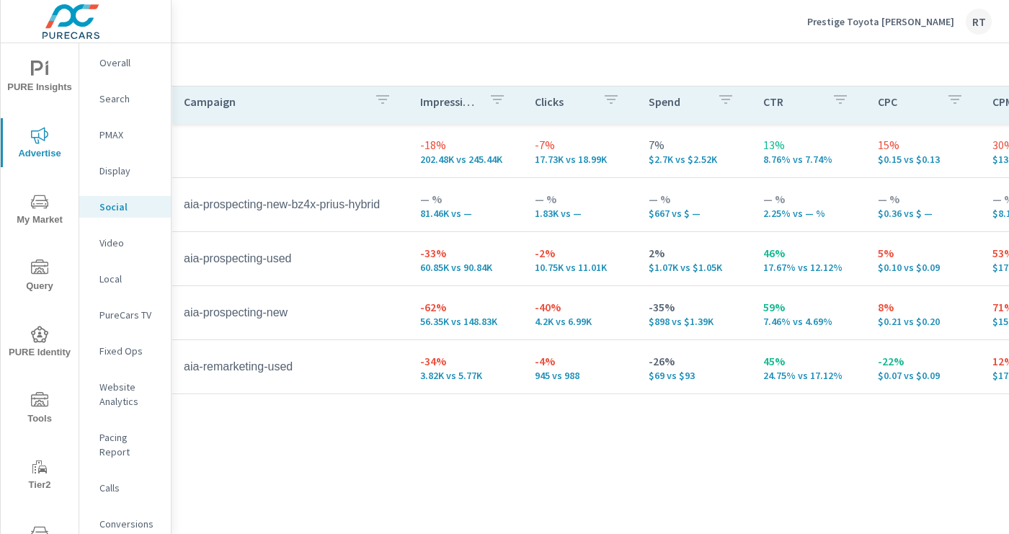
click at [122, 316] on p "PureCars TV" at bounding box center [129, 315] width 60 height 14
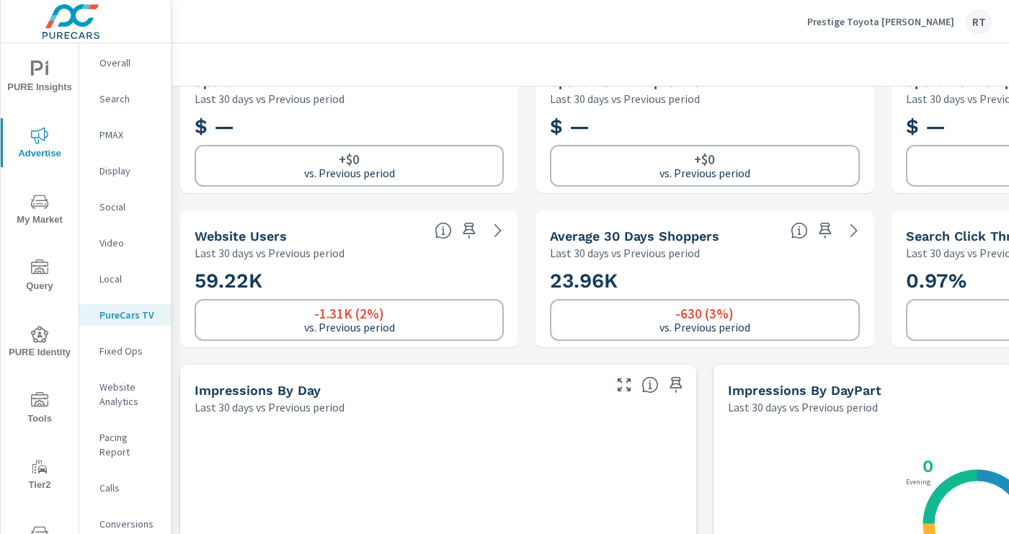
scroll to position [194, 0]
click at [123, 517] on p "Conversions" at bounding box center [129, 524] width 60 height 14
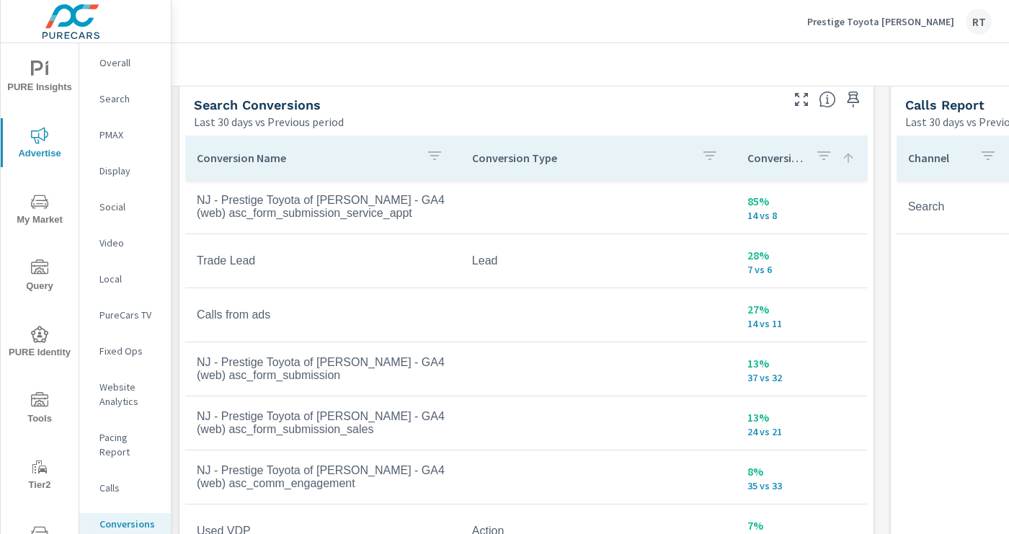
scroll to position [785, 1]
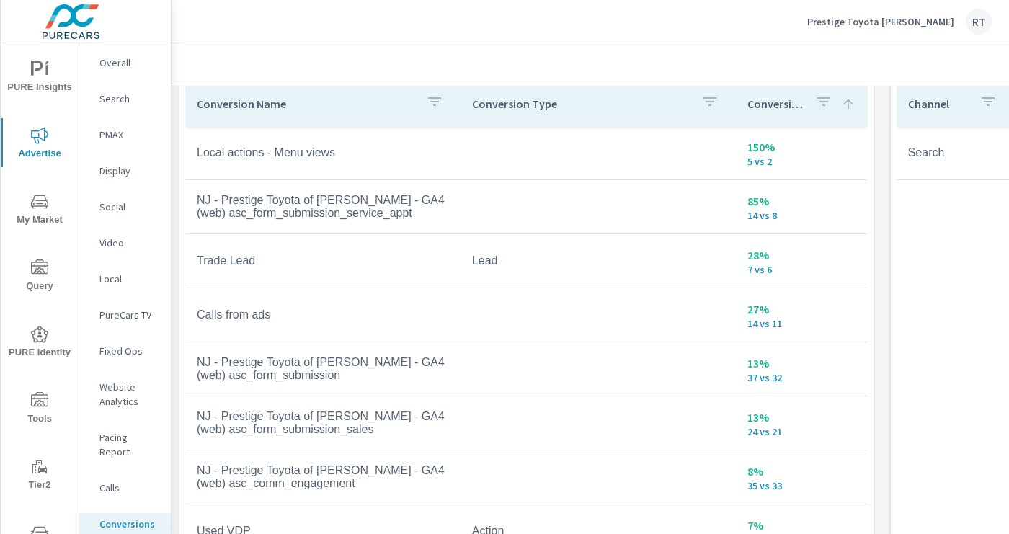
scroll to position [838, 1]
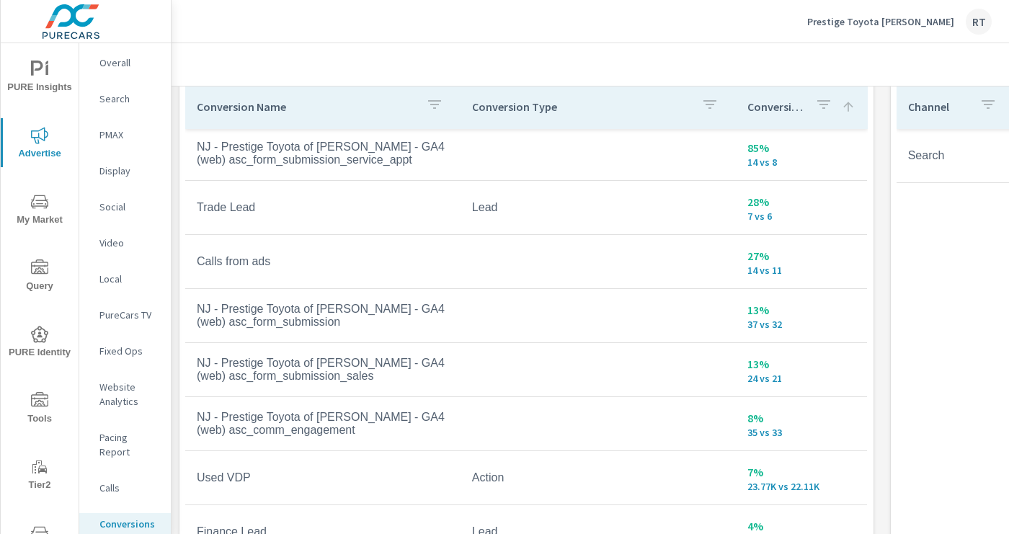
scroll to position [58, 0]
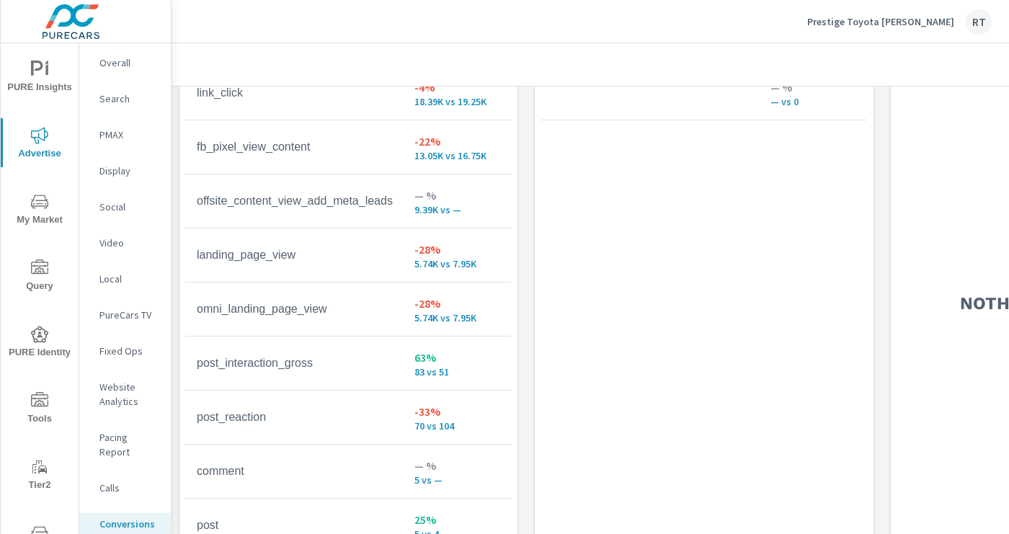
scroll to position [1557, 1]
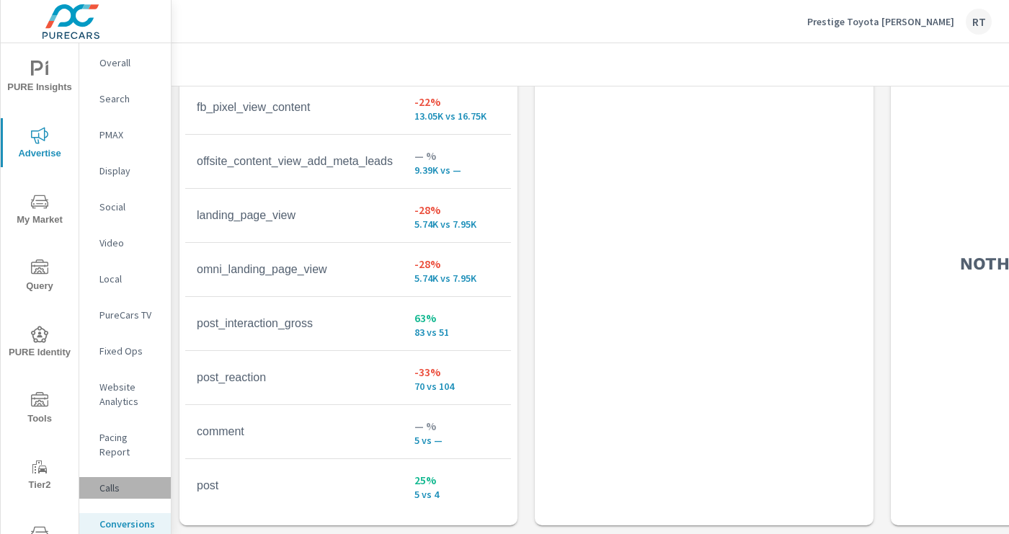
click at [115, 481] on p "Calls" at bounding box center [129, 488] width 60 height 14
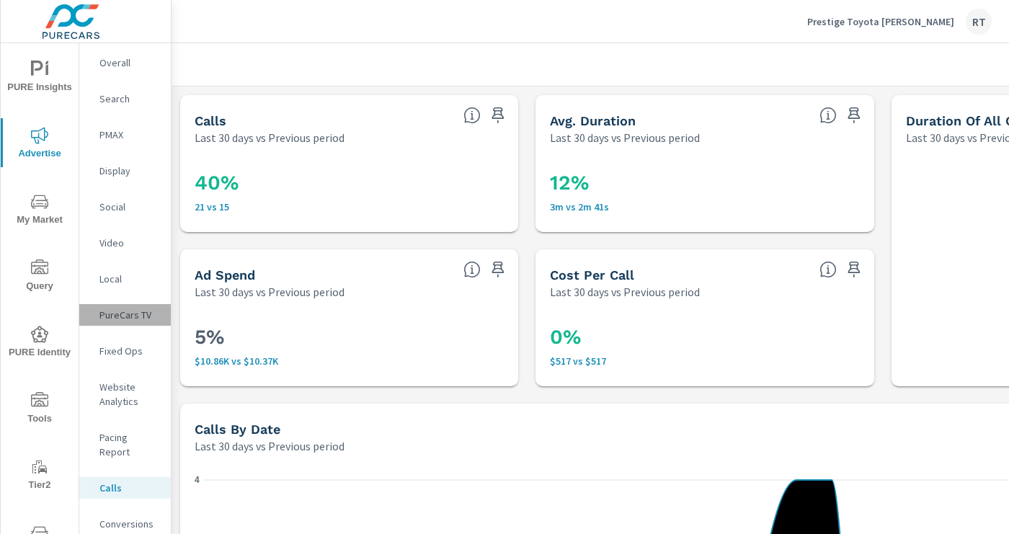
click at [126, 310] on p "PureCars TV" at bounding box center [129, 315] width 60 height 14
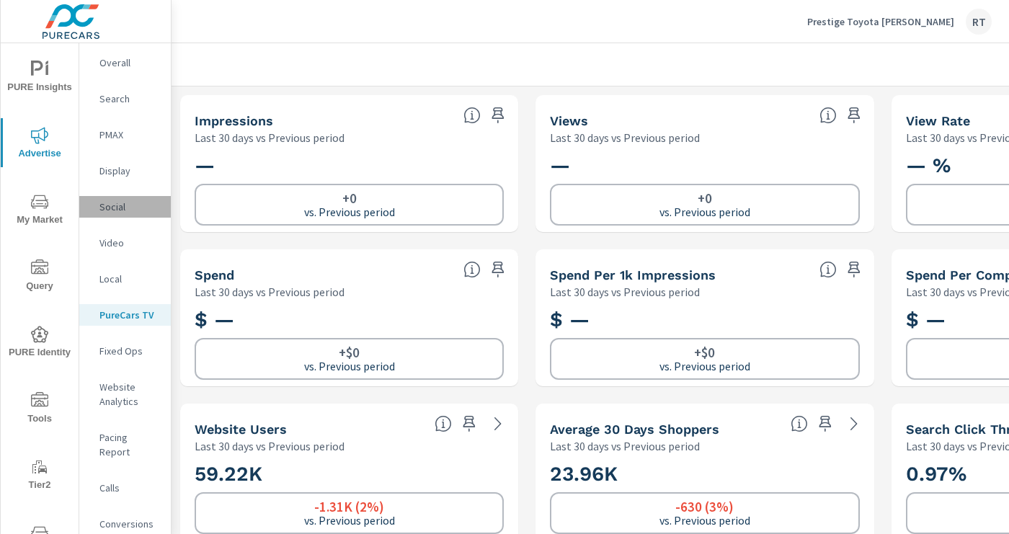
click at [114, 208] on p "Social" at bounding box center [129, 207] width 60 height 14
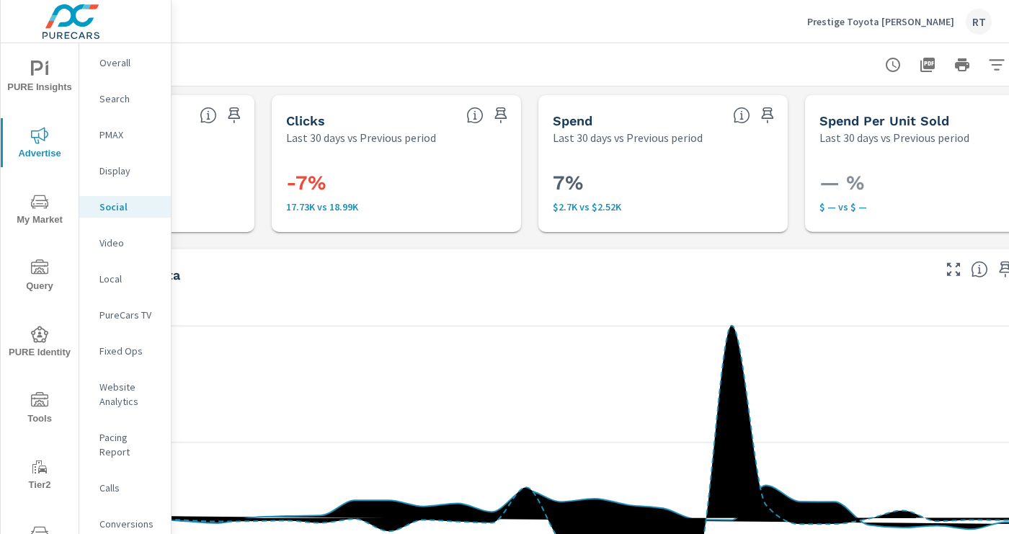
scroll to position [0, 229]
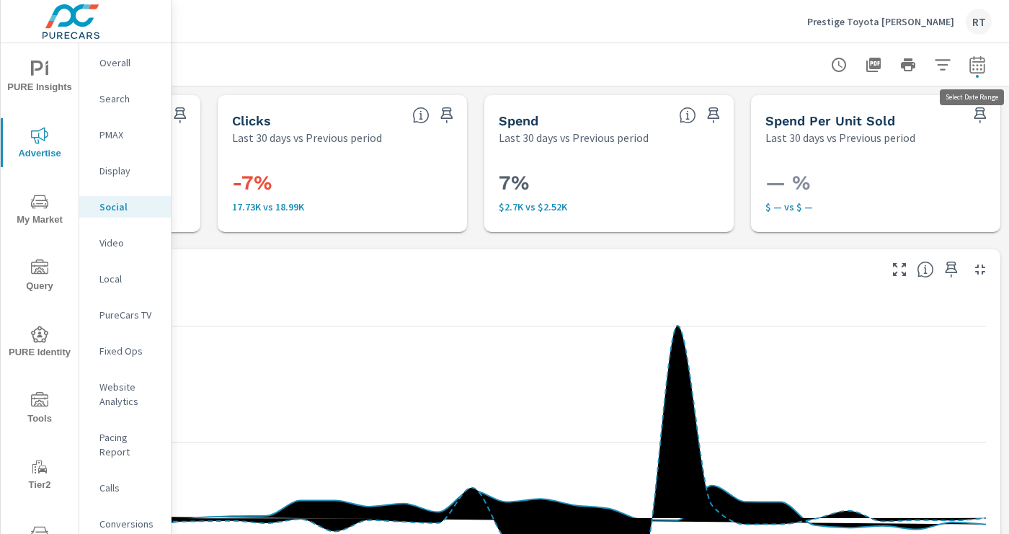
click at [976, 64] on icon "button" at bounding box center [976, 67] width 9 height 6
select select "Last 30 days"
select select "Previous period"
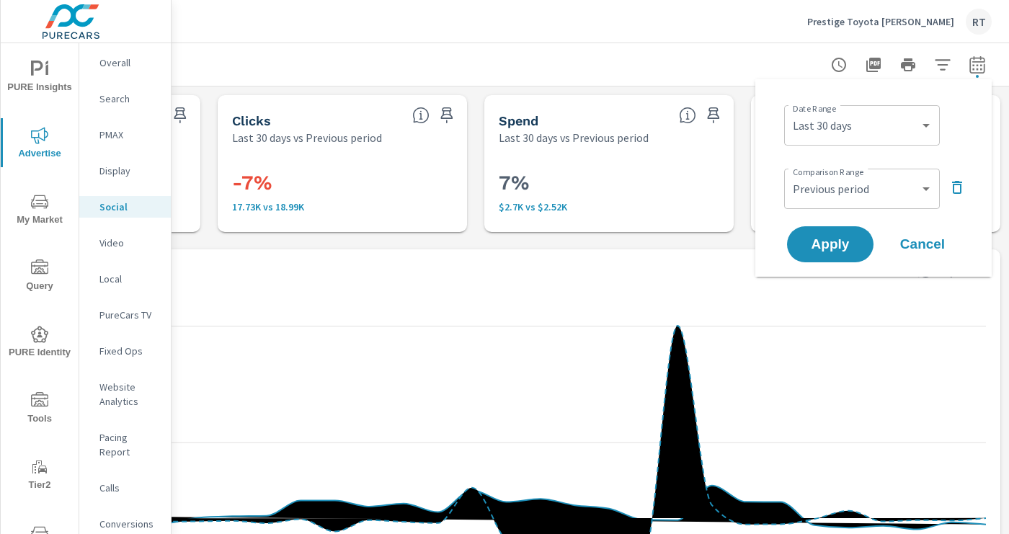
click at [948, 189] on icon "button" at bounding box center [956, 187] width 17 height 17
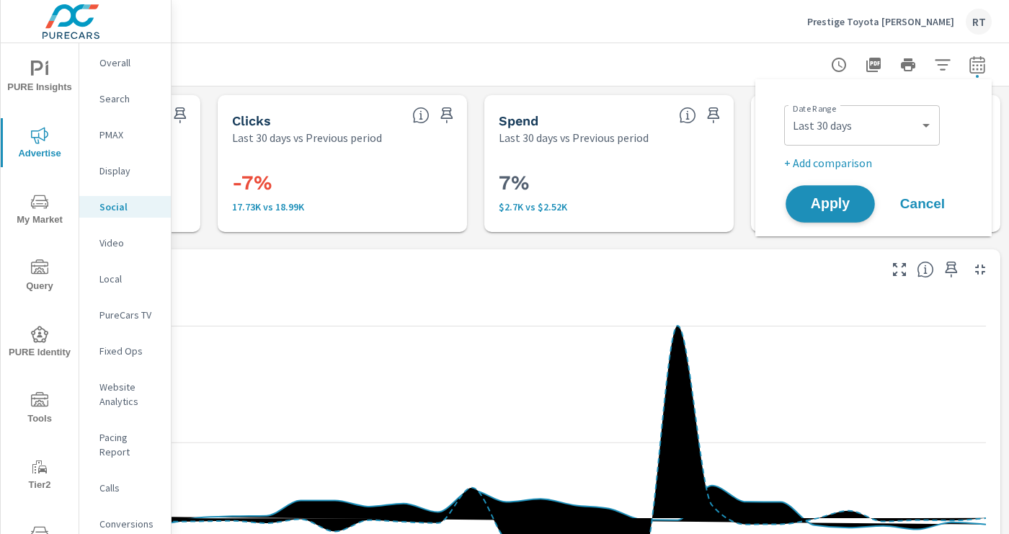
click at [828, 203] on span "Apply" at bounding box center [829, 204] width 59 height 14
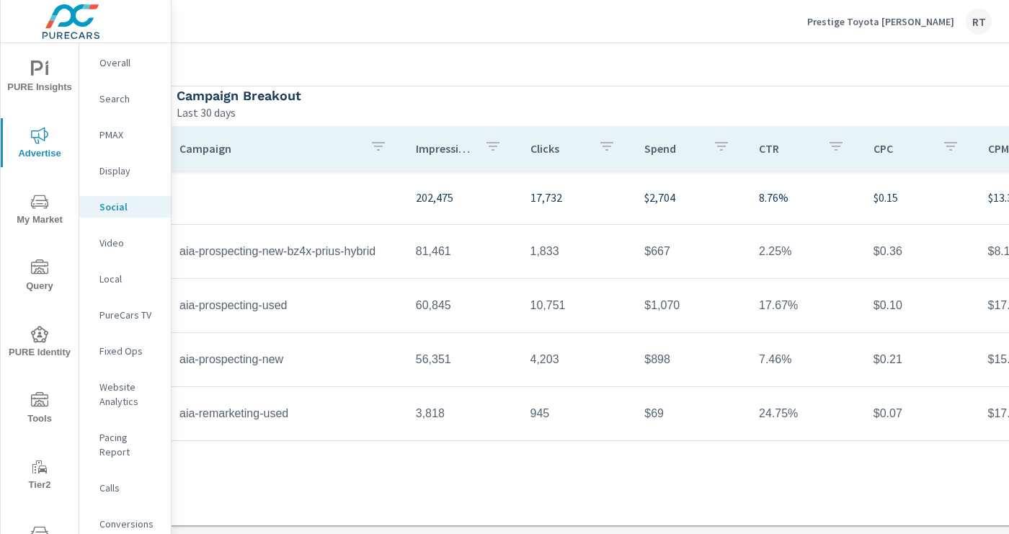
scroll to position [498, 17]
click at [37, 401] on icon "nav menu" at bounding box center [39, 399] width 17 height 14
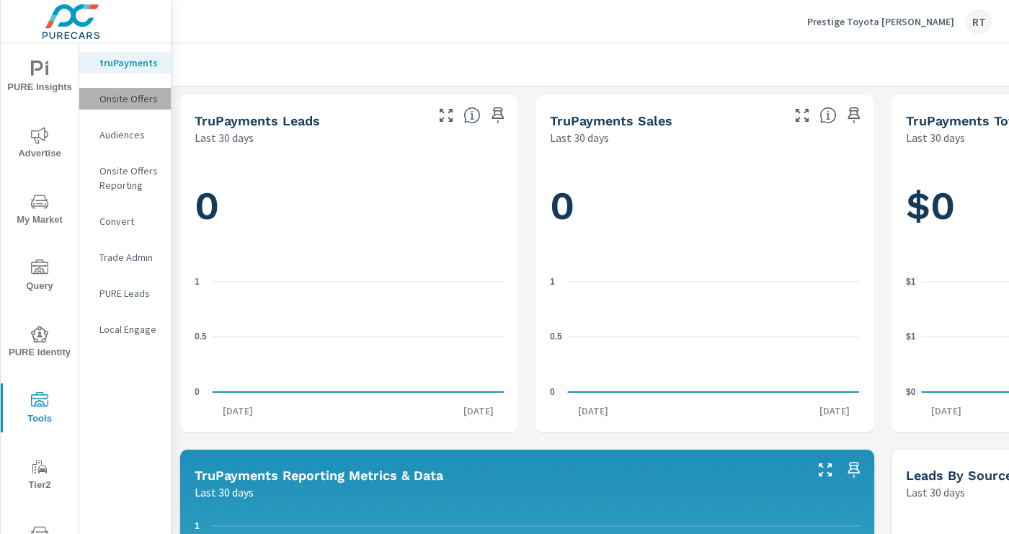
click at [121, 98] on p "Onsite Offers" at bounding box center [129, 98] width 60 height 14
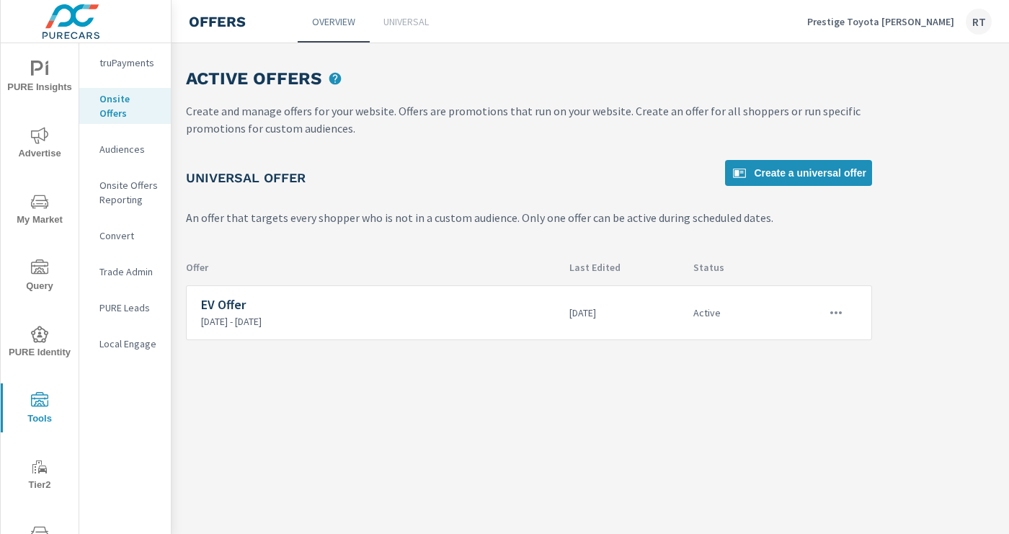
scroll to position [0, 182]
click at [829, 312] on icon "button" at bounding box center [830, 312] width 12 height 3
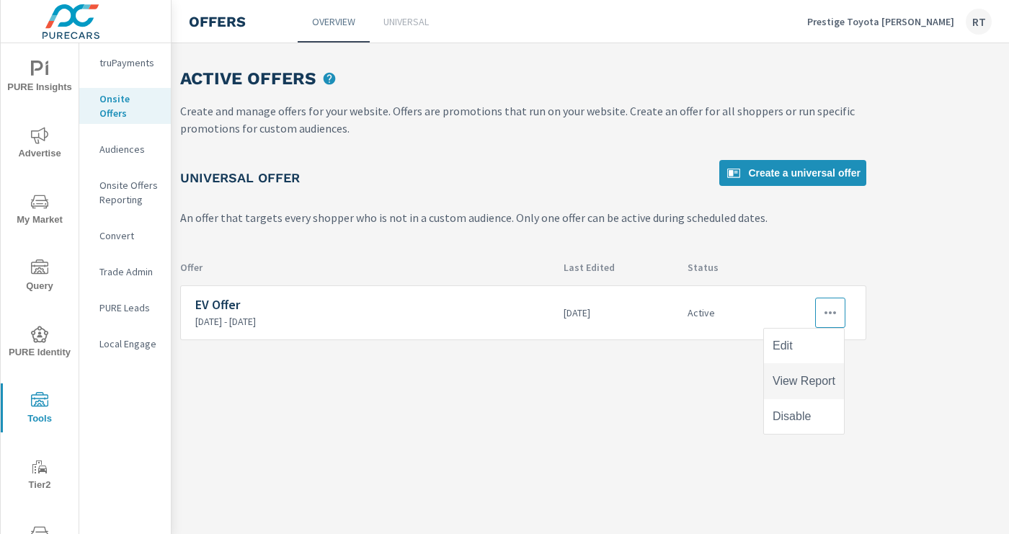
click at [810, 381] on div "View Report" at bounding box center [803, 380] width 63 height 17
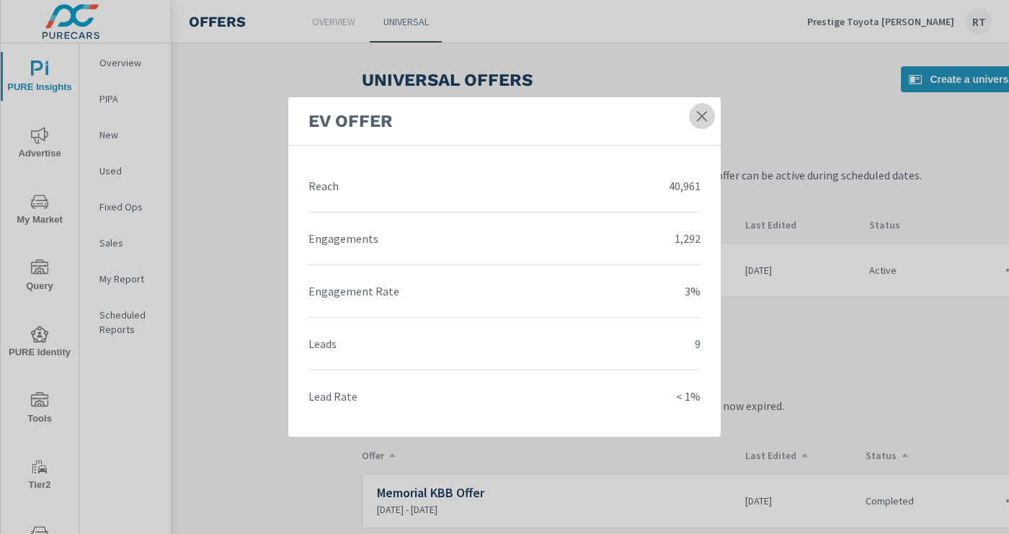
click at [701, 119] on icon at bounding box center [702, 116] width 14 height 14
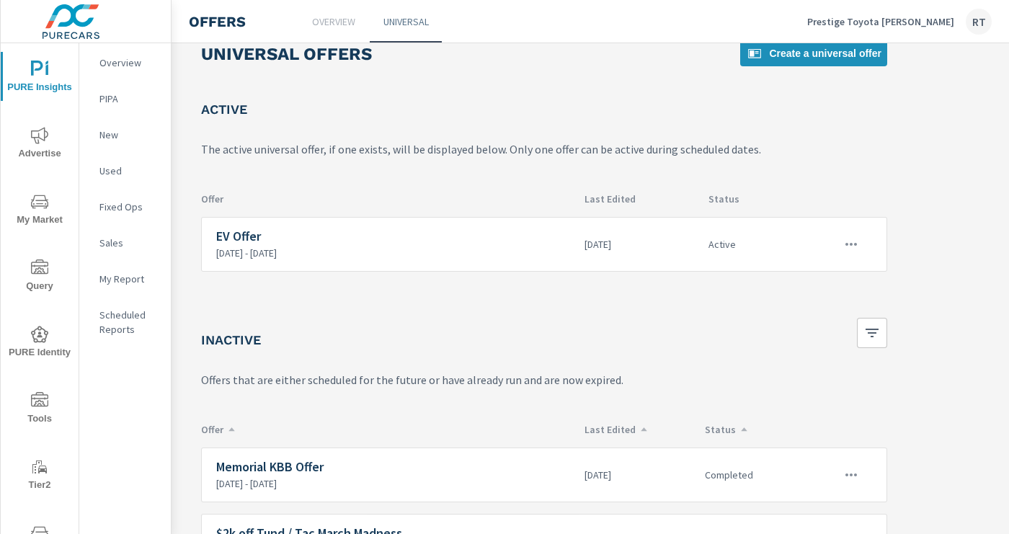
scroll to position [26, 165]
click at [844, 245] on icon "button" at bounding box center [846, 244] width 17 height 17
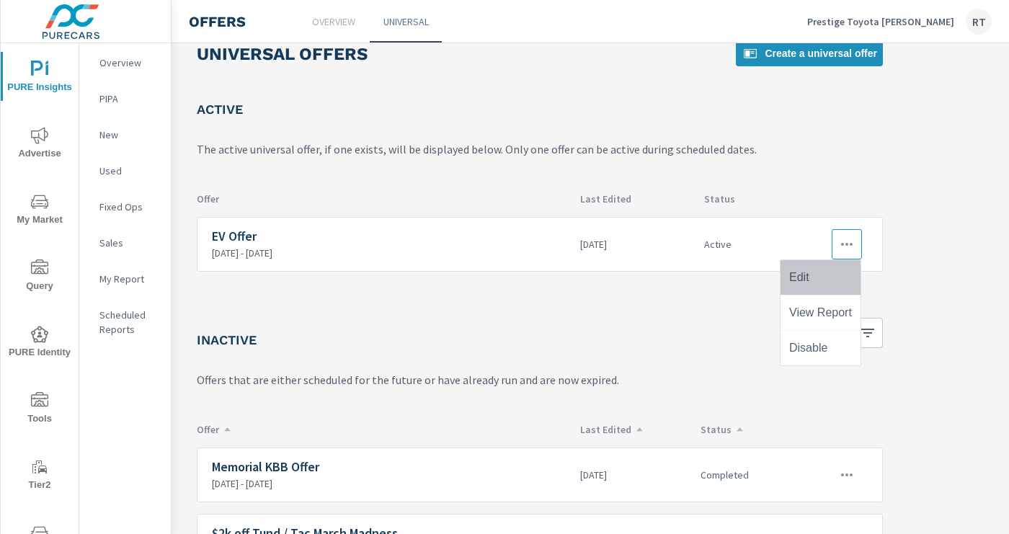
click at [808, 275] on div "Edit" at bounding box center [799, 277] width 20 height 17
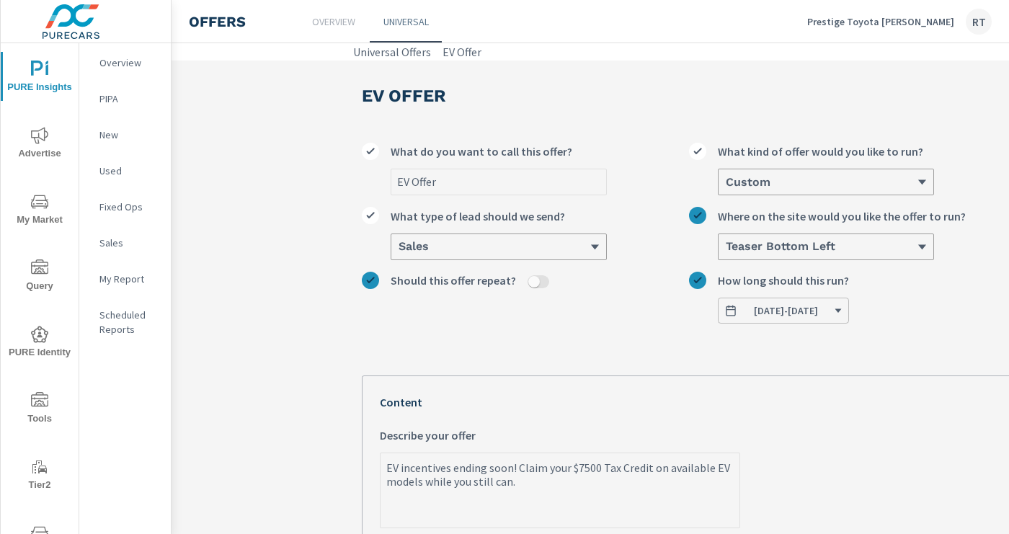
type textarea "x"
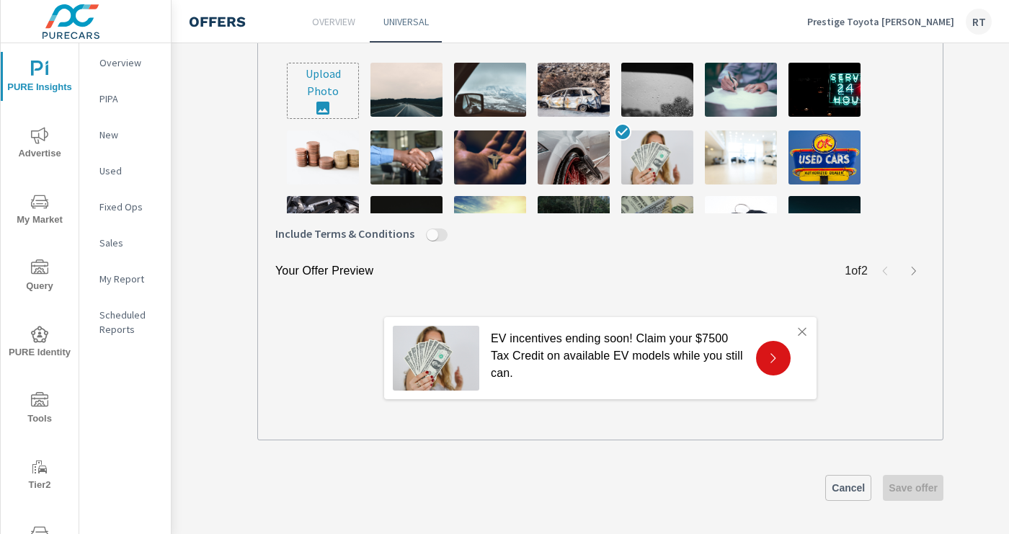
scroll to position [542, 106]
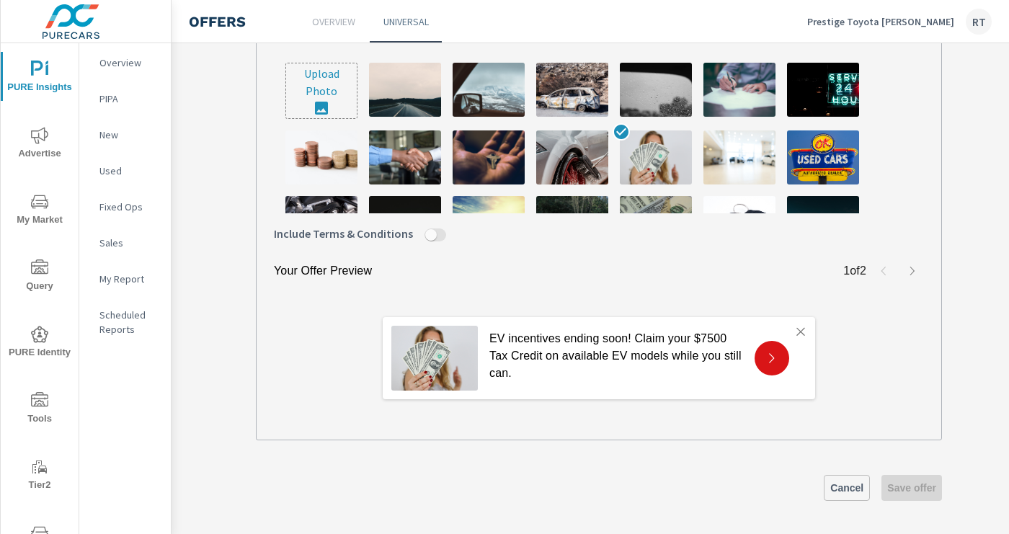
click at [838, 486] on span "Cancel" at bounding box center [846, 487] width 33 height 13
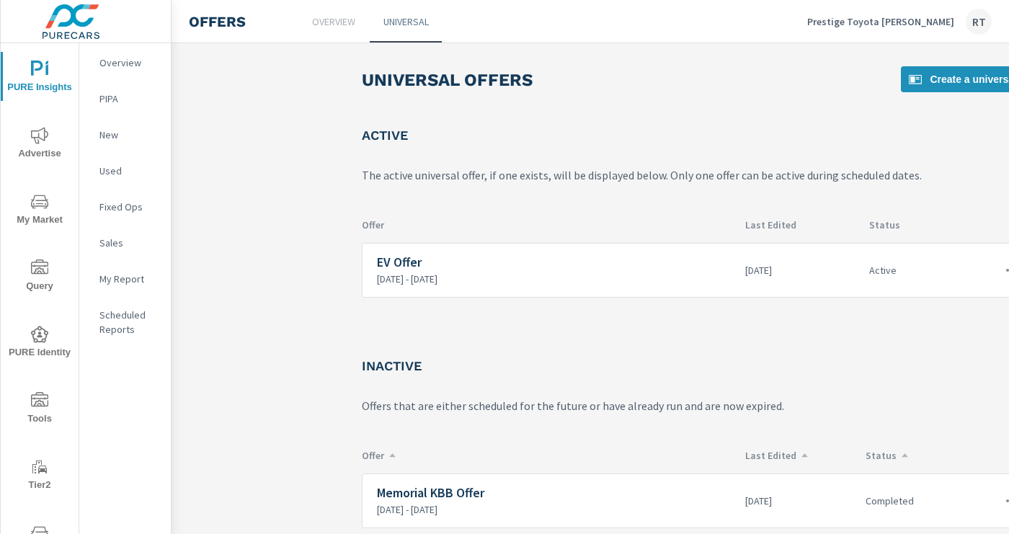
click at [41, 138] on icon "nav menu" at bounding box center [39, 135] width 17 height 17
